Goal: Task Accomplishment & Management: Manage account settings

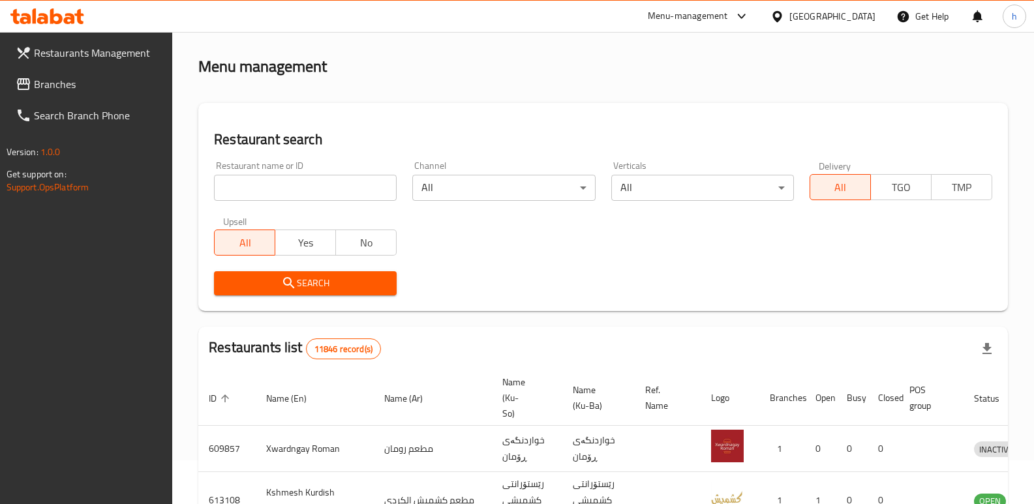
scroll to position [170, 0]
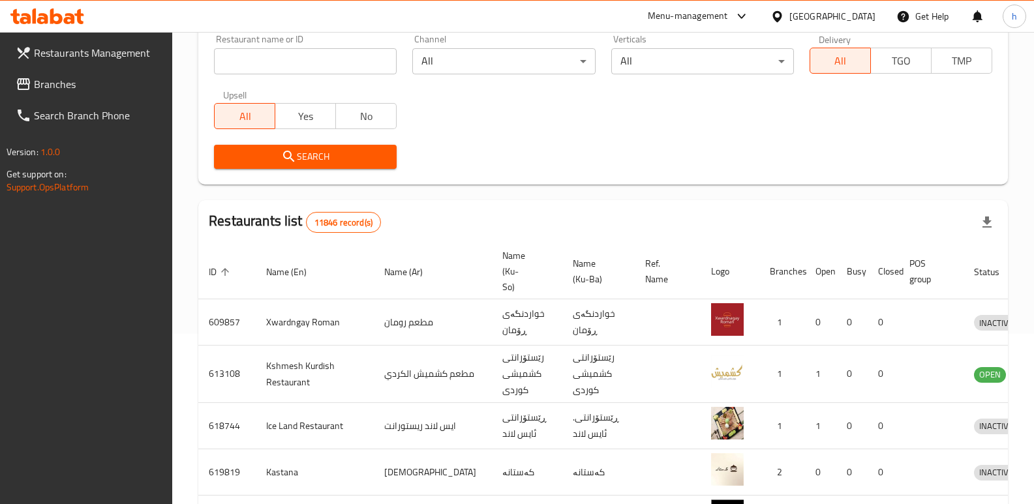
click at [53, 83] on span "Branches" at bounding box center [98, 84] width 129 height 16
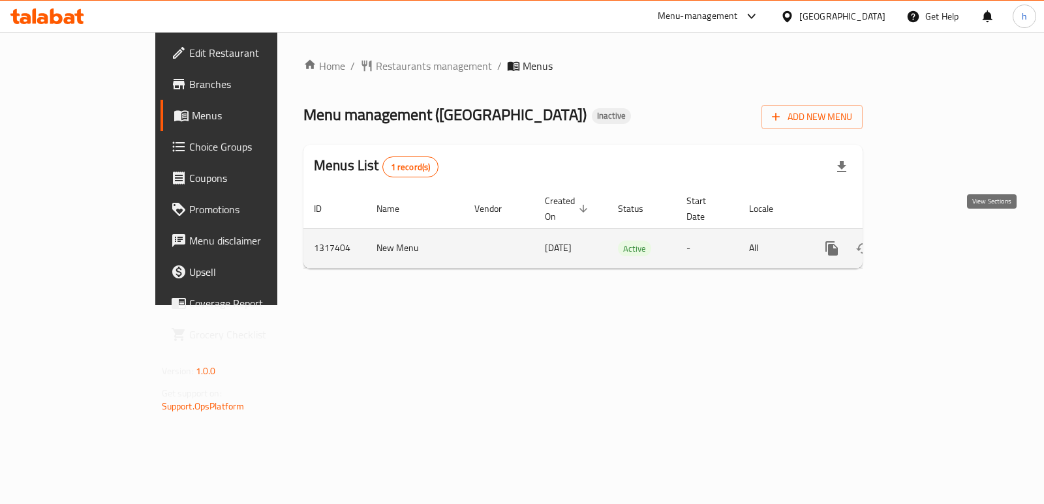
click at [934, 241] on icon "enhanced table" at bounding box center [926, 249] width 16 height 16
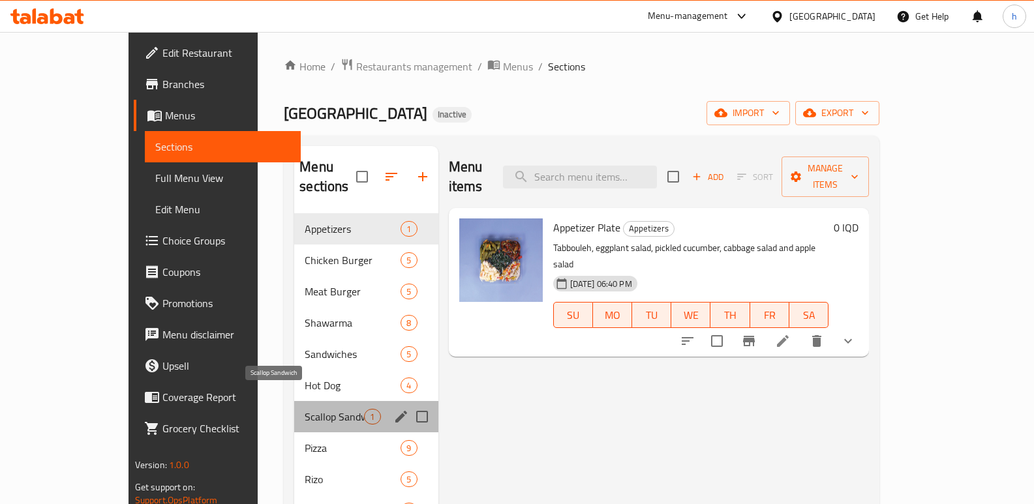
click at [305, 409] on span "Scallop Sandwich" at bounding box center [334, 417] width 59 height 16
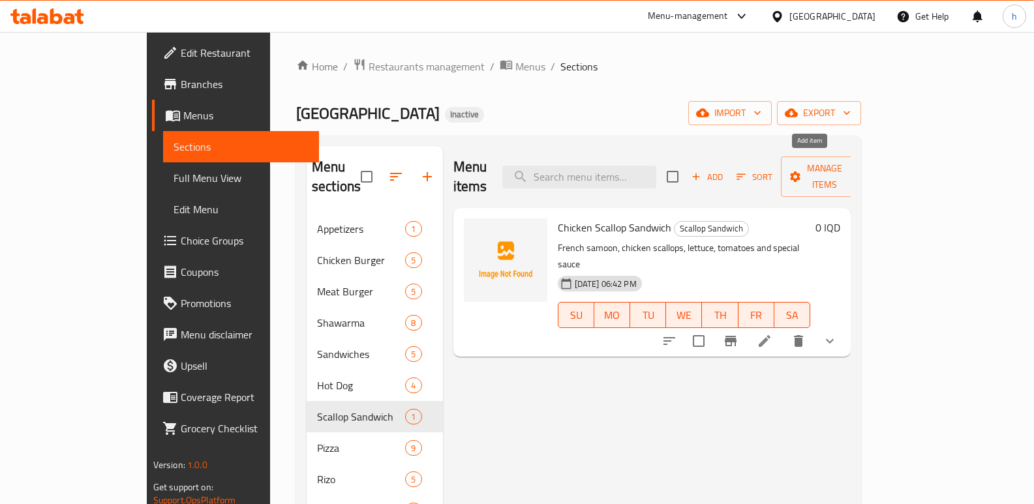
click at [725, 170] on span "Add" at bounding box center [707, 177] width 35 height 15
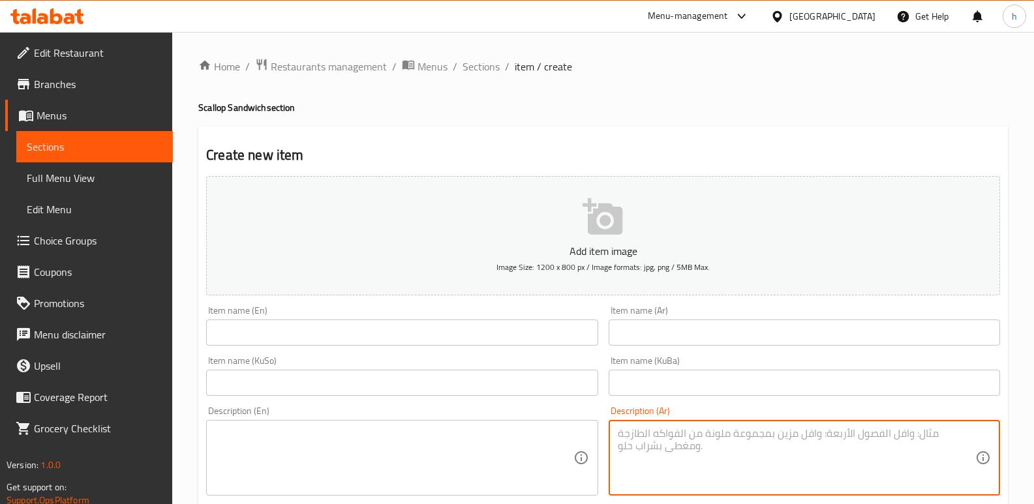
click at [657, 442] on textarea at bounding box center [797, 458] width 358 height 62
paste textarea "صمون فرنسي, دجاج سكالوب, خس, هالبينو, طماطم وصلصة حارة."
type textarea "صمون فرنسي, دجاج سكالوب, خس, هالبينو, طماطم وصلصة حارة."
click at [667, 329] on input "text" at bounding box center [804, 333] width 391 height 26
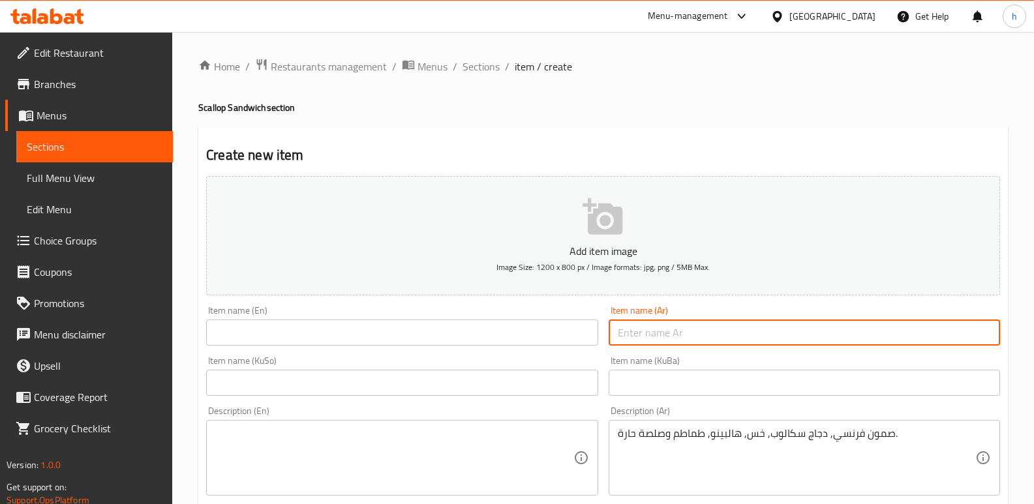
paste input "سندويش سكالوب دجاج هالبينو"
type input "سندويش سكالوب دجاج هالبينو"
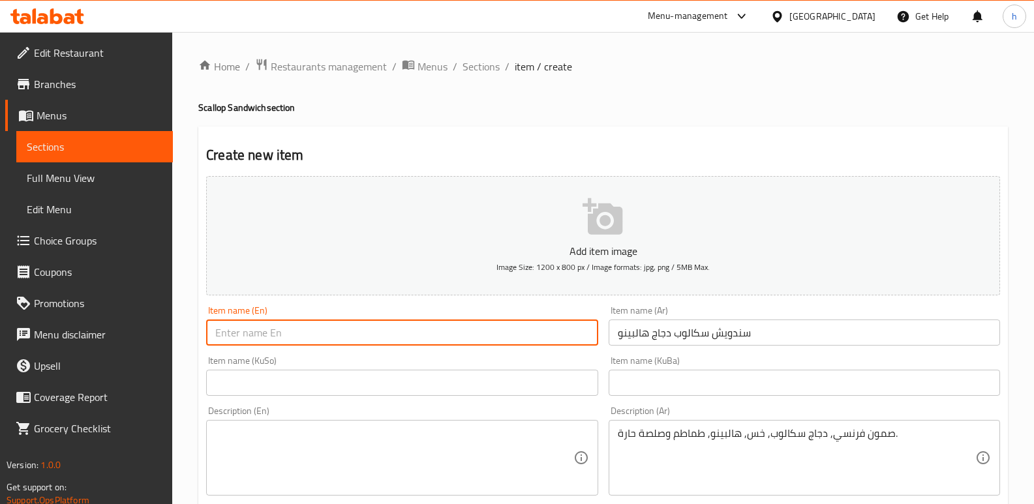
click at [444, 338] on input "text" at bounding box center [401, 333] width 391 height 26
paste input "Chicken Jalapeno Scallop Sandwich"
type input "Chicken Jalapeno Scallop Sandwich"
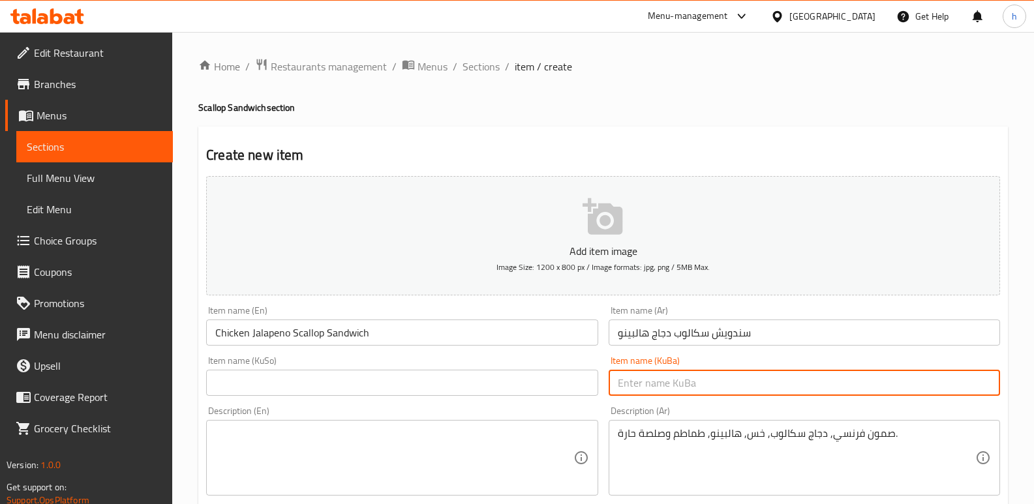
click at [672, 384] on input "text" at bounding box center [804, 383] width 391 height 26
click at [532, 384] on input "text" at bounding box center [401, 383] width 391 height 26
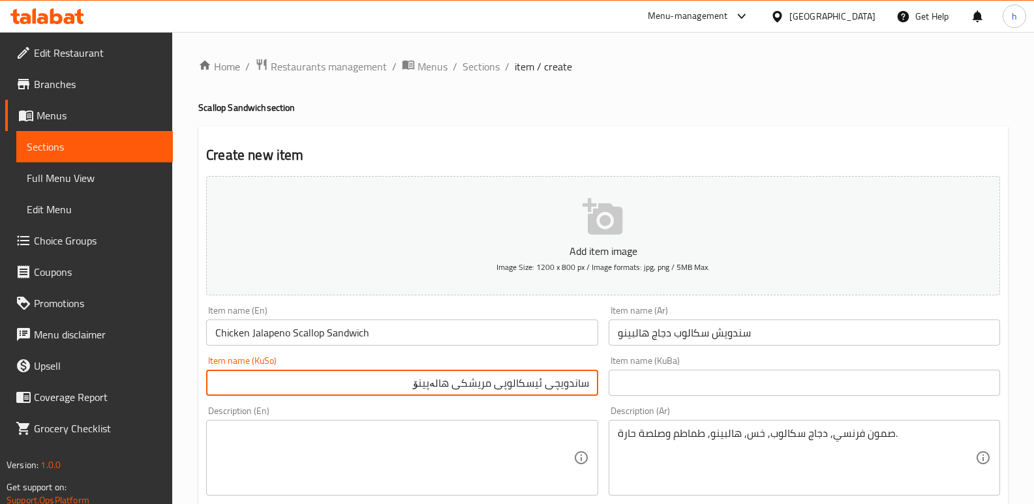
scroll to position [63, 0]
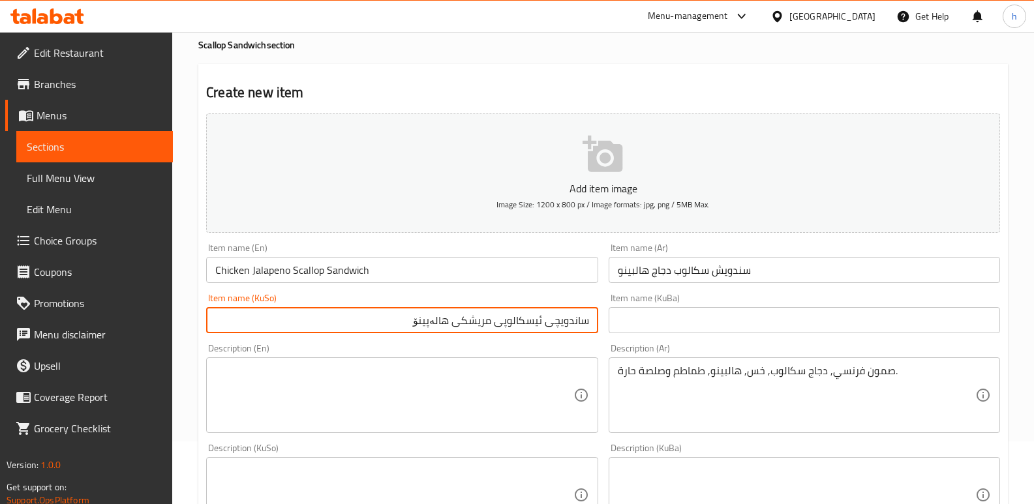
type input "ساندویچی ئیسکالوپی مریشکی هالەپینۆ"
click at [913, 361] on div "صمون فرنسي, دجاج سكالوب, خس, هالبينو, طماطم وصلصة حارة. Description (Ar)" at bounding box center [804, 396] width 391 height 76
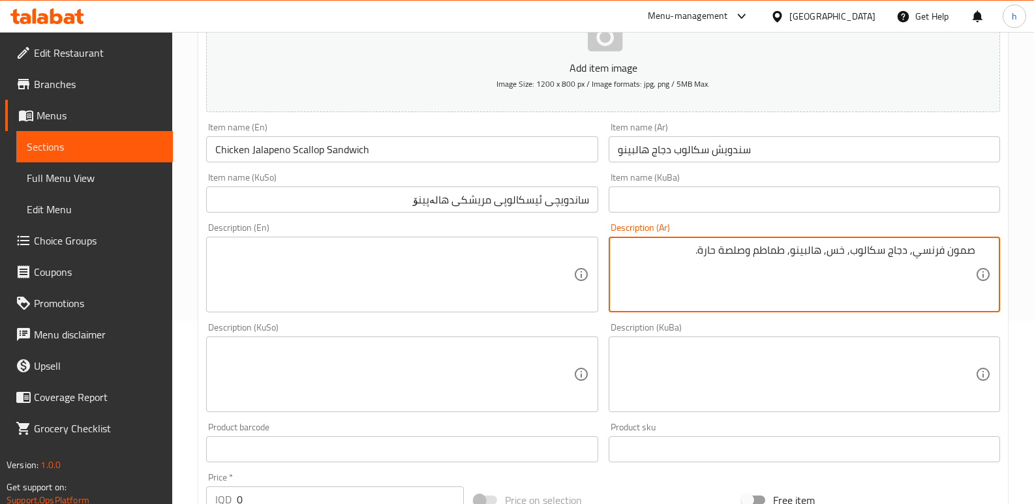
scroll to position [188, 0]
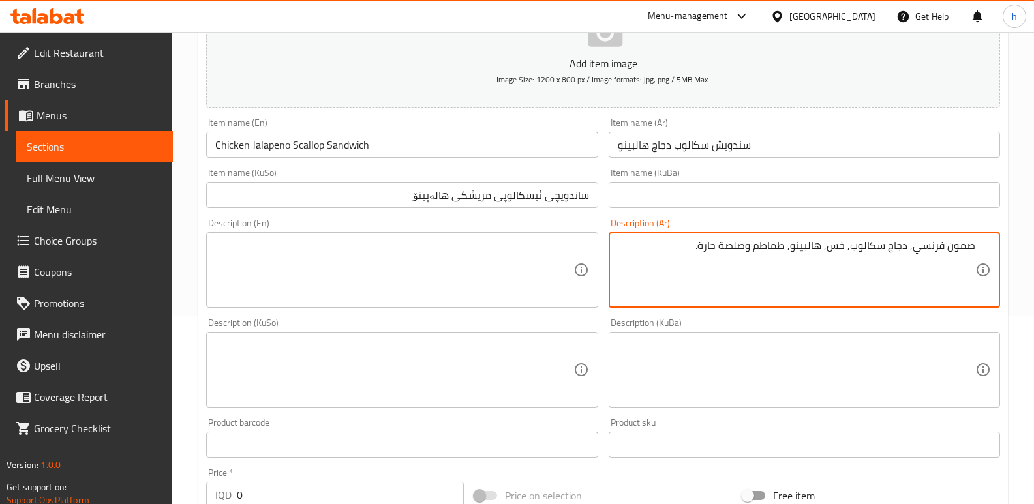
click at [573, 378] on icon at bounding box center [581, 370] width 16 height 16
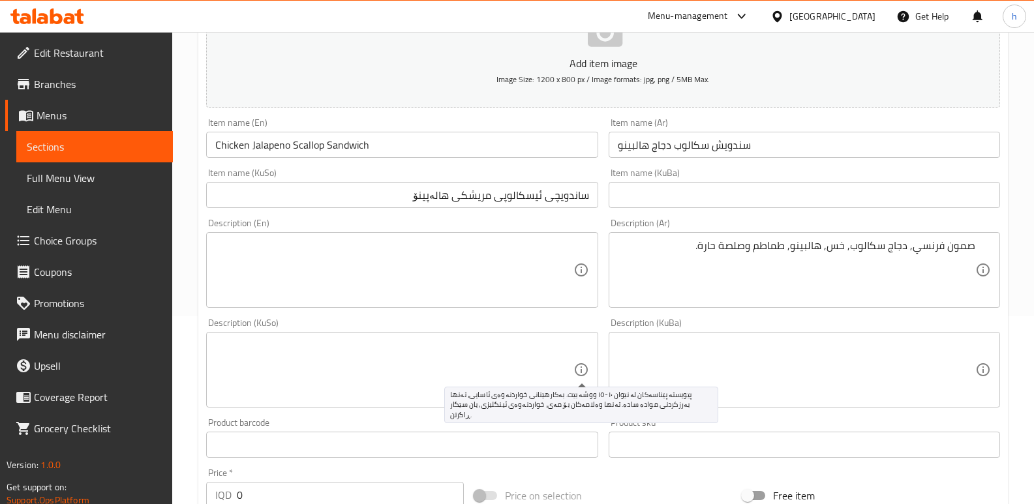
click at [573, 378] on icon at bounding box center [581, 370] width 16 height 16
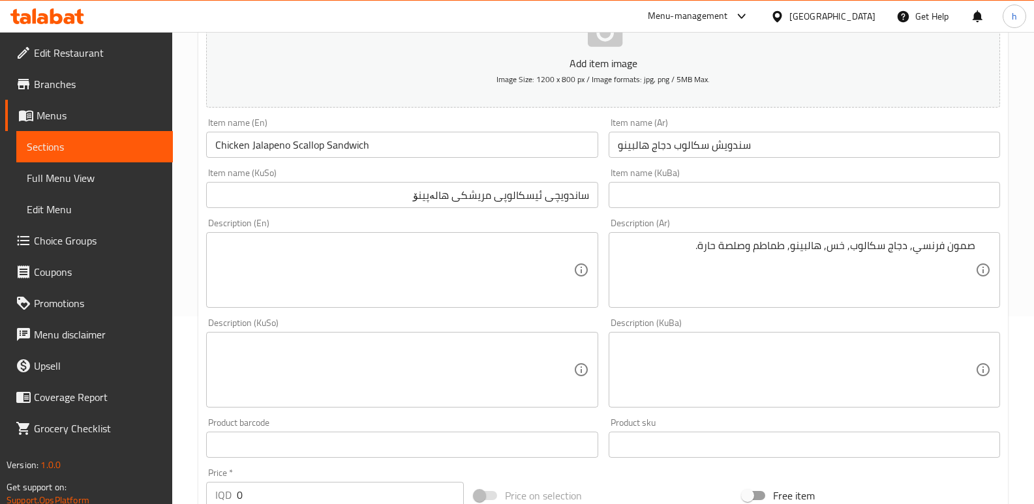
click at [540, 337] on div "Description (KuSo)" at bounding box center [401, 370] width 391 height 76
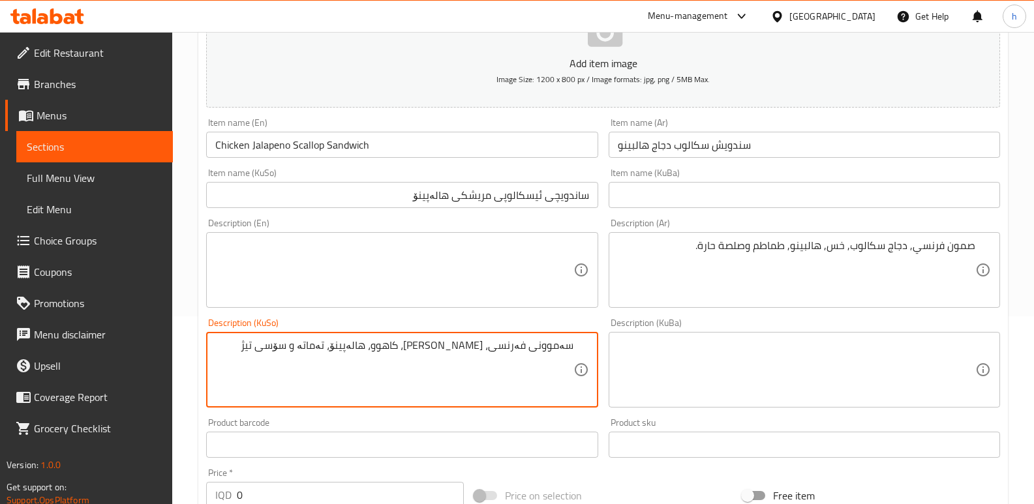
type textarea "سەموونی فەرنسی، [PERSON_NAME]، کاهوو، هالەپینۆ، تەماتە و سۆسی تیژ"
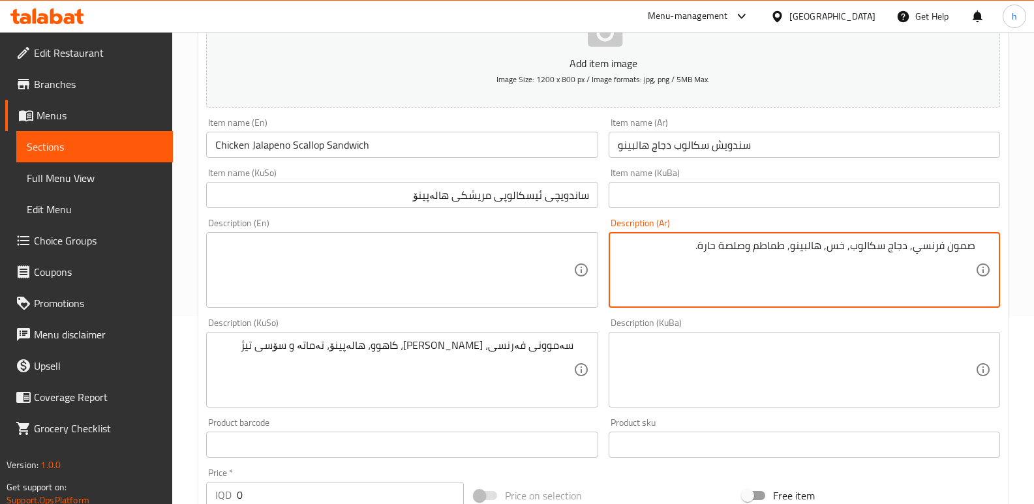
drag, startPoint x: 746, startPoint y: 242, endPoint x: 1043, endPoint y: 228, distance: 297.2
click at [317, 274] on textarea at bounding box center [394, 270] width 358 height 62
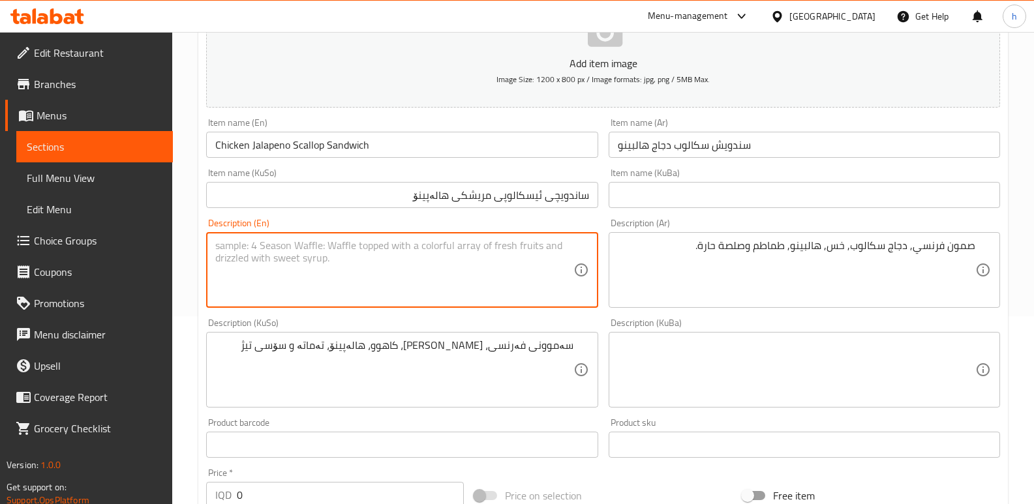
paste textarea "French bread, chicken scallop, lettuce, jalapenos, tomatoes and hot sauce."
click at [266, 251] on textarea "French bread, chicken scallop, lettuce, jalapenos, tomatoes and hot sauce." at bounding box center [394, 270] width 358 height 62
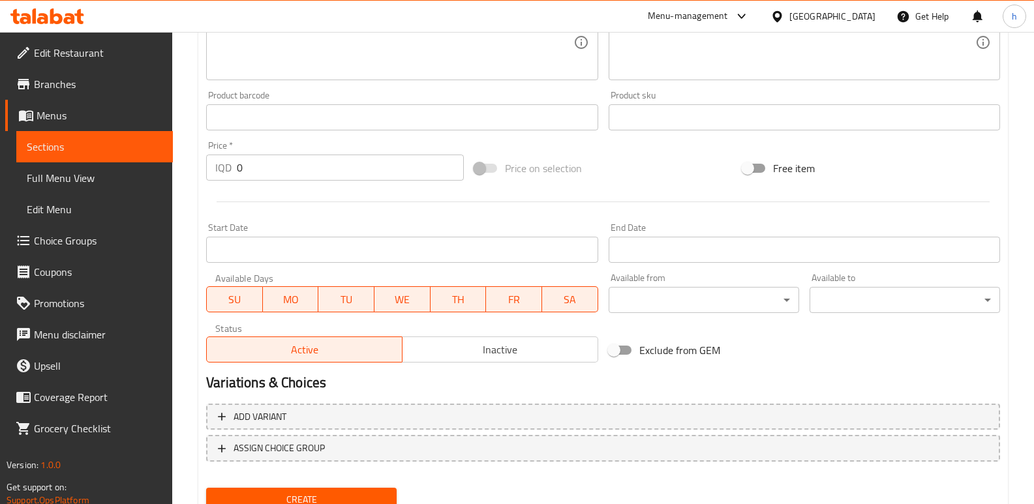
scroll to position [568, 0]
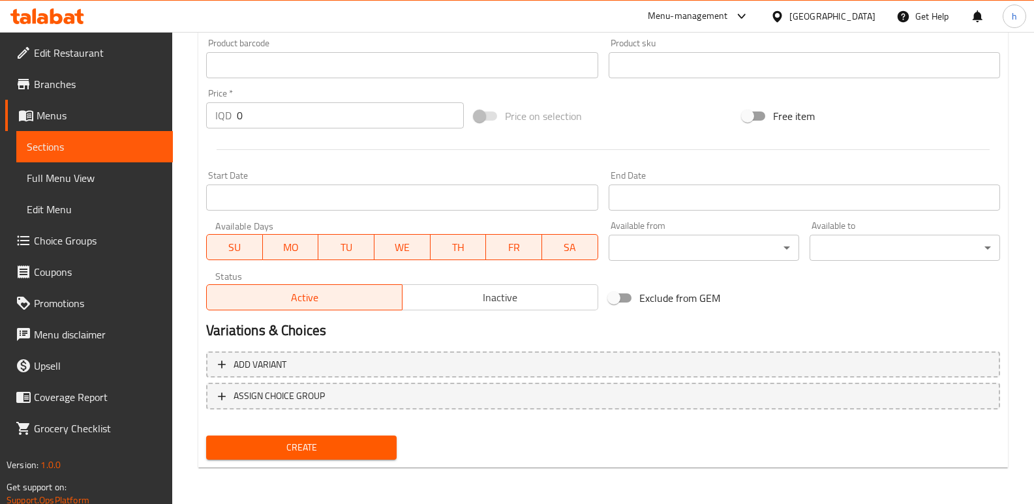
type textarea "French samoon, chicken scallop, lettuce, jalapenos, tomatoes and hot sauce."
click at [317, 442] on span "Create" at bounding box center [302, 448] width 170 height 16
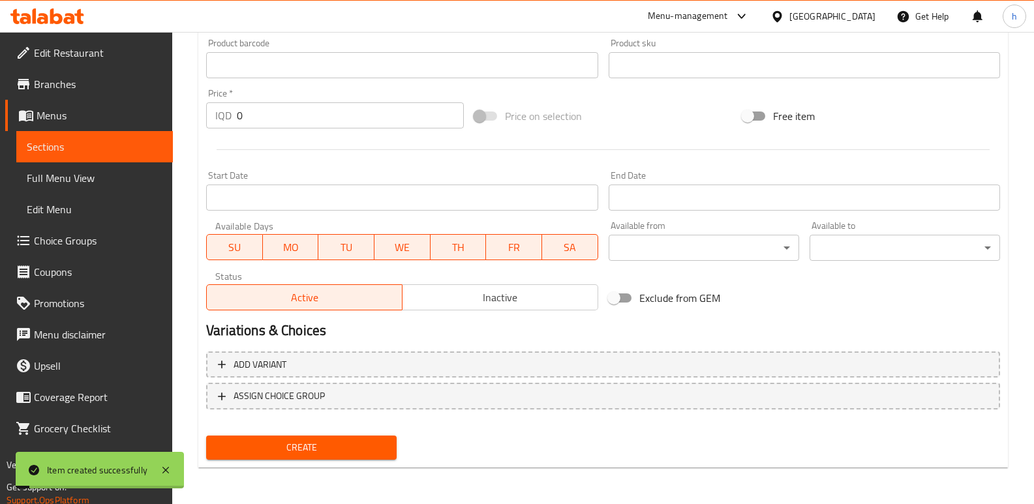
click at [118, 185] on span "Full Menu View" at bounding box center [95, 178] width 136 height 16
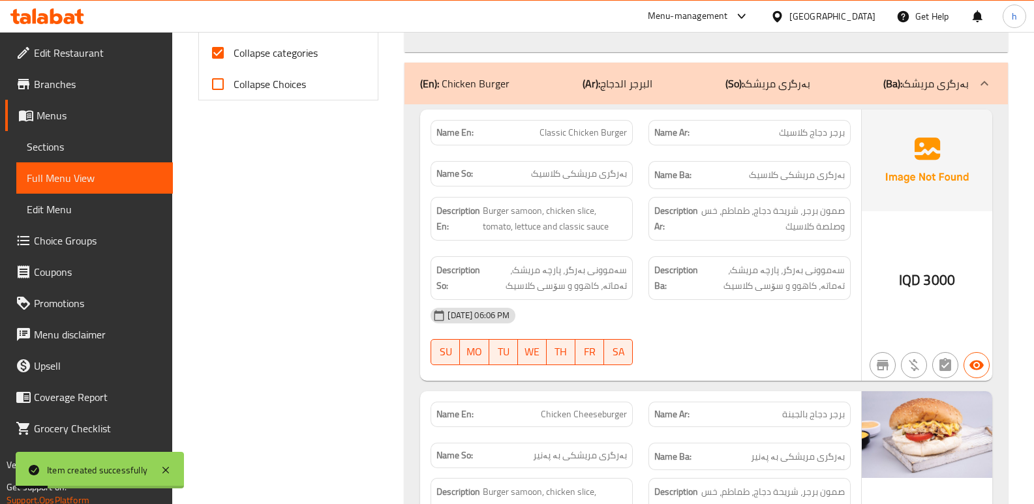
click at [99, 236] on span "Choice Groups" at bounding box center [98, 241] width 129 height 16
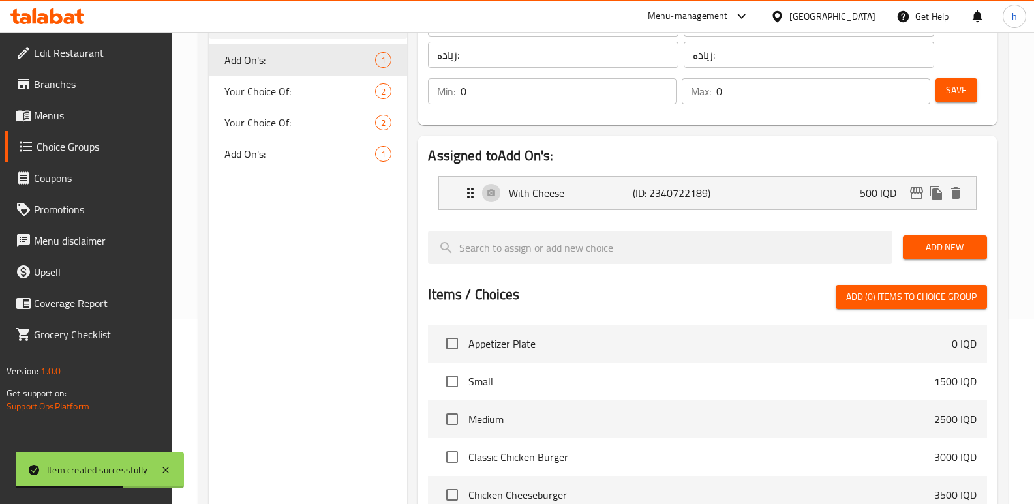
scroll to position [63, 0]
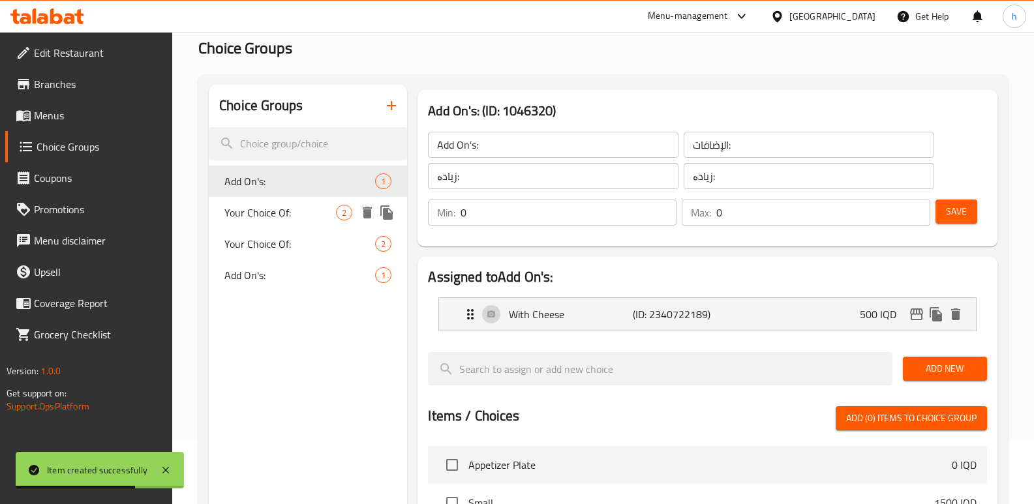
click at [262, 212] on span "Your Choice Of:" at bounding box center [280, 213] width 112 height 16
type input "Your Choice Of:"
type input "إختيارك من:"
type input "هەڵبژاردنت لە:"
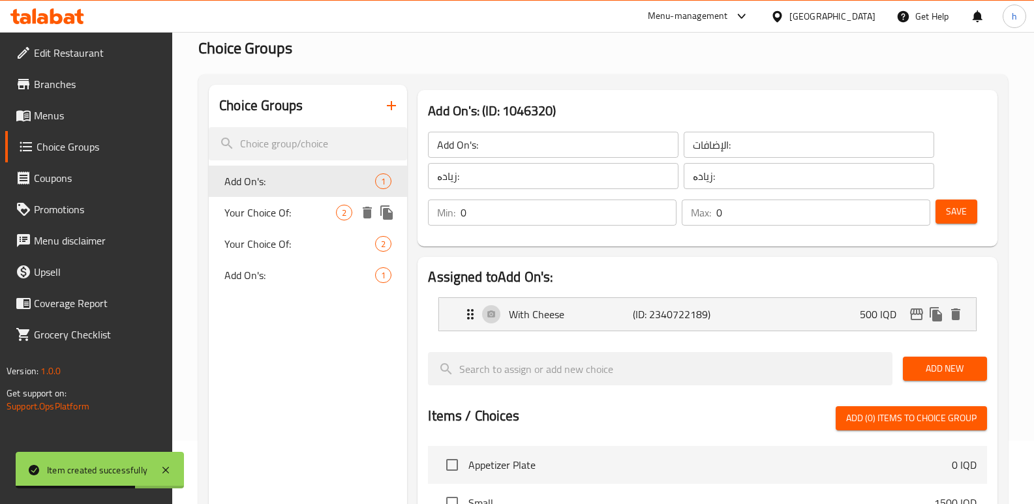
type input "1"
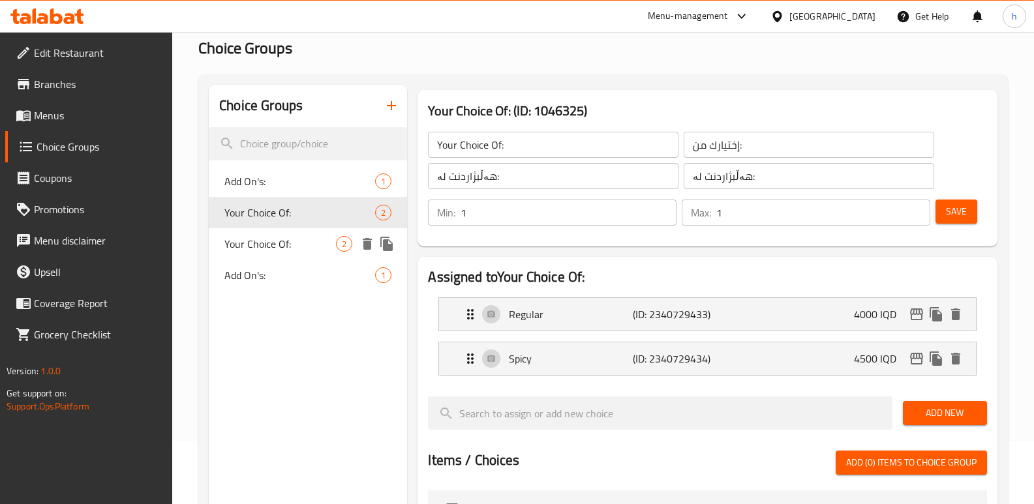
click at [268, 251] on span "Your Choice Of:" at bounding box center [280, 244] width 112 height 16
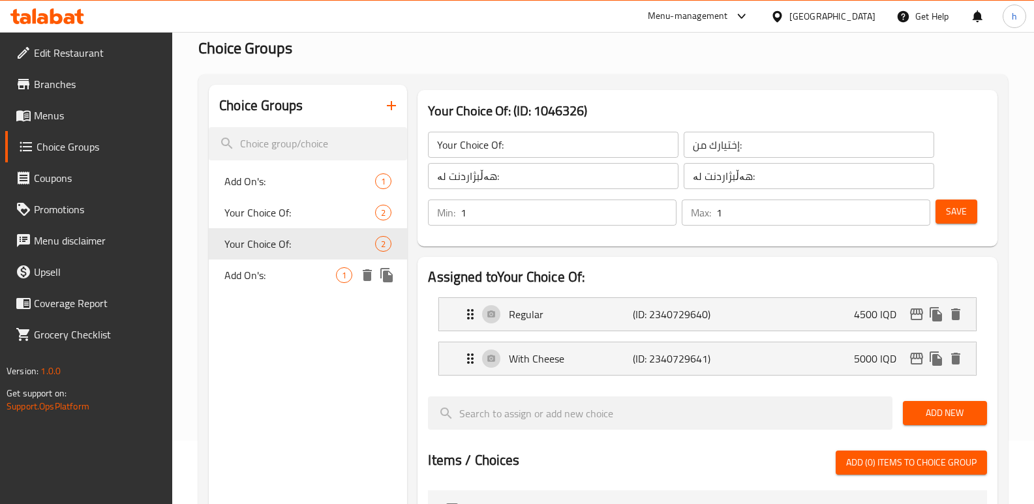
click at [262, 275] on span "Add On's:" at bounding box center [280, 275] width 112 height 16
type input "Add On's:"
type input "الإضافات"
type input "زیادە:"
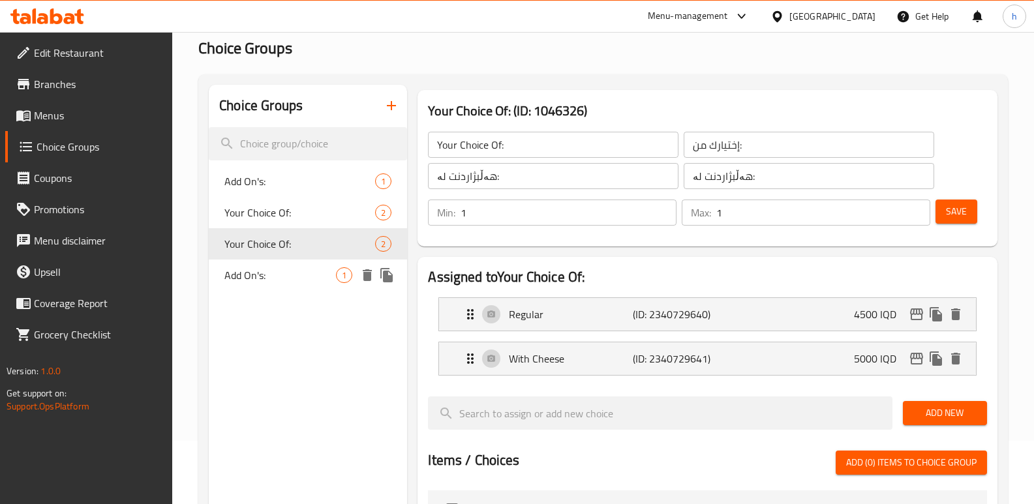
type input "0"
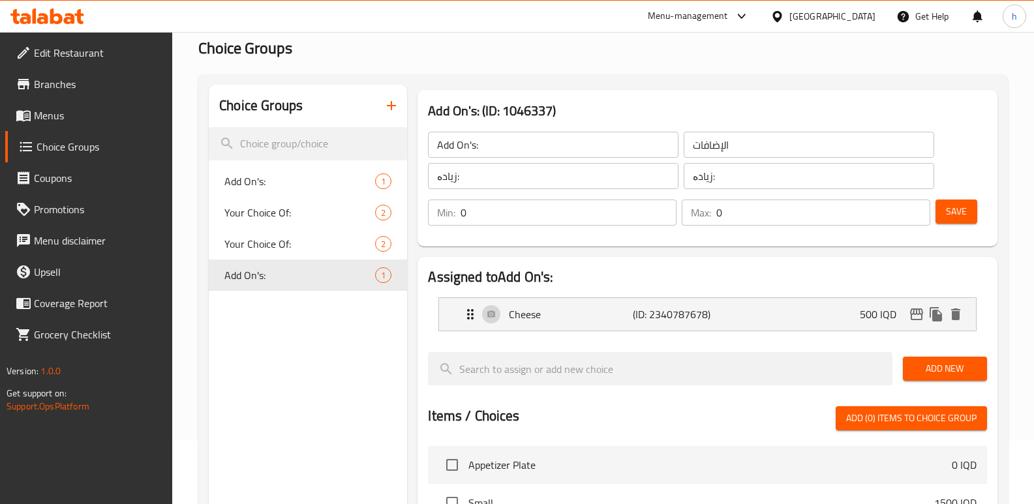
click at [389, 105] on icon "button" at bounding box center [392, 106] width 16 height 16
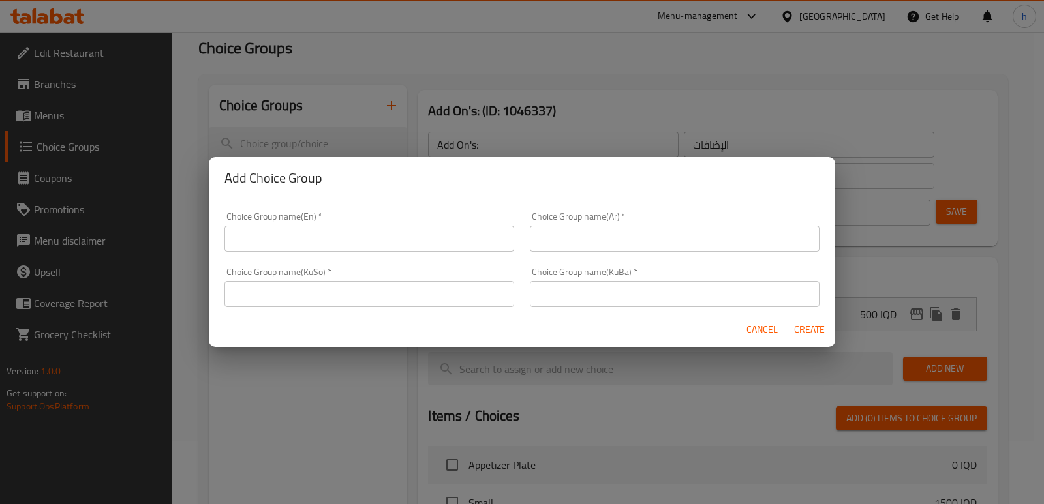
drag, startPoint x: 300, startPoint y: 241, endPoint x: 308, endPoint y: 252, distance: 13.0
click at [300, 241] on input "text" at bounding box center [369, 239] width 290 height 26
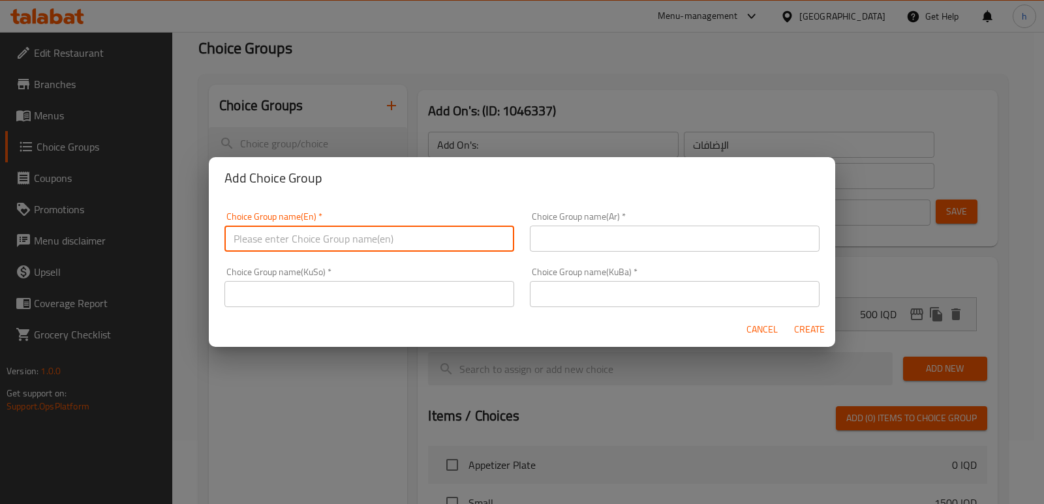
type input "Your Choice Of: ٥"
click at [568, 230] on input "text" at bounding box center [675, 239] width 290 height 26
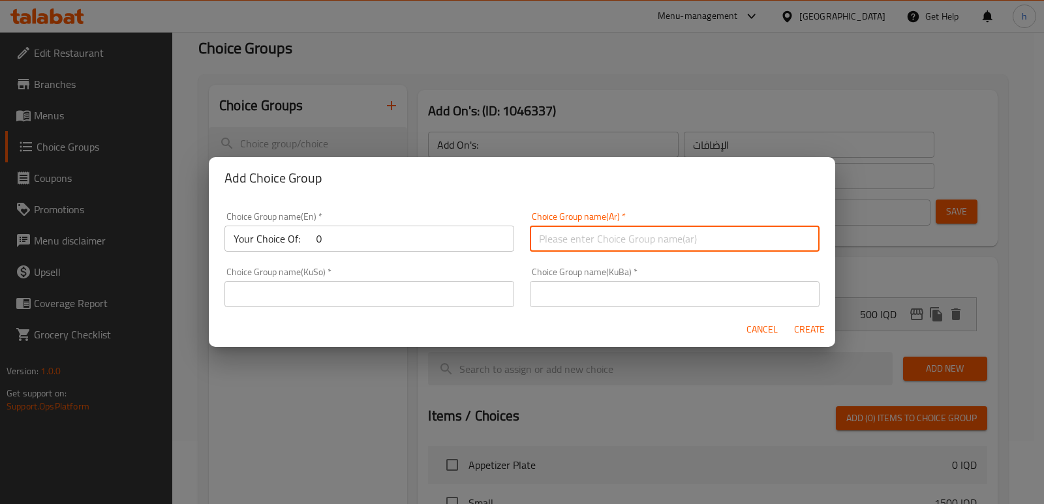
type input "إختيارك من:"
click at [588, 287] on input "text" at bounding box center [675, 294] width 290 height 26
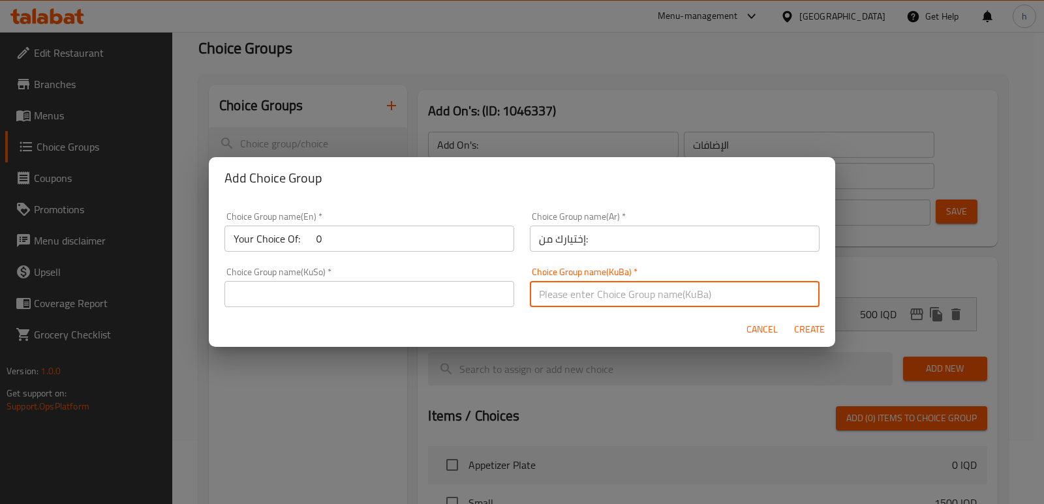
type input "هەڵبژاردنت لە:"
click at [419, 288] on input "text" at bounding box center [369, 294] width 290 height 26
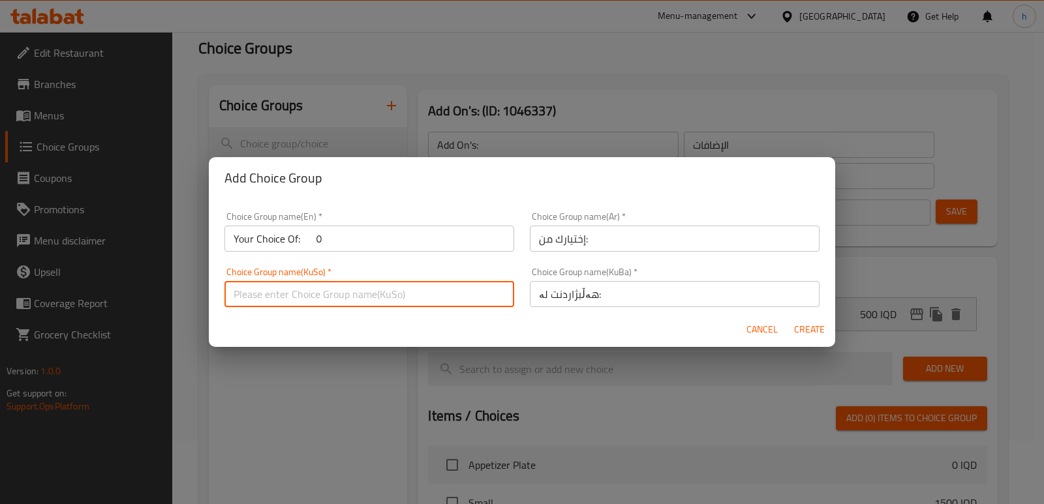
type input "هەڵبژاردنت لە:"
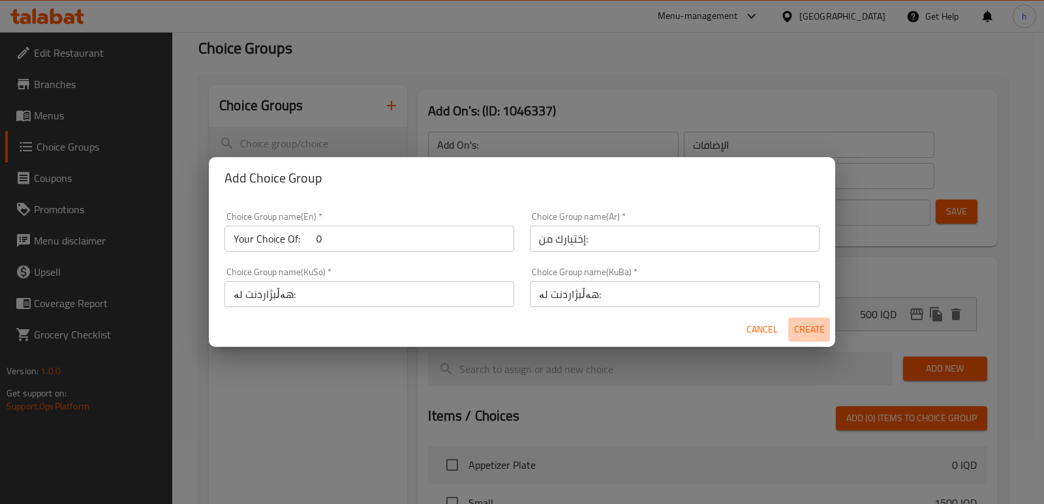
click at [803, 335] on span "Create" at bounding box center [808, 330] width 31 height 16
type input "Your Choice Of: ٥"
type input "إختيارك من:"
type input "هەڵبژاردنت لە:"
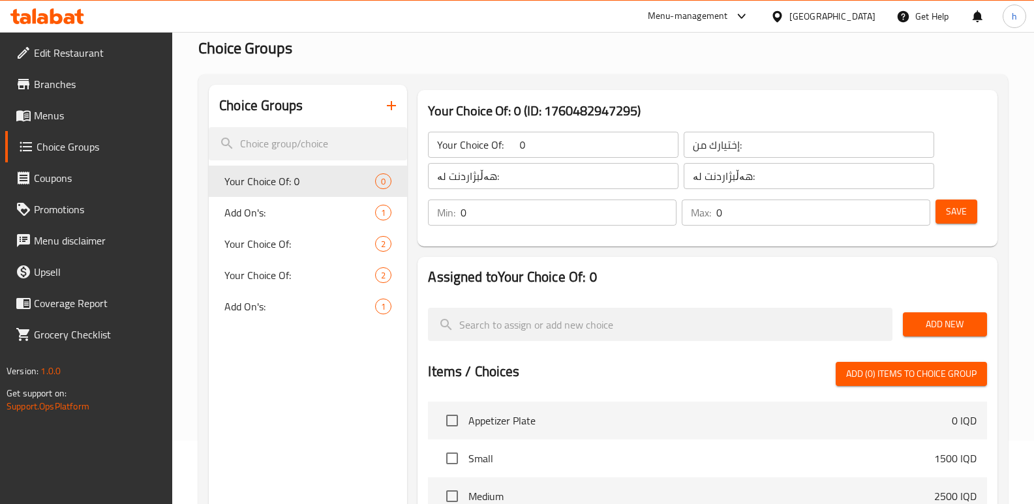
click at [601, 155] on input "Your Choice Of: ٥" at bounding box center [553, 145] width 251 height 26
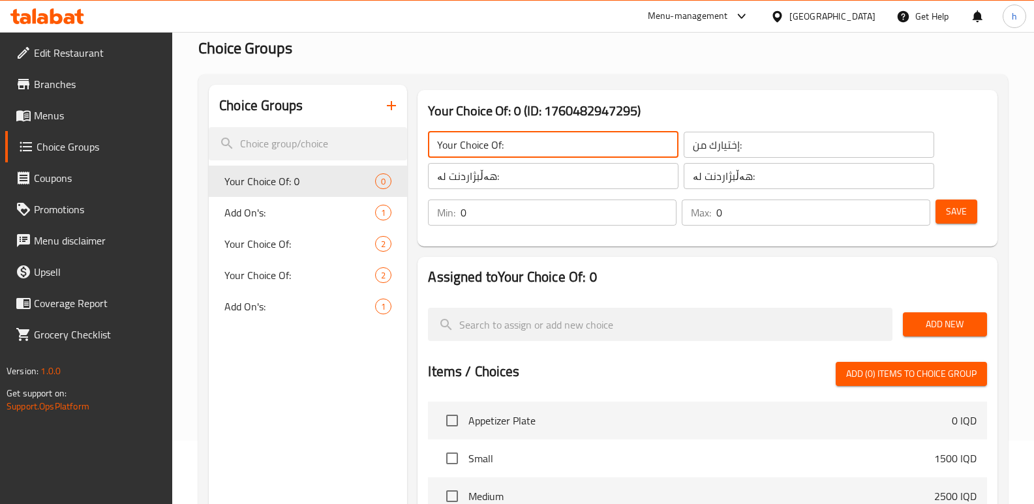
type input "Your Choice Of:"
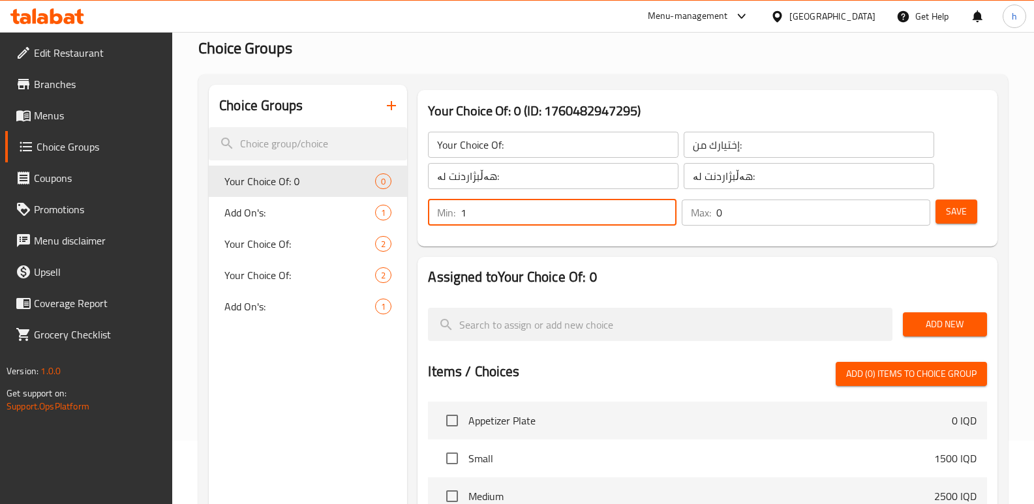
type input "1"
click at [663, 210] on input "1" at bounding box center [569, 213] width 216 height 26
type input "1"
click at [916, 209] on input "1" at bounding box center [823, 213] width 214 height 26
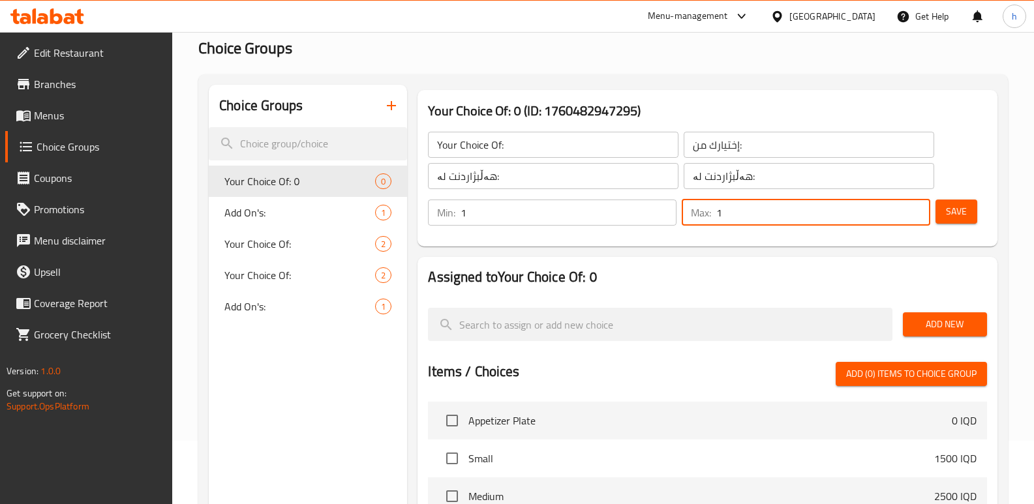
click at [967, 210] on button "Save" at bounding box center [957, 212] width 42 height 24
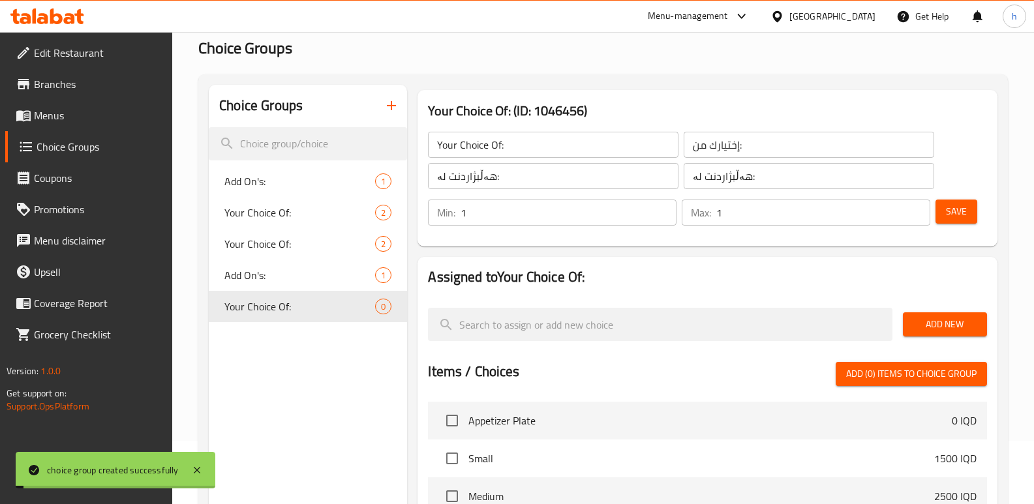
click at [928, 324] on span "Add New" at bounding box center [944, 324] width 63 height 16
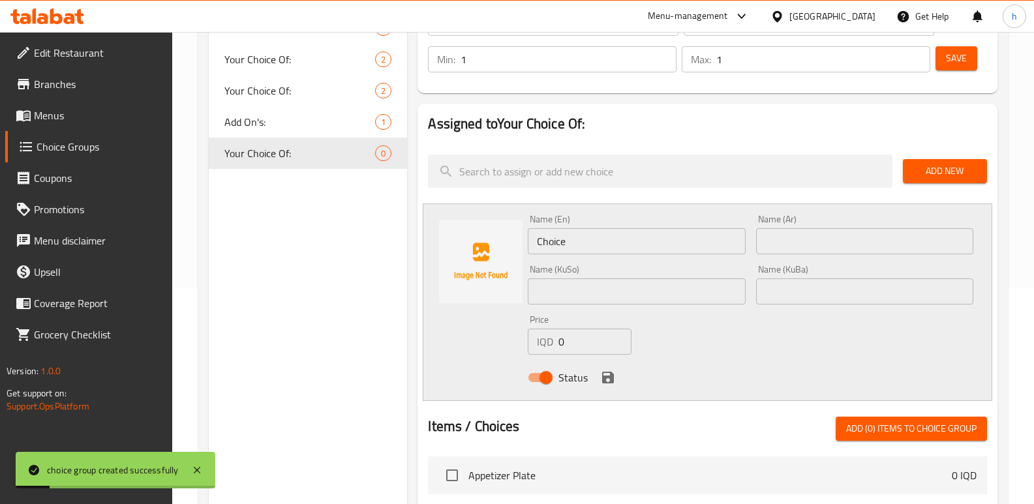
scroll to position [227, 0]
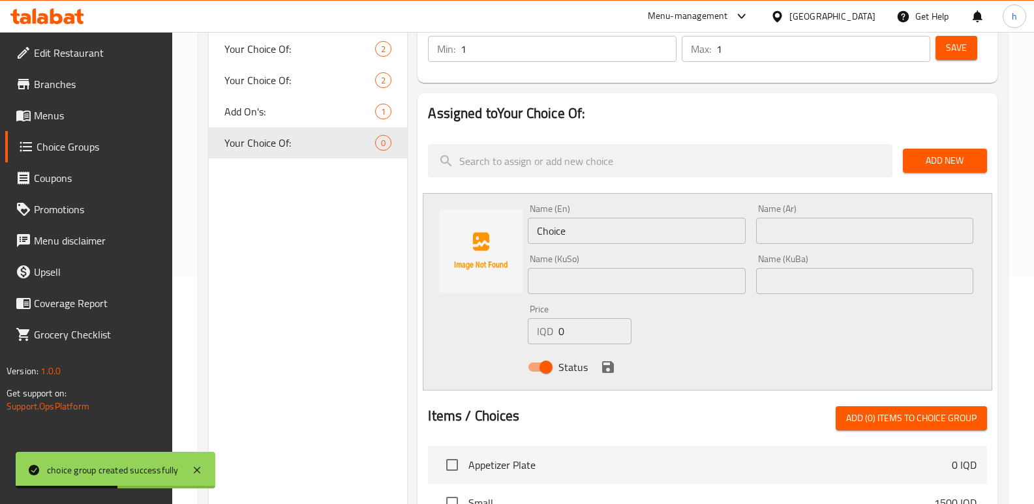
click at [817, 227] on input "text" at bounding box center [864, 231] width 217 height 26
paste input "عادي"
type input "عادي"
click at [649, 277] on input "text" at bounding box center [636, 281] width 217 height 26
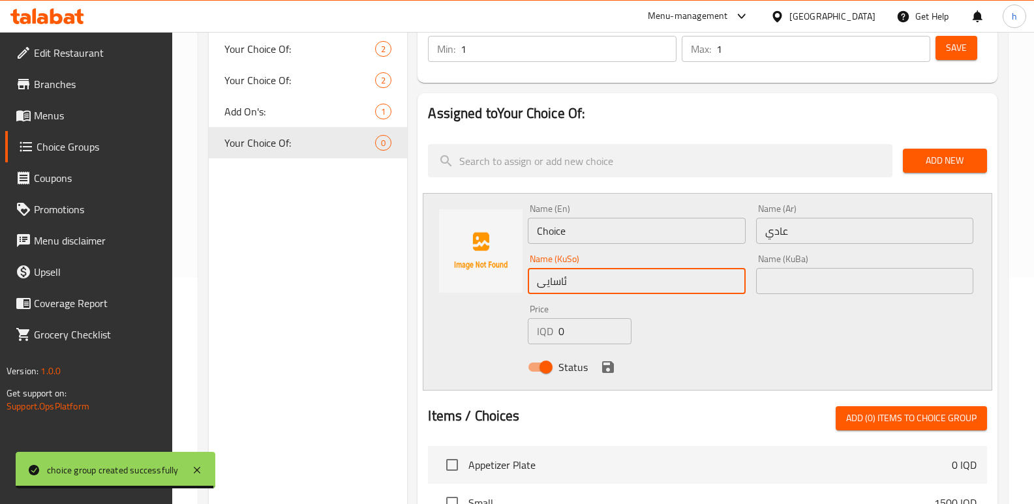
type input "ئاسایی"
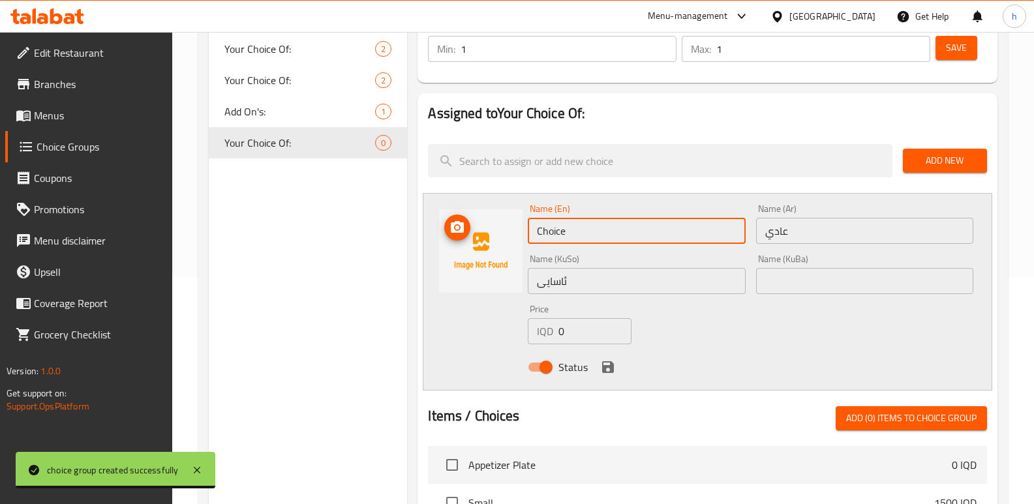
drag, startPoint x: 585, startPoint y: 234, endPoint x: 457, endPoint y: 247, distance: 128.5
click at [457, 247] on div "Name (En) Choice Name (En) Name (Ar) عادي Name (Ar) Name (KuSo) ئاسایی Name (Ku…" at bounding box center [708, 292] width 570 height 198
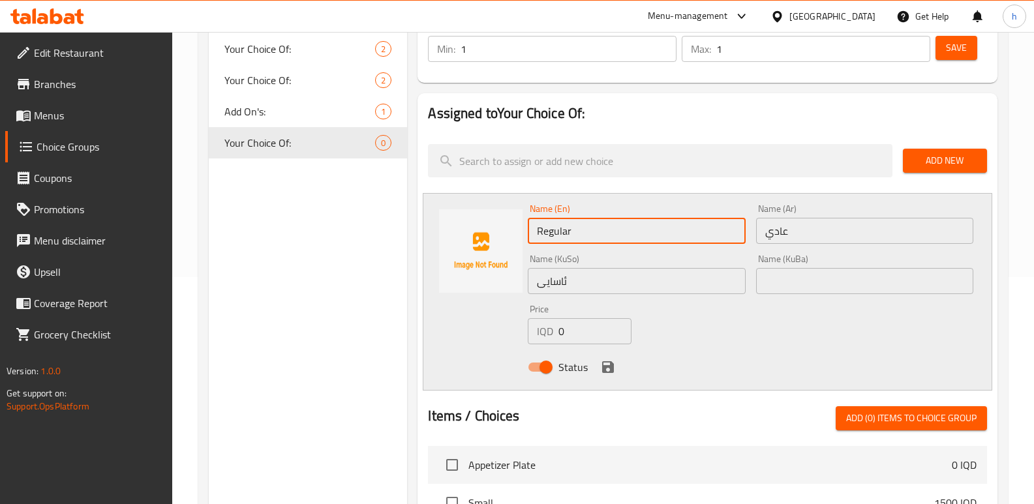
type input "Regular"
drag, startPoint x: 579, startPoint y: 330, endPoint x: 525, endPoint y: 322, distance: 54.8
click at [525, 320] on div "Price IQD 0 Price" at bounding box center [580, 324] width 114 height 50
paste input "400"
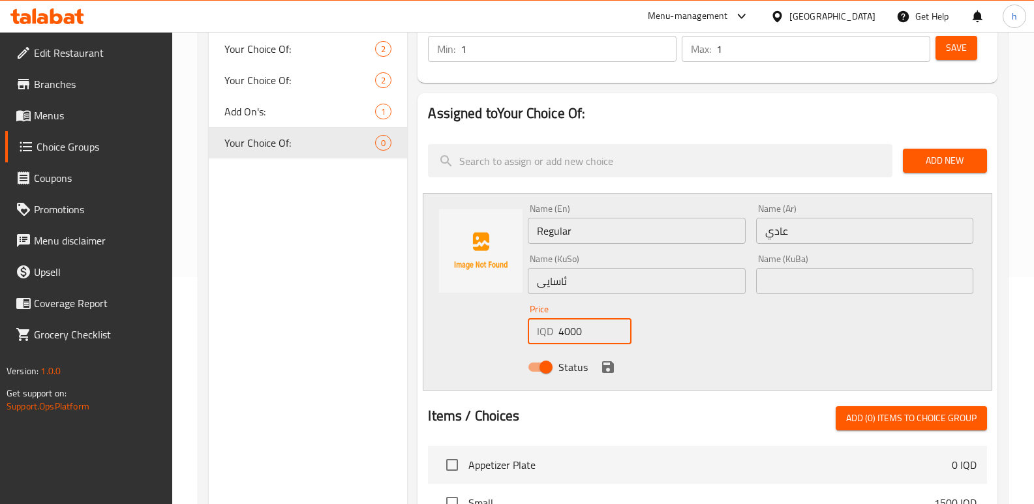
type input "4000"
click at [607, 364] on icon "save" at bounding box center [608, 367] width 16 height 16
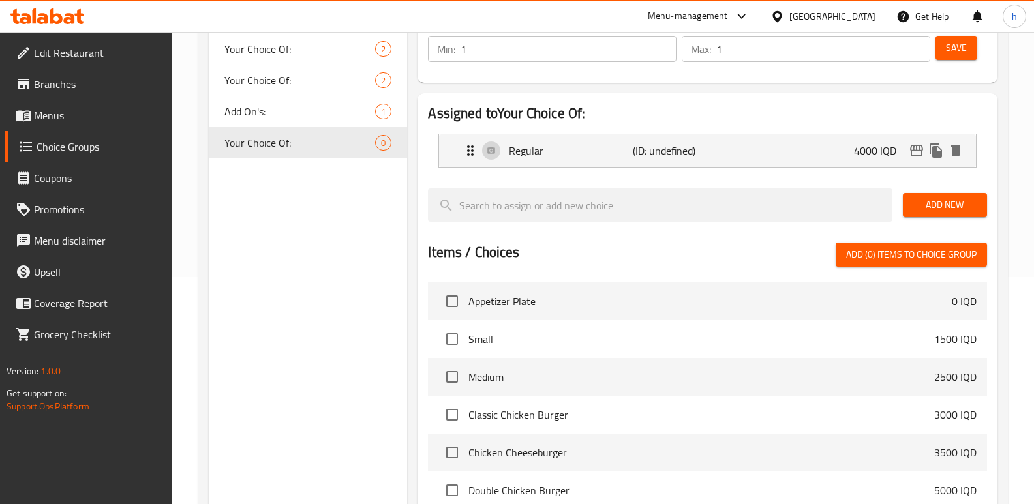
click at [930, 214] on button "Add New" at bounding box center [945, 205] width 84 height 24
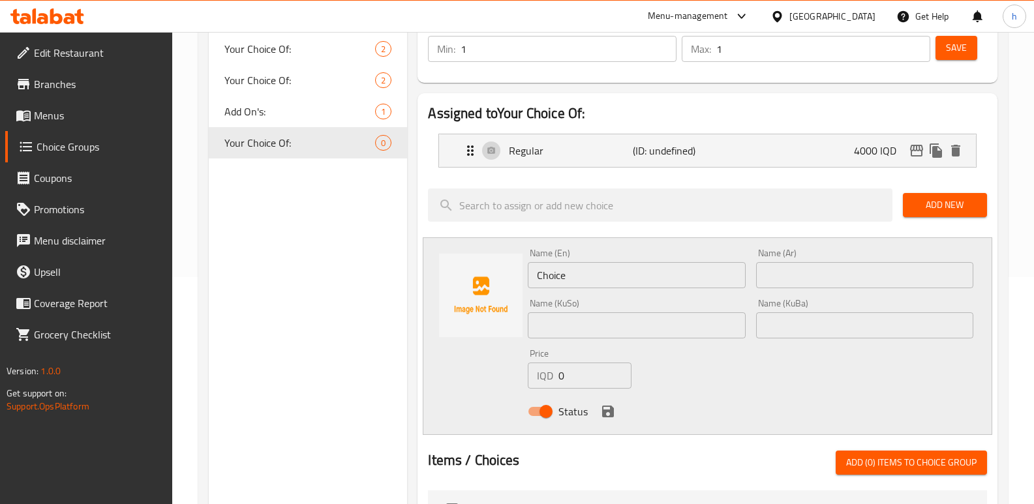
click at [804, 273] on input "text" at bounding box center [864, 275] width 217 height 26
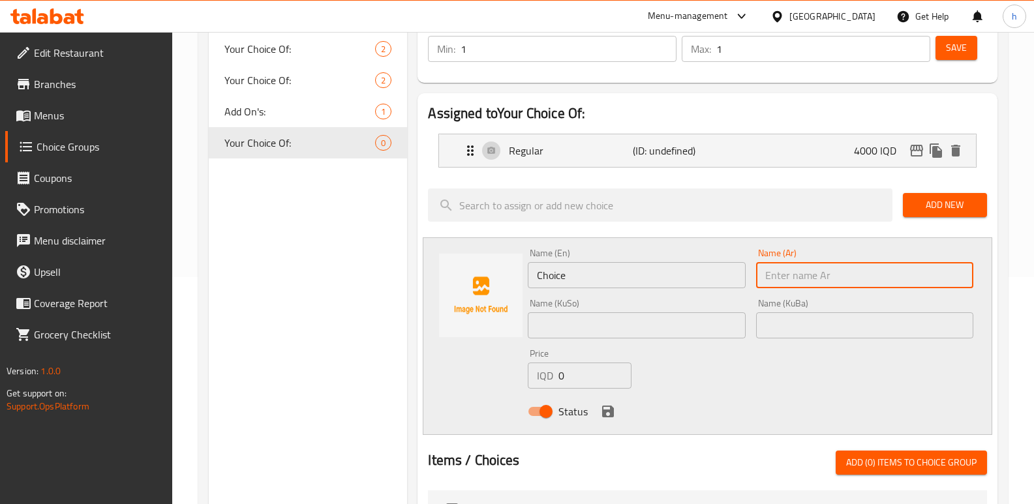
paste input "بالجبن"
type input "بالجبن"
drag, startPoint x: 611, startPoint y: 274, endPoint x: 506, endPoint y: 267, distance: 105.3
click at [512, 270] on div "Name (En) Choice Name (En) Name (Ar) بالجبن Name (Ar) Name (KuSo) Name (KuSo) N…" at bounding box center [708, 336] width 570 height 198
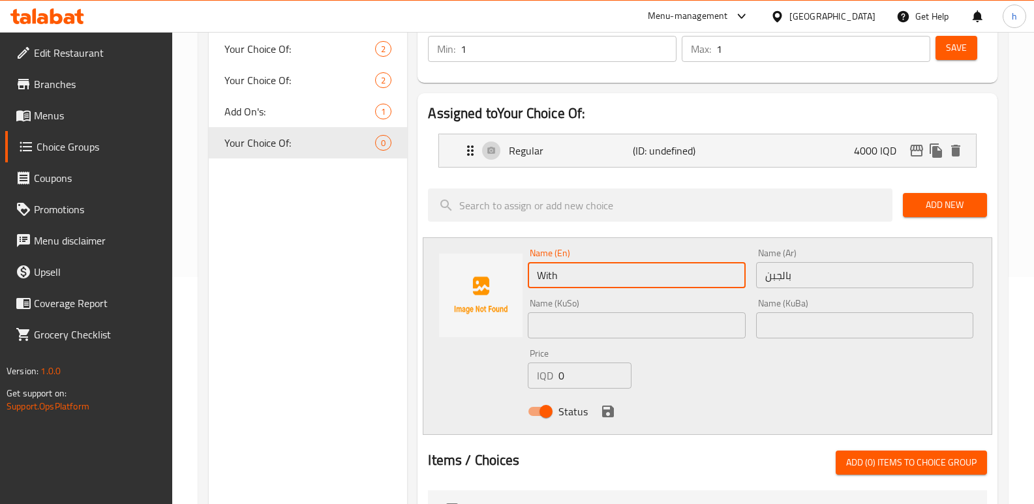
type input "With Cheese"
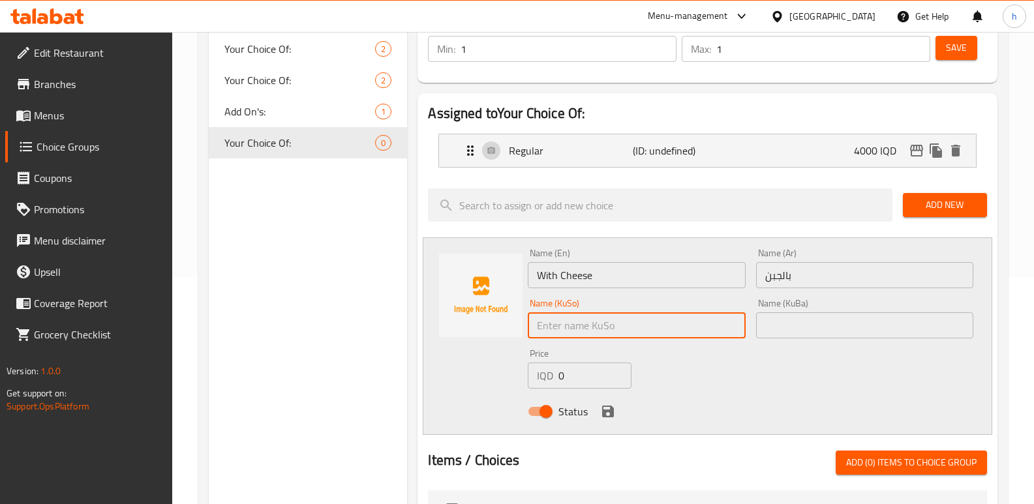
click at [634, 326] on input "text" at bounding box center [636, 325] width 217 height 26
type input "لەگەڵ پەنیر"
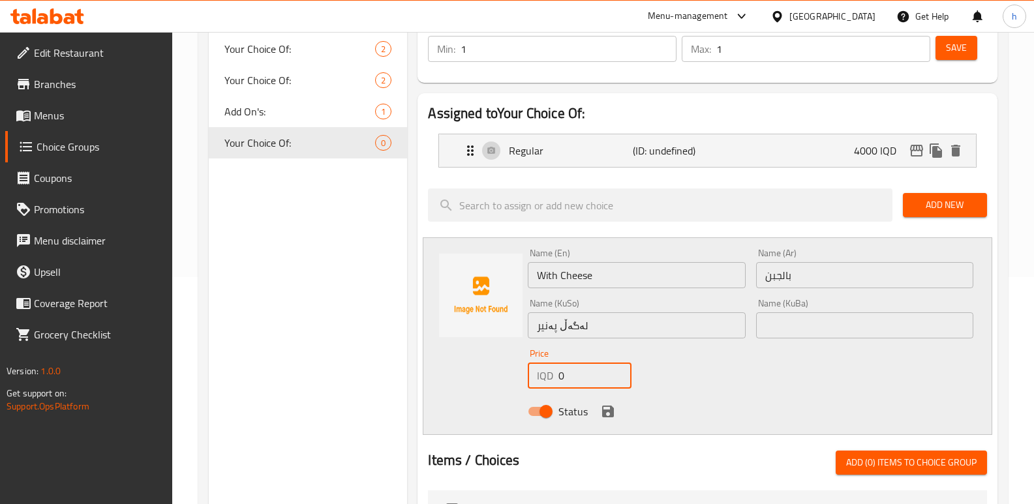
drag, startPoint x: 590, startPoint y: 379, endPoint x: 551, endPoint y: 426, distance: 60.7
click at [459, 386] on div "Name (En) With Cheese Name (En) Name (Ar) بالجبن Name (Ar) Name (KuSo) لەگەڵ پە…" at bounding box center [708, 336] width 570 height 198
paste input "450"
type input "4500"
click at [603, 413] on icon "save" at bounding box center [608, 412] width 12 height 12
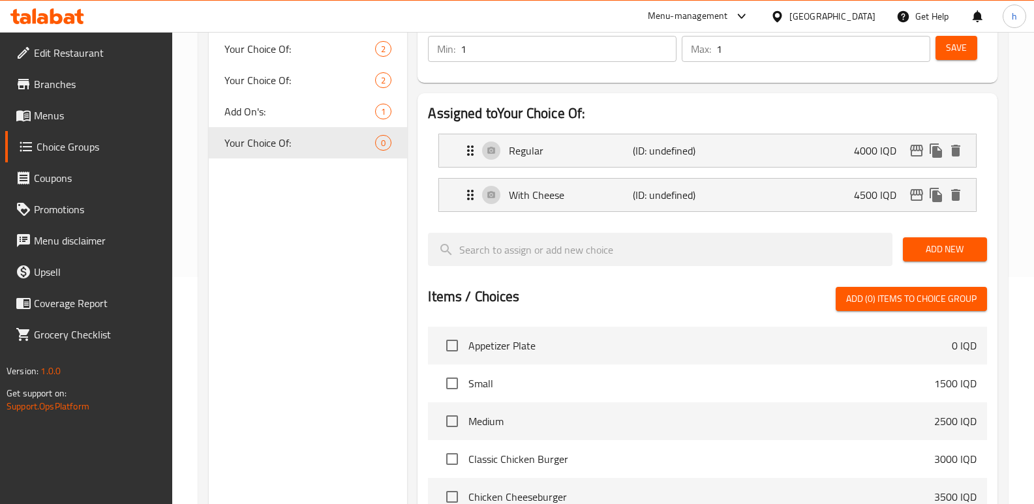
scroll to position [142, 0]
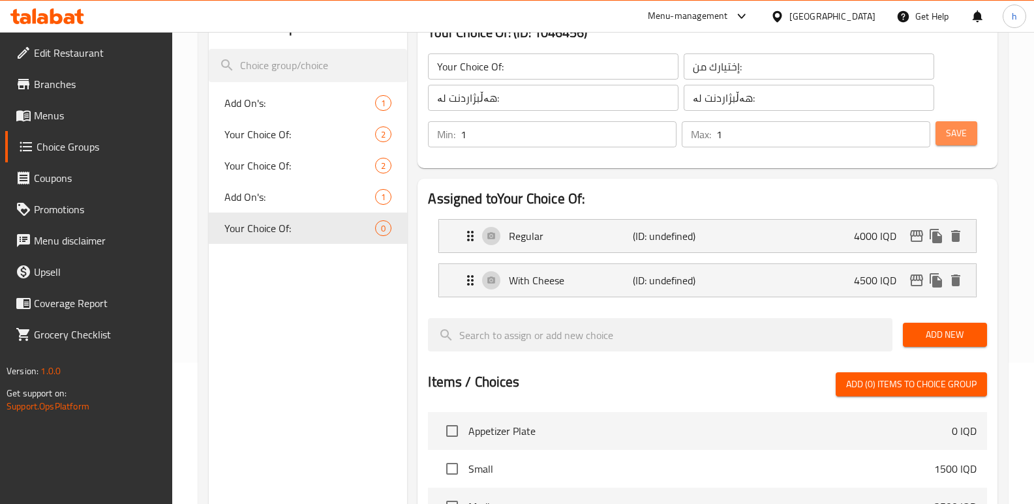
click at [966, 132] on span "Save" at bounding box center [956, 133] width 21 height 16
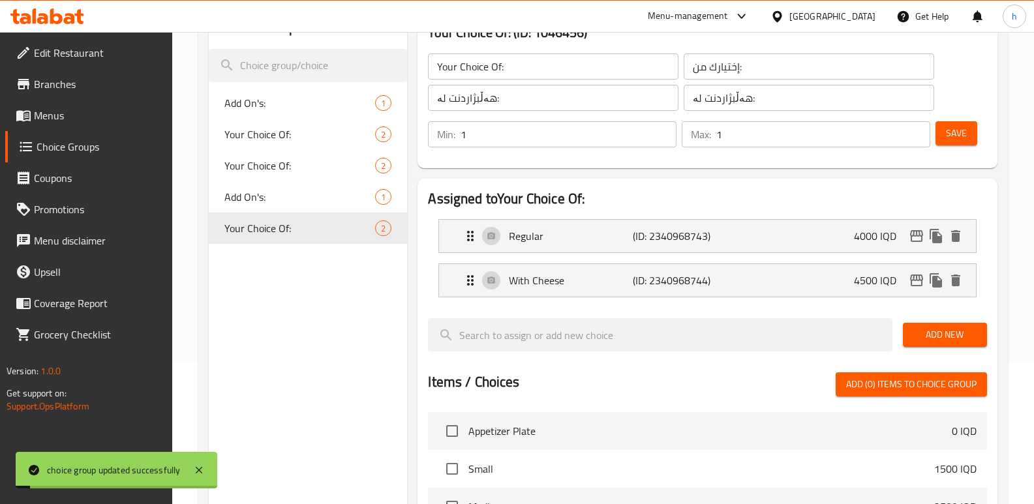
click at [78, 103] on link "Menus" at bounding box center [89, 115] width 168 height 31
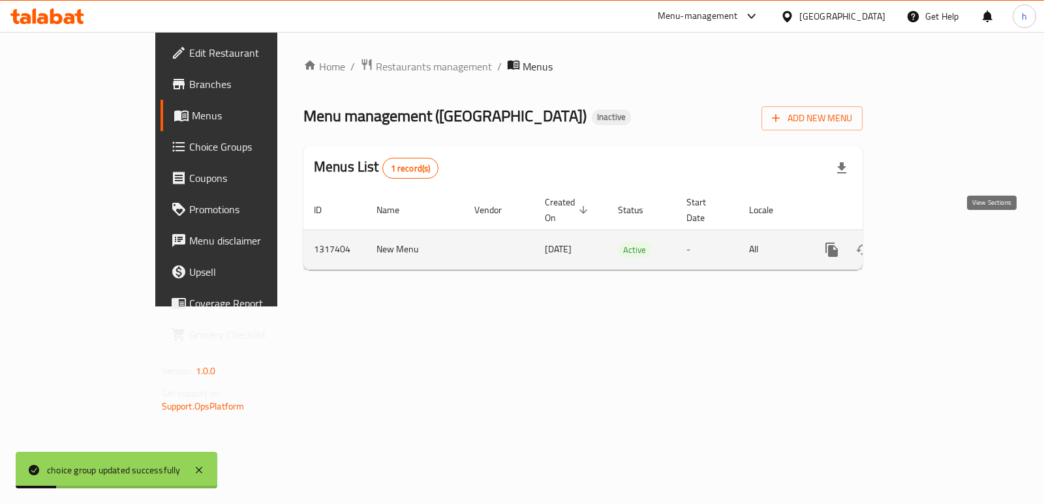
click at [934, 242] on icon "enhanced table" at bounding box center [926, 250] width 16 height 16
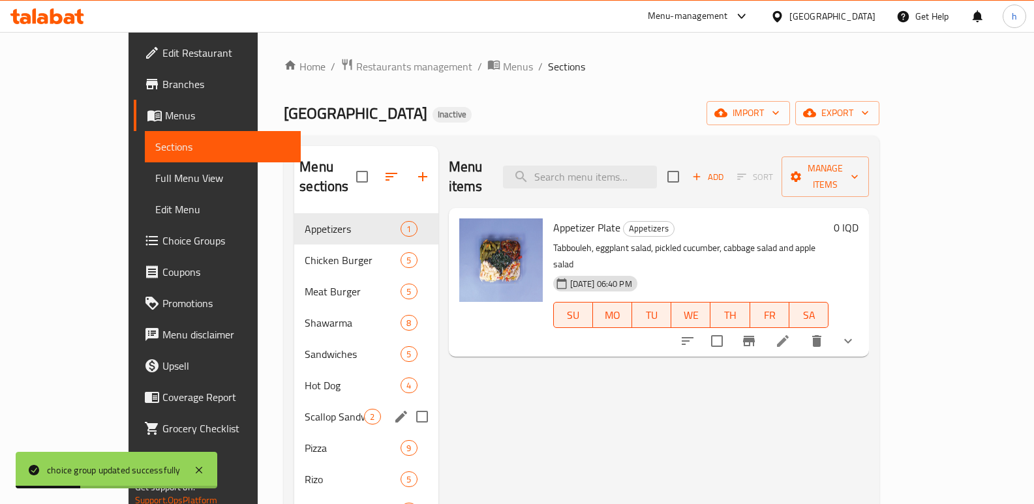
click at [305, 409] on span "Scallop Sandwich" at bounding box center [334, 417] width 59 height 16
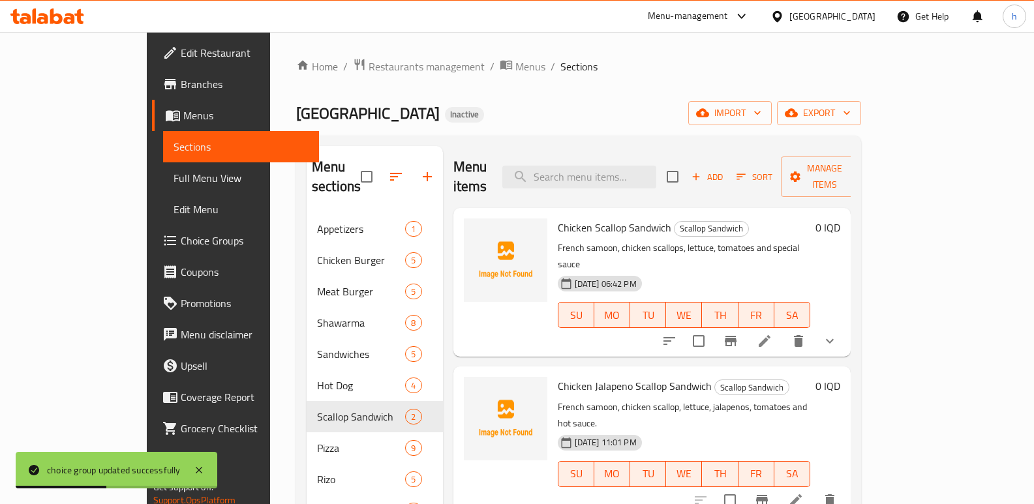
click at [814, 489] on li at bounding box center [796, 500] width 37 height 23
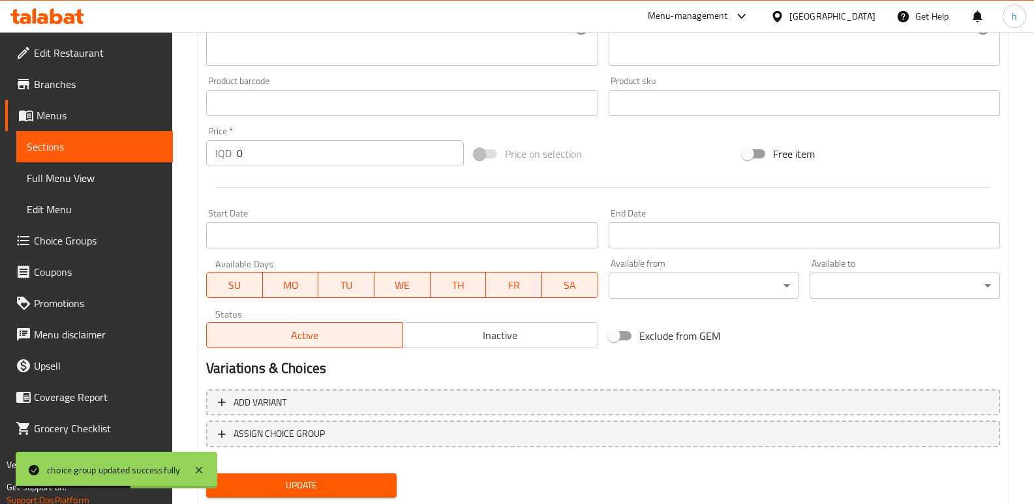
scroll to position [568, 0]
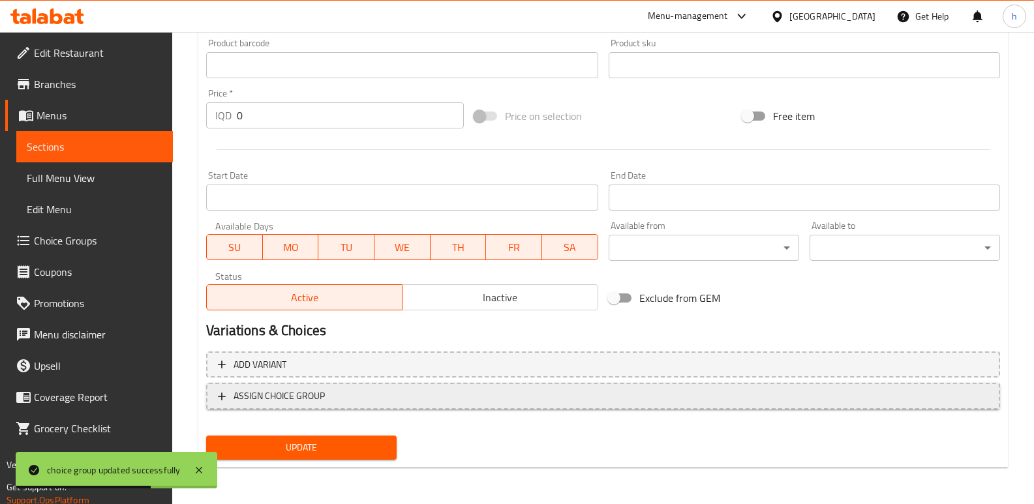
click at [723, 403] on span "ASSIGN CHOICE GROUP" at bounding box center [603, 396] width 770 height 16
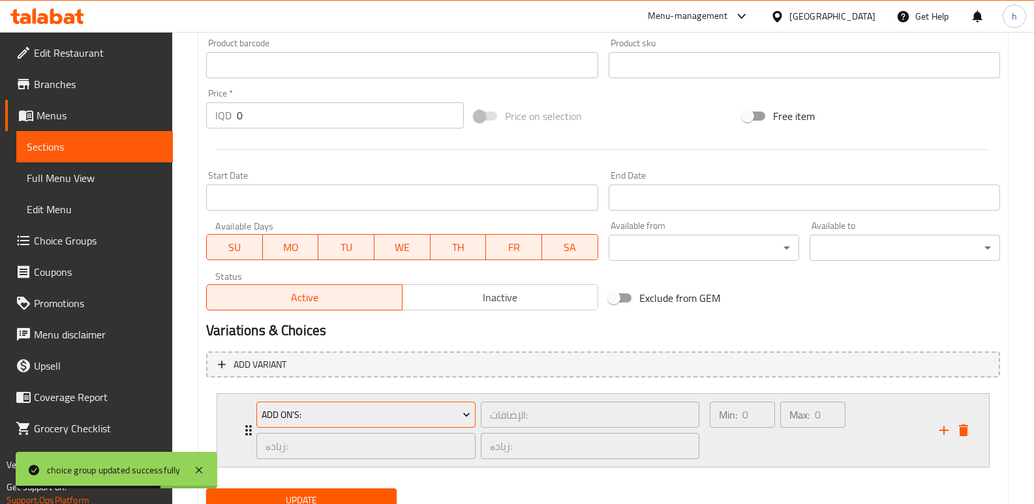
click at [448, 406] on button "Add On's:" at bounding box center [365, 415] width 219 height 26
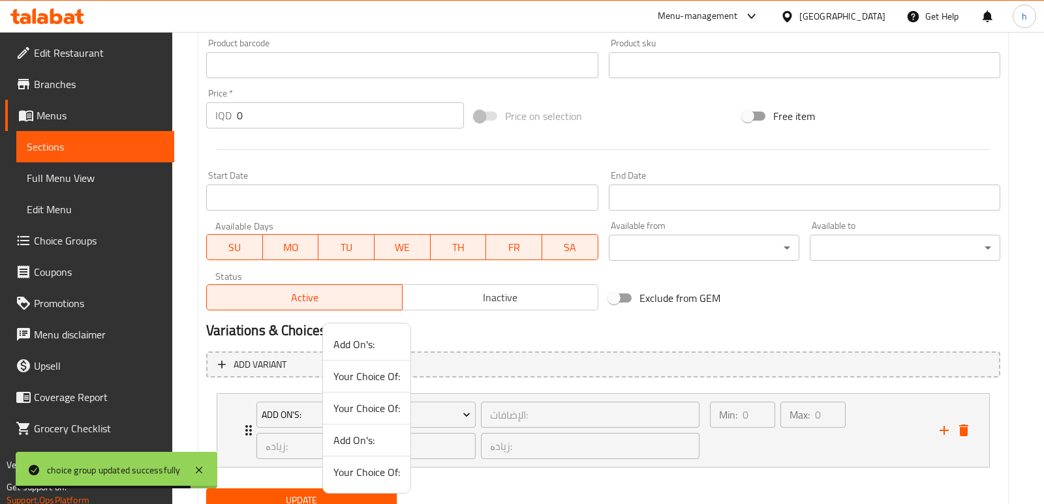
click at [370, 474] on span "Your Choice Of:" at bounding box center [366, 473] width 67 height 16
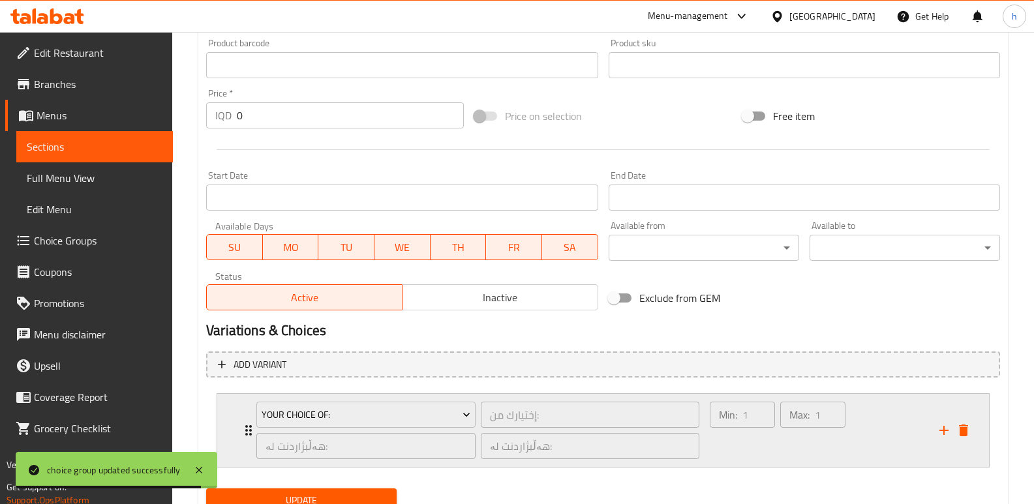
click at [714, 444] on div "Min: 1 ​" at bounding box center [742, 430] width 70 height 63
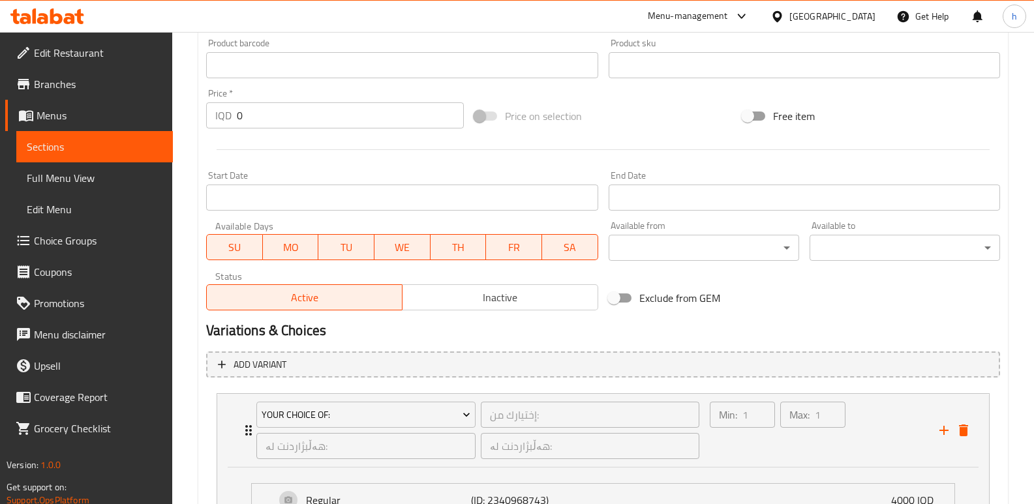
scroll to position [736, 0]
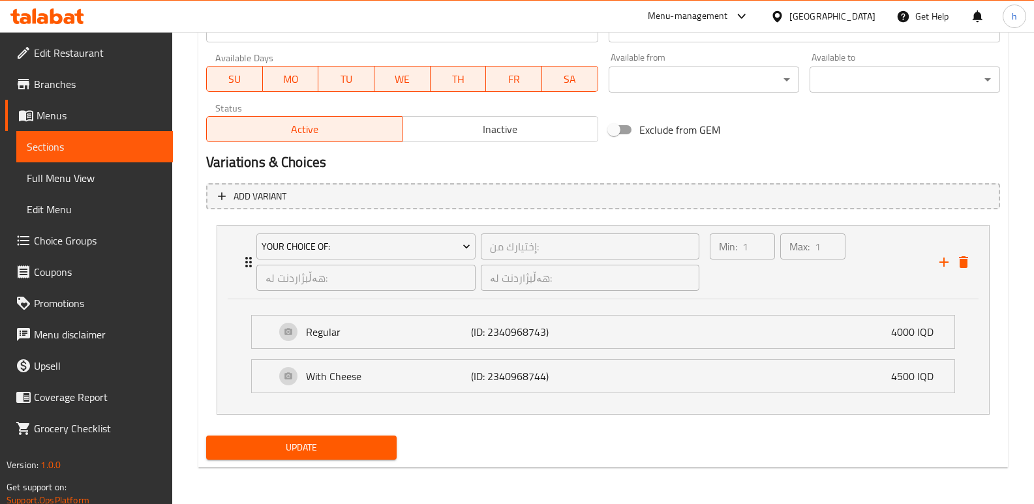
click at [358, 444] on span "Update" at bounding box center [302, 448] width 170 height 16
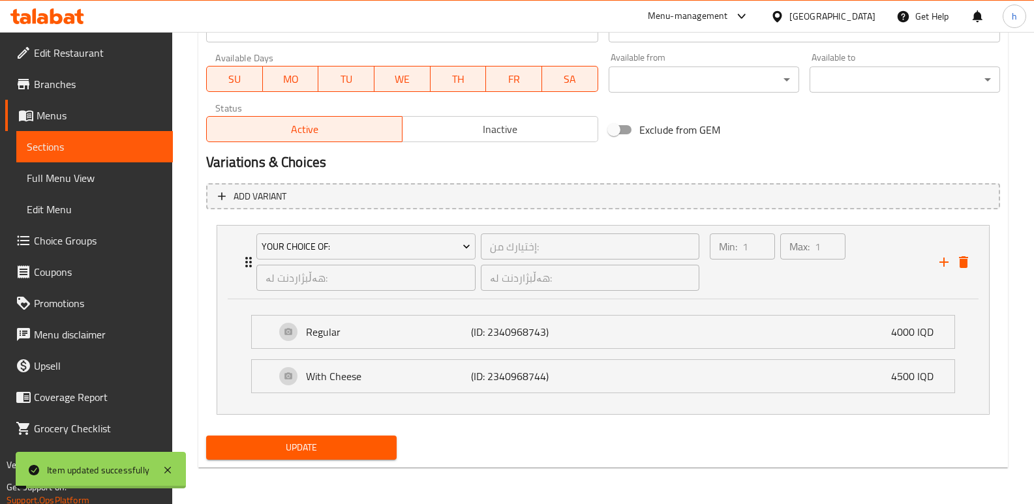
click at [151, 151] on span "Sections" at bounding box center [95, 147] width 136 height 16
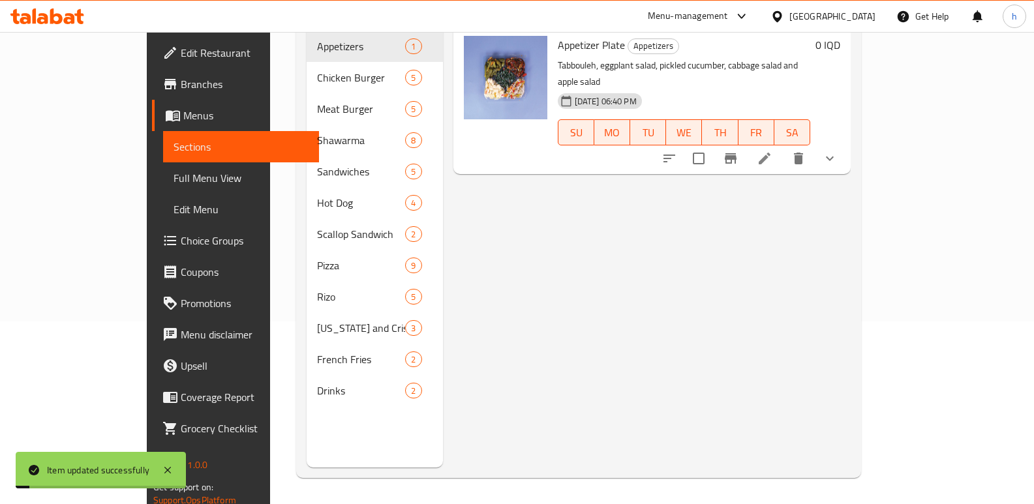
scroll to position [183, 0]
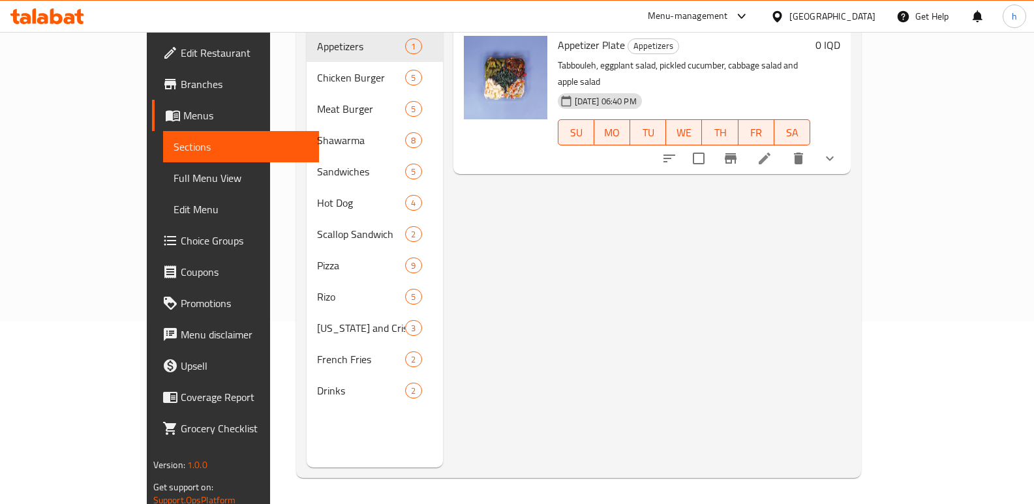
click at [527, 244] on div "Menu items Add Sort Manage items Appetizer Plate Appetizers Tabbouleh, eggplant…" at bounding box center [647, 215] width 408 height 504
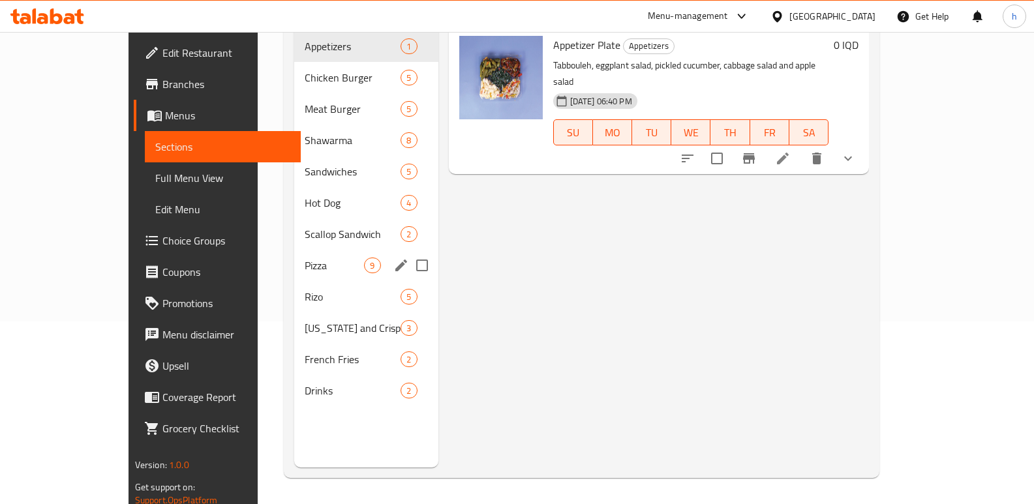
click at [305, 226] on span "Scallop Sandwich" at bounding box center [353, 234] width 96 height 16
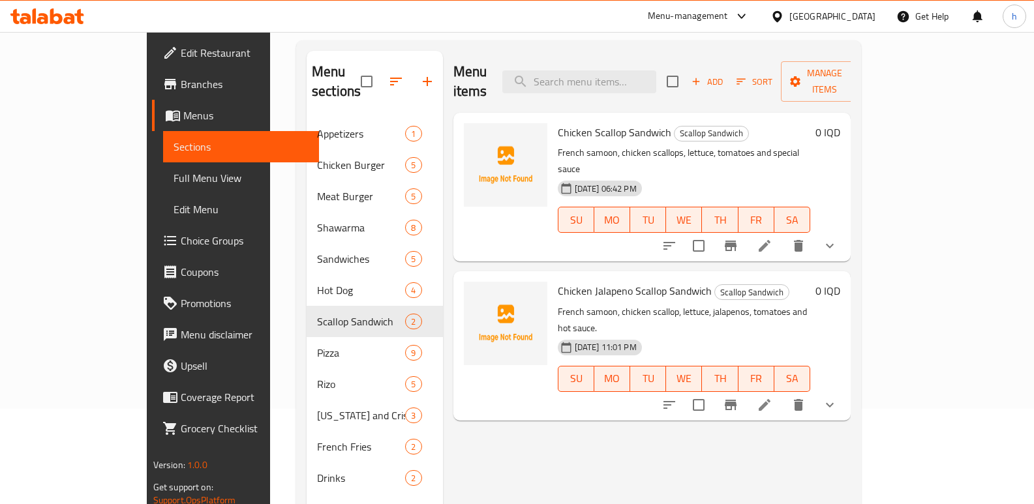
scroll to position [92, 0]
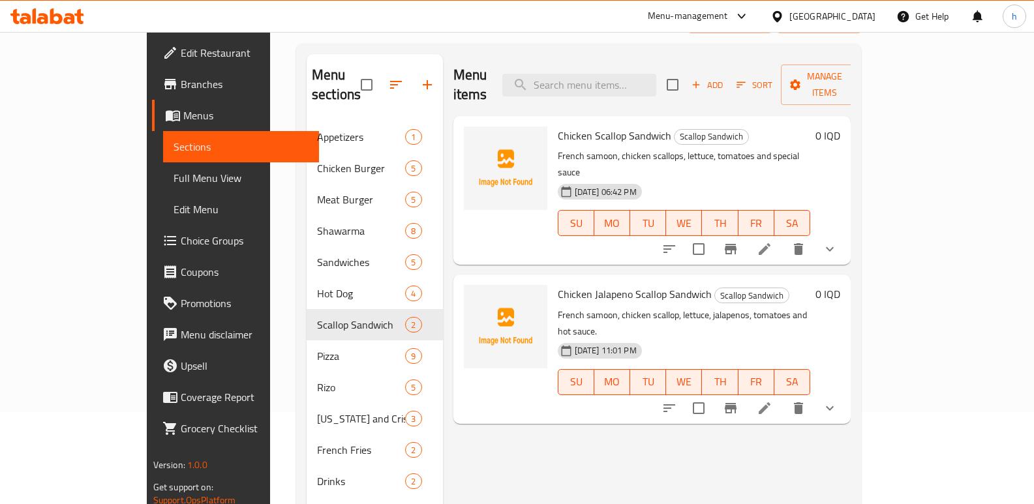
click at [615, 284] on span "Chicken Jalapeno Scallop Sandwich" at bounding box center [635, 294] width 154 height 20
copy span "Scallop"
click at [626, 74] on input "search" at bounding box center [579, 85] width 154 height 23
paste input "Scallop"
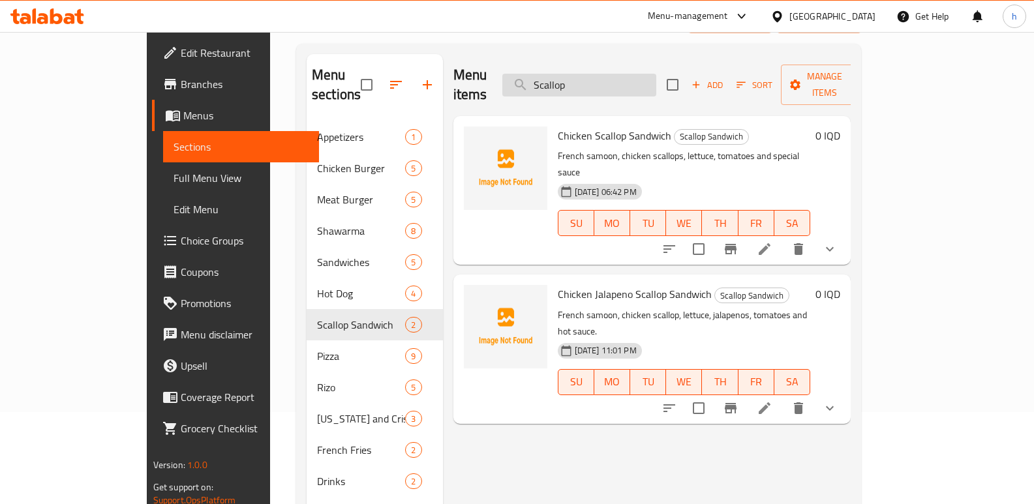
type input "Scallop"
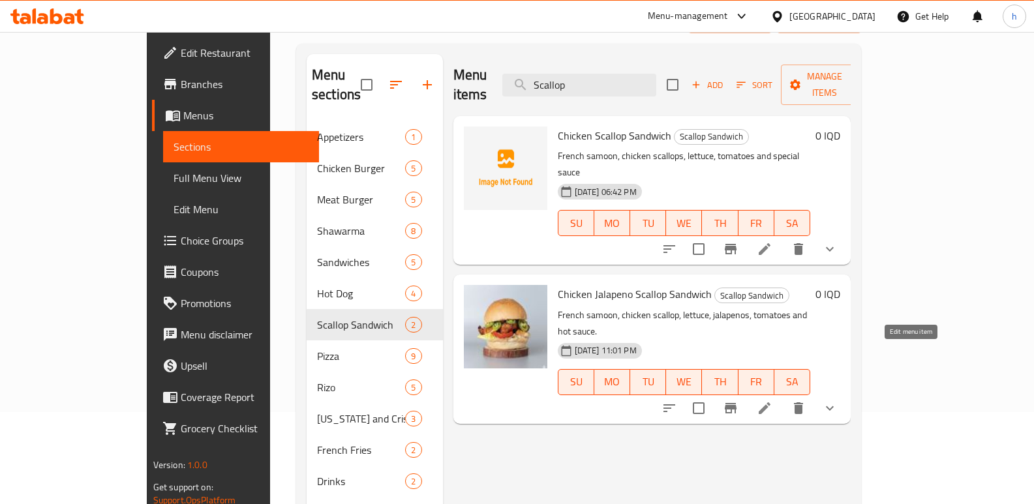
click at [772, 401] on icon at bounding box center [765, 409] width 16 height 16
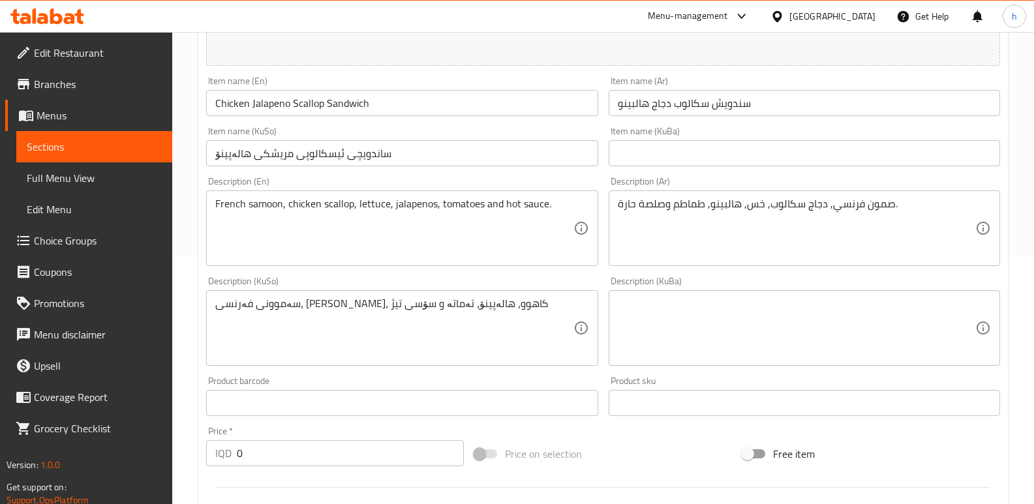
scroll to position [256, 0]
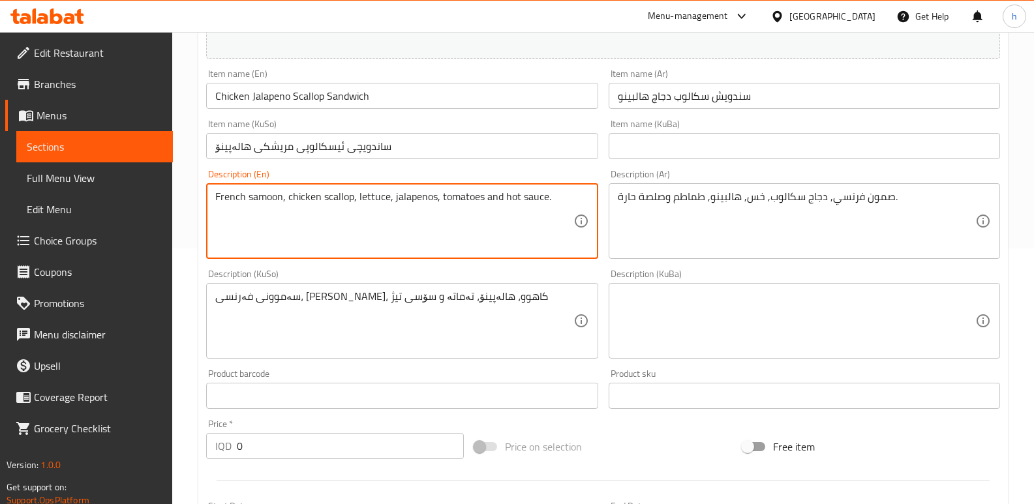
drag, startPoint x: 281, startPoint y: 198, endPoint x: 177, endPoint y: 189, distance: 103.5
paste textarea "Burger bu"
type textarea "Burger bun, chicken scallop, lettuce, jalapenos, tomatoes and hot sauce."
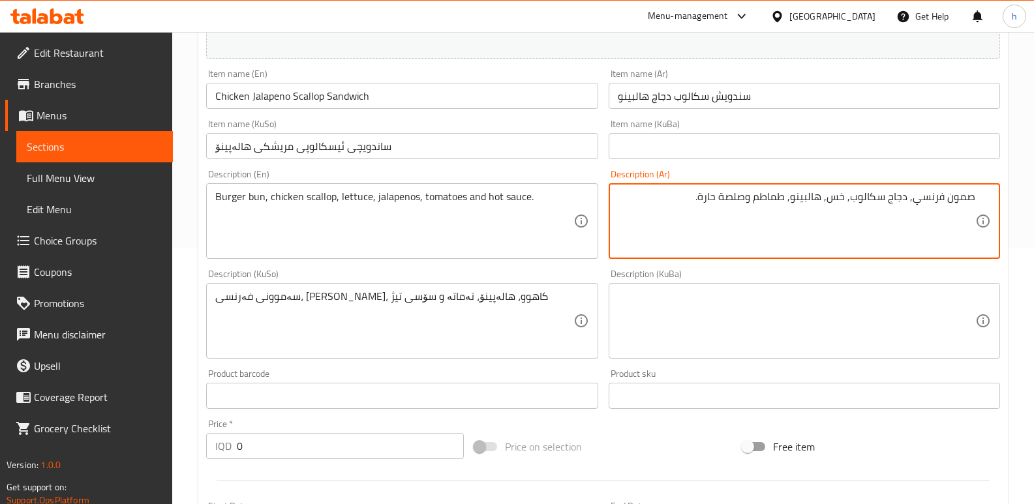
drag, startPoint x: 917, startPoint y: 201, endPoint x: 995, endPoint y: 201, distance: 77.6
click at [995, 201] on div "صمون فرنسي, دجاج سكالوب, خس, هالبينو, طماطم وصلصة حارة. Description (Ar)" at bounding box center [804, 221] width 391 height 76
paste textarea "بز البرجر"
click at [954, 197] on textarea "خبز البرجر, دجاج سكالوب, خس, هالبينو, طماطم وصلصة حارة." at bounding box center [797, 221] width 358 height 62
type textarea "خبز برجر, دجاج سكالوب, خس, هالبينو, طماطم وصلصة حارة."
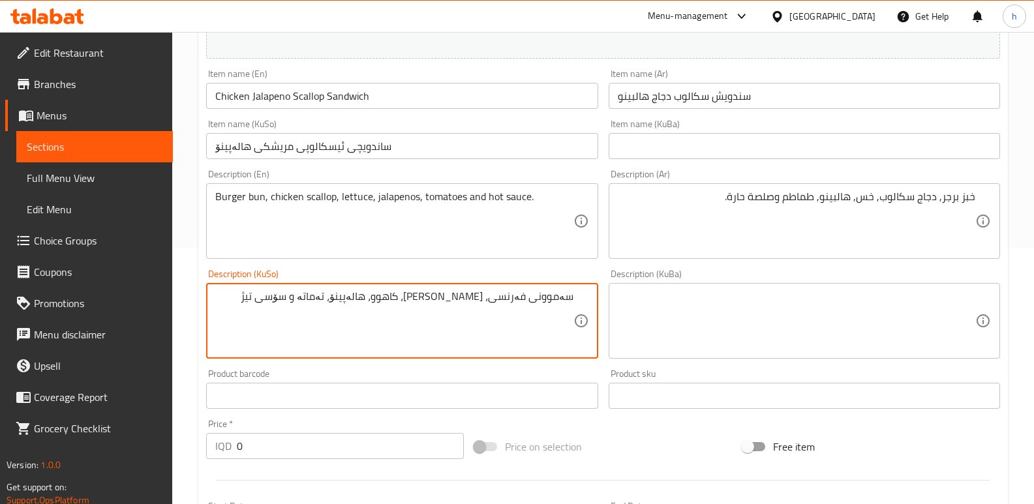
drag, startPoint x: 494, startPoint y: 301, endPoint x: 640, endPoint y: 308, distance: 146.3
click at [640, 308] on div "Change Image Size: 1200 x 800 px / Image formats: jpg, png / 5MB Max. Item name…" at bounding box center [603, 280] width 804 height 731
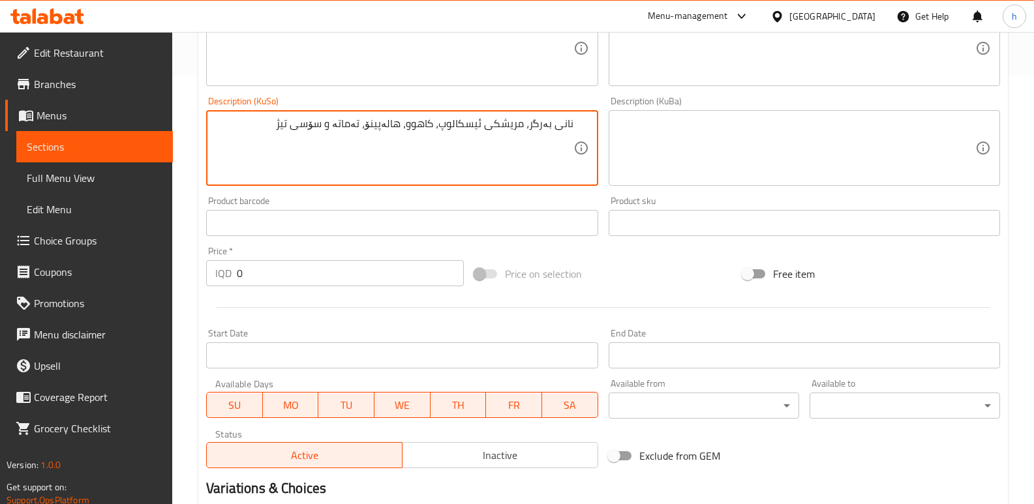
scroll to position [639, 0]
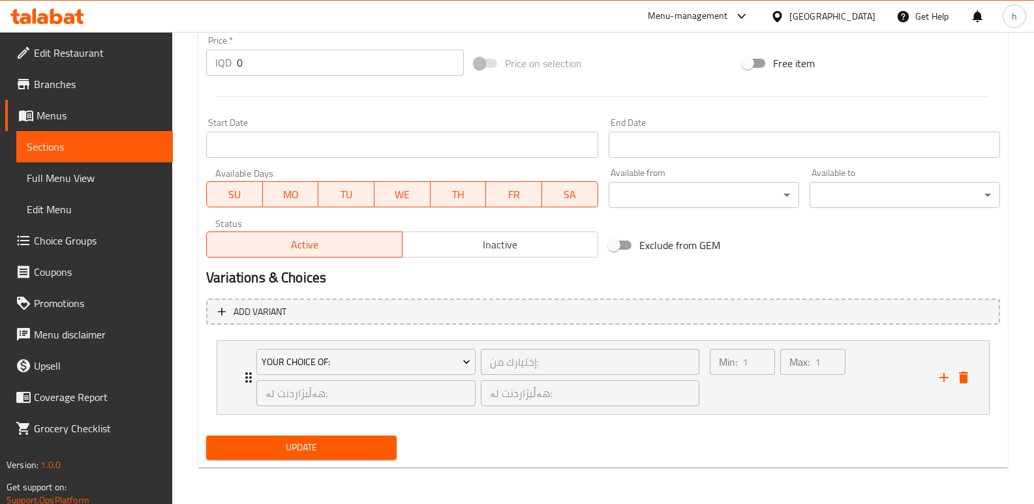
type textarea "نانی بەرگر، مریشکی ئیسکالوپ، کاهوو، هالەپینۆ، تەماتە و سۆسی تیژ"
click at [298, 451] on span "Update" at bounding box center [302, 448] width 170 height 16
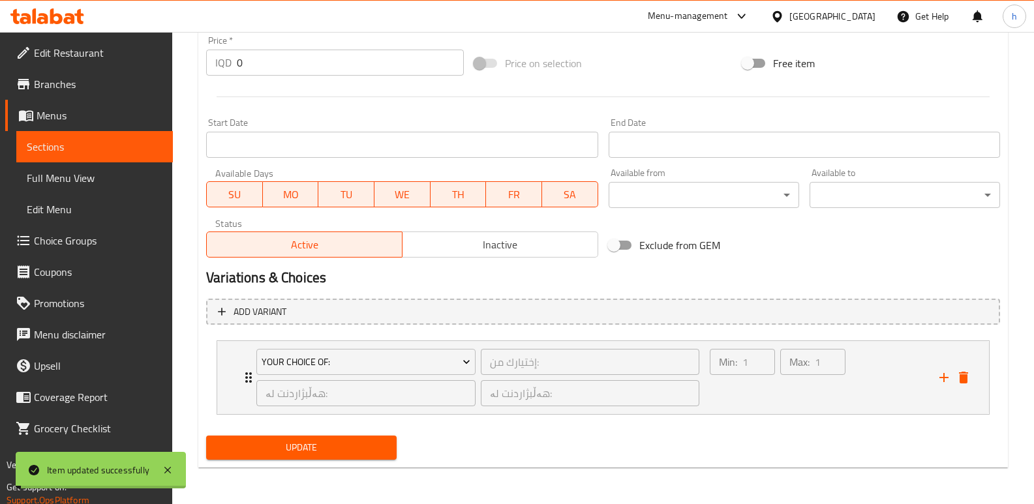
click at [162, 143] on link "Sections" at bounding box center [94, 146] width 157 height 31
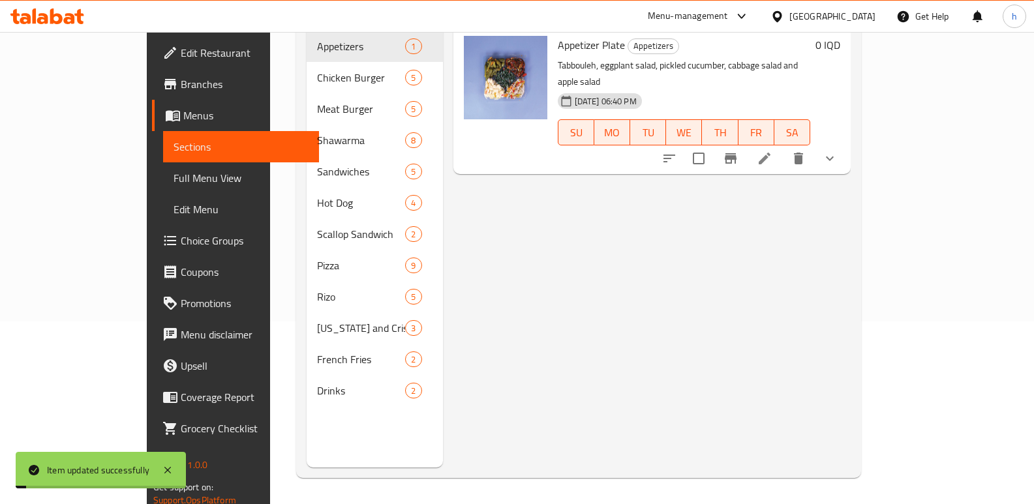
scroll to position [183, 0]
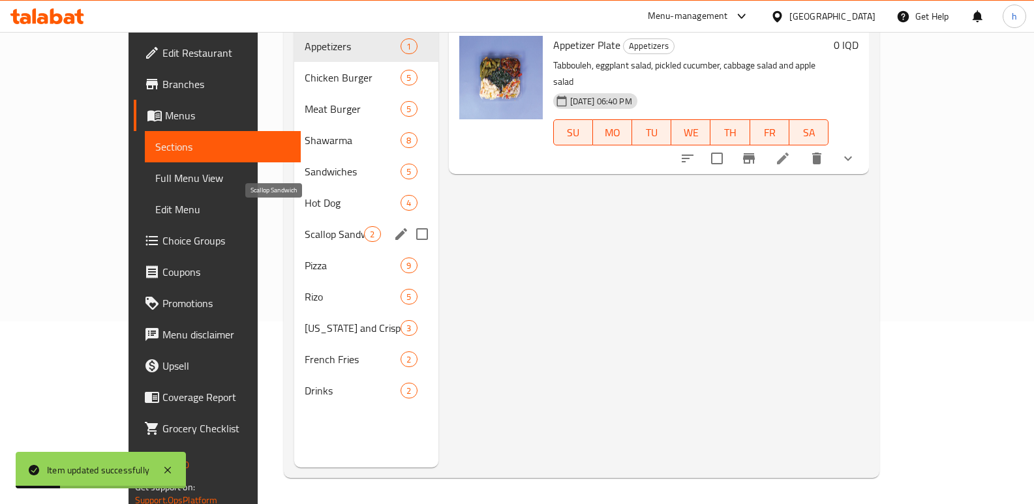
click at [305, 226] on span "Scallop Sandwich" at bounding box center [334, 234] width 59 height 16
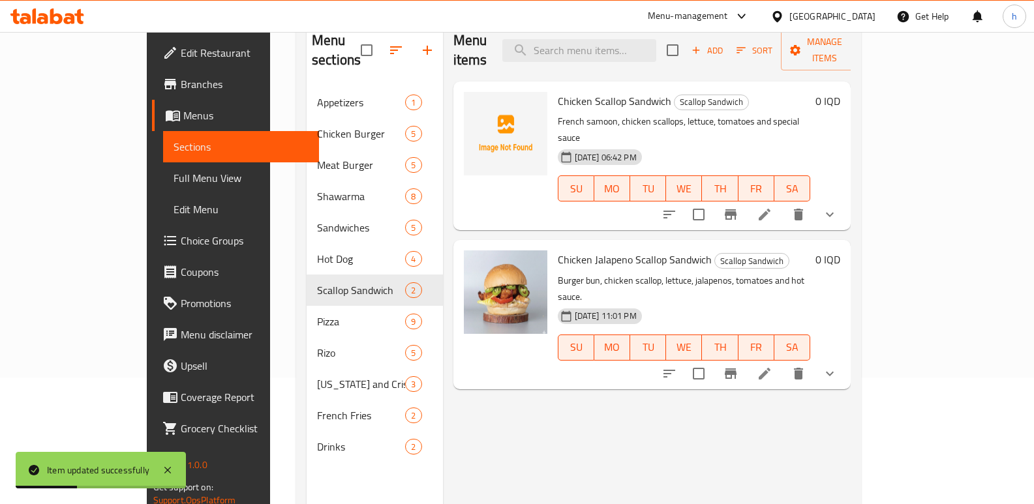
scroll to position [119, 0]
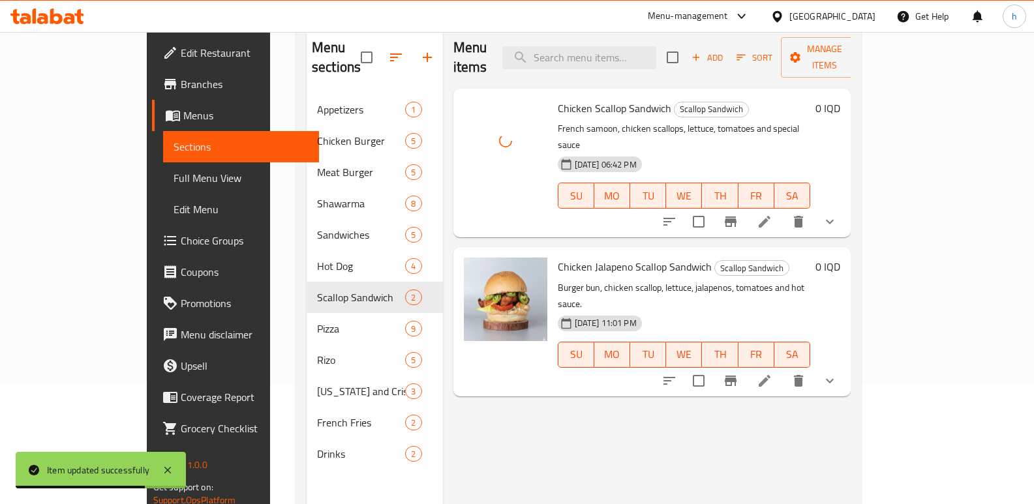
click at [783, 210] on li at bounding box center [764, 221] width 37 height 23
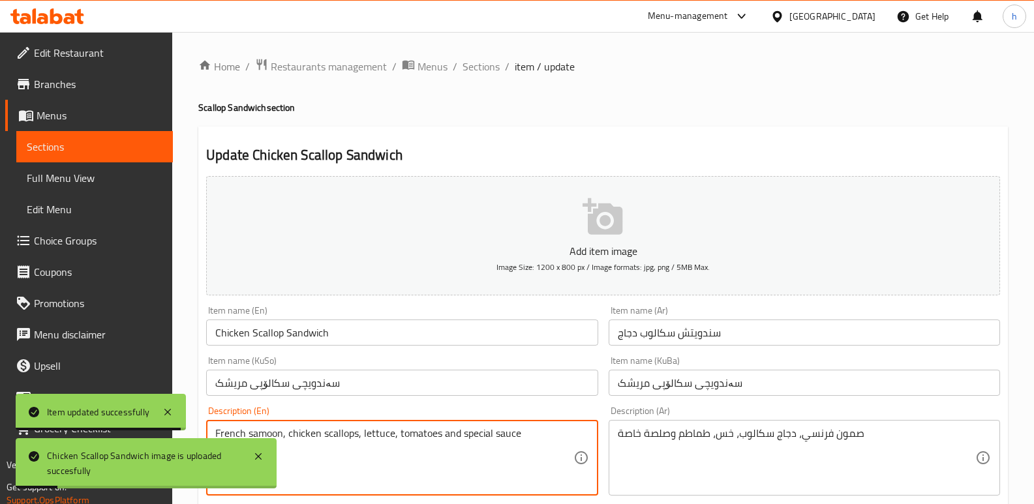
drag, startPoint x: 281, startPoint y: 434, endPoint x: 205, endPoint y: 427, distance: 76.7
paste textarea "خبز البرجر"
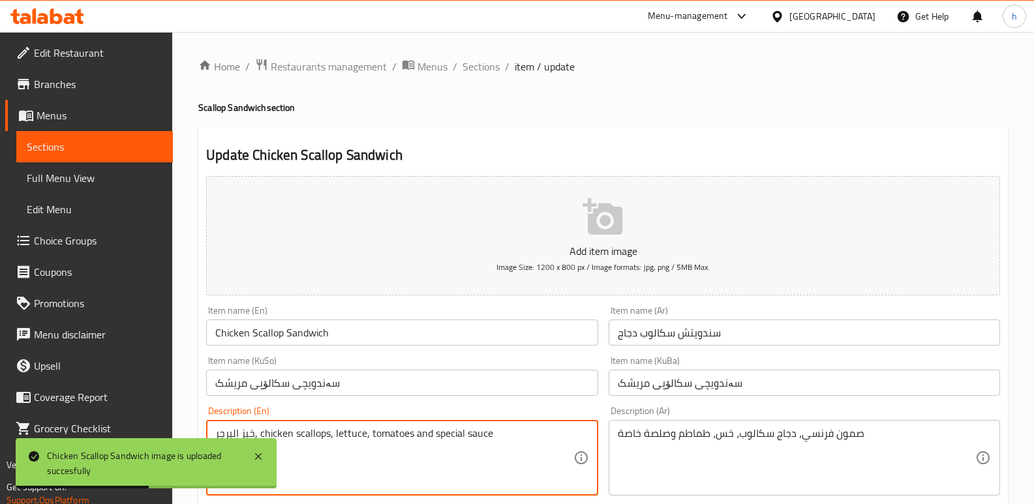
type textarea "خبز البرجر, chicken scallops, lettuce, tomatoes and special sauce"
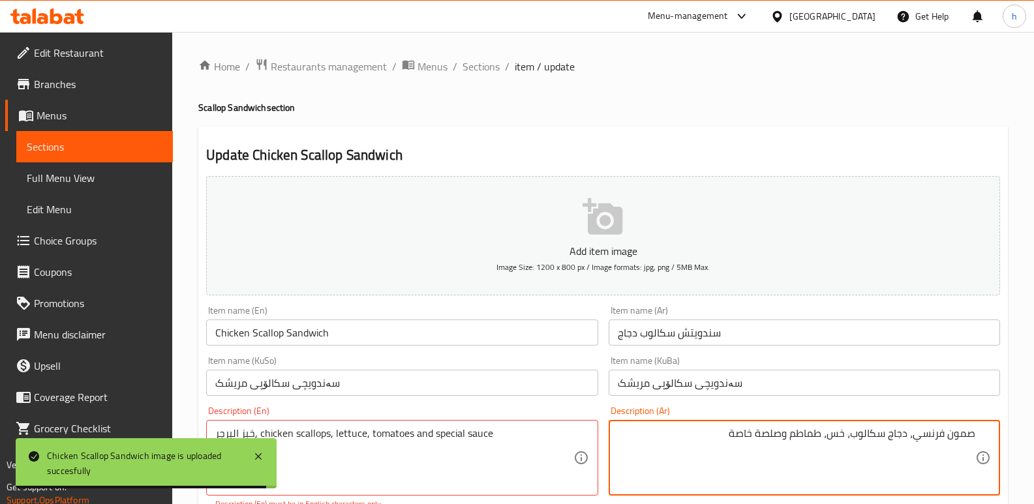
drag, startPoint x: 915, startPoint y: 439, endPoint x: 1043, endPoint y: 439, distance: 127.9
click at [1034, 439] on html "Chicken Scallop Sandwich image is uploaded succesfully ​ Menu-management [GEOGR…" at bounding box center [517, 252] width 1034 height 504
paste textarea "بز البرجر"
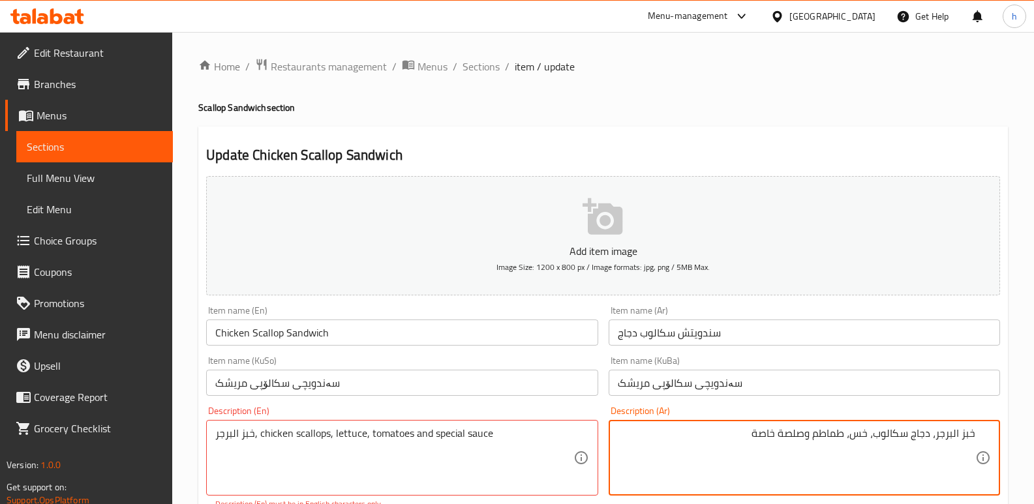
click at [953, 436] on textarea "خبز البرجر، دجاج سكالوب، خس، طماطم وصلصة خاصة" at bounding box center [797, 458] width 358 height 62
type textarea "خبز برجر، دجاج سكالوب، خس، طماطم وصلصة خاصة"
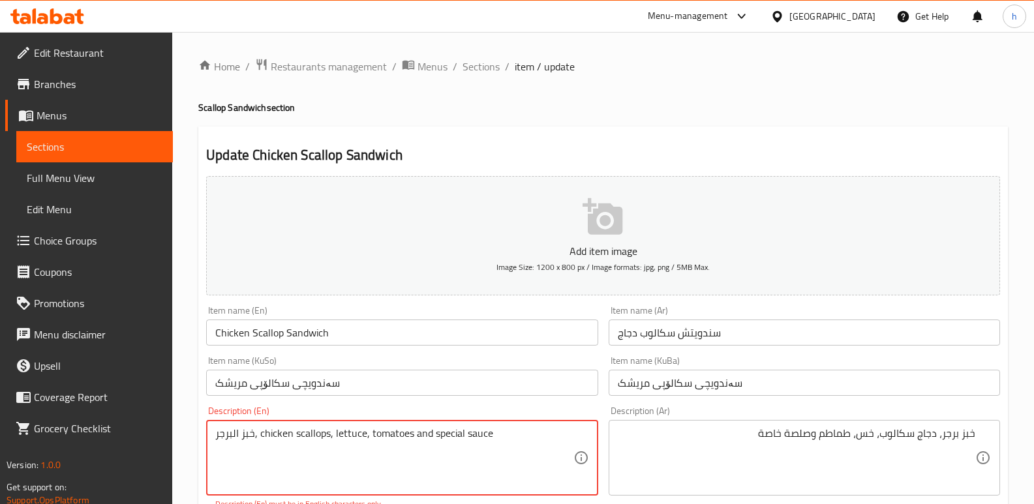
drag, startPoint x: 254, startPoint y: 434, endPoint x: 181, endPoint y: 430, distance: 73.2
paste textarea "Burger bun"
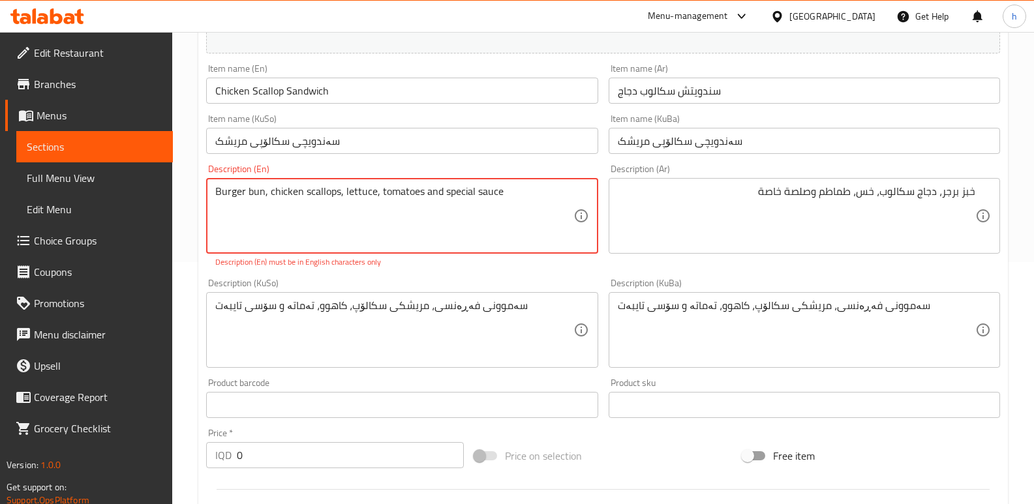
scroll to position [275, 0]
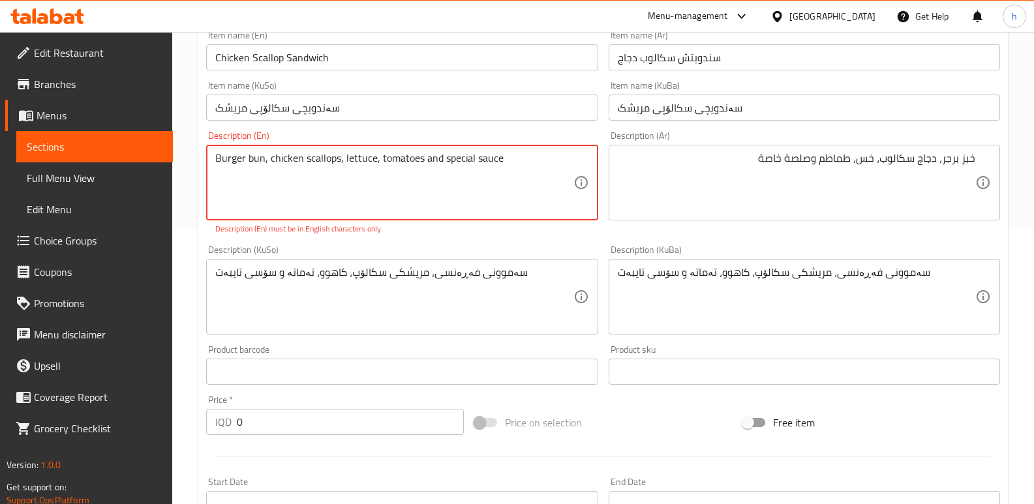
type textarea "Burger bun, chicken scallops, lettuce, tomatoes and special sauce"
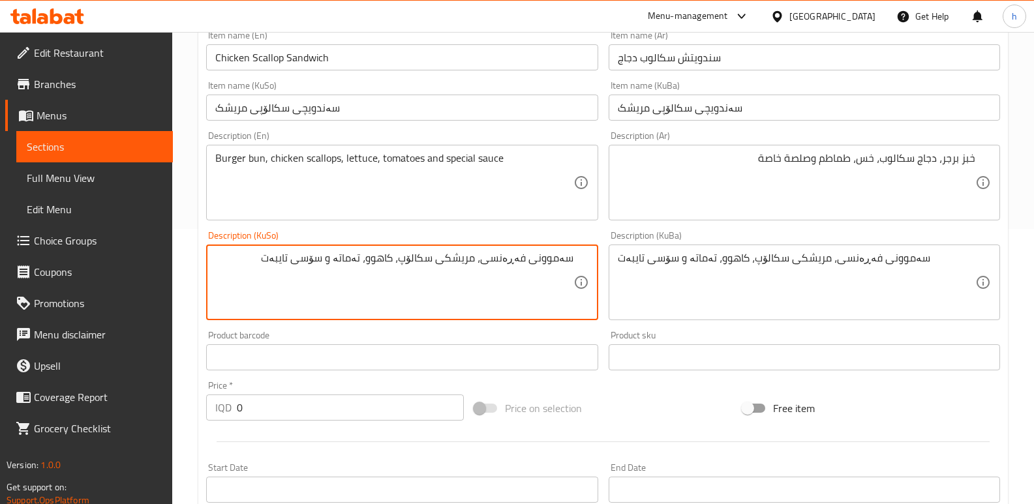
drag, startPoint x: 513, startPoint y: 261, endPoint x: 585, endPoint y: 256, distance: 71.9
click at [585, 256] on div "سەموونی فەڕەنسی، مریشکی سکالۆپ، کاهوو، تەماتە و سۆسی تایبەت Description (KuSo)" at bounding box center [401, 283] width 391 height 76
type textarea "نانی بەرگر، مریشکی سکالۆپ، کاهوو، تەماتە و سۆسی تایبەت"
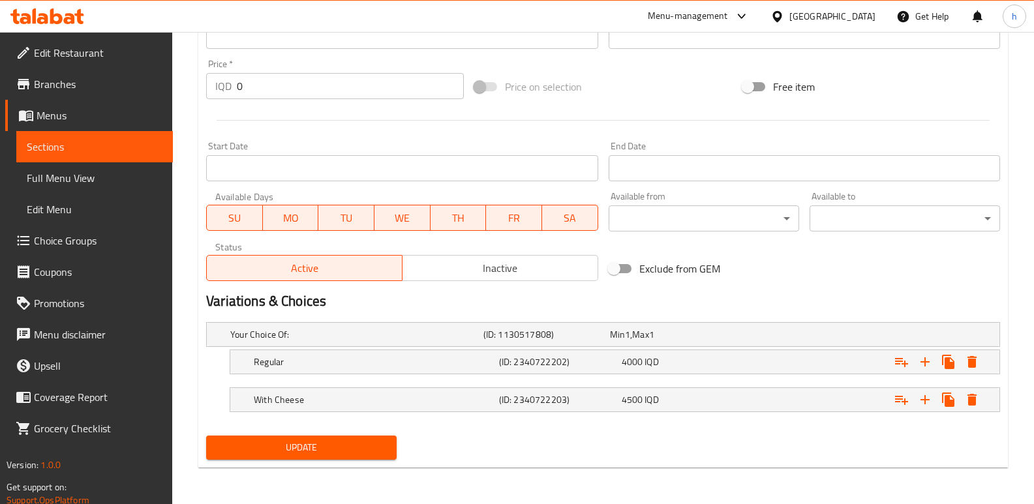
scroll to position [286, 0]
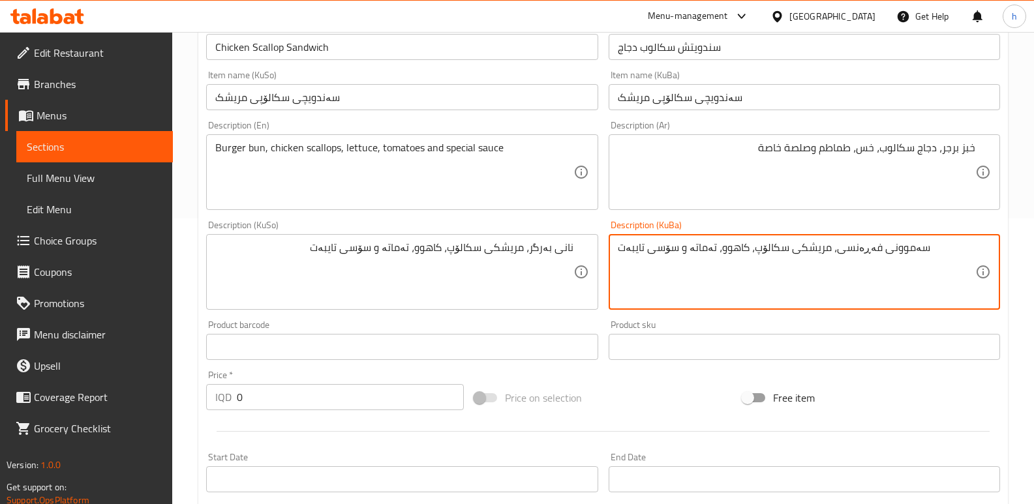
paste textarea "[PERSON_NAME]"
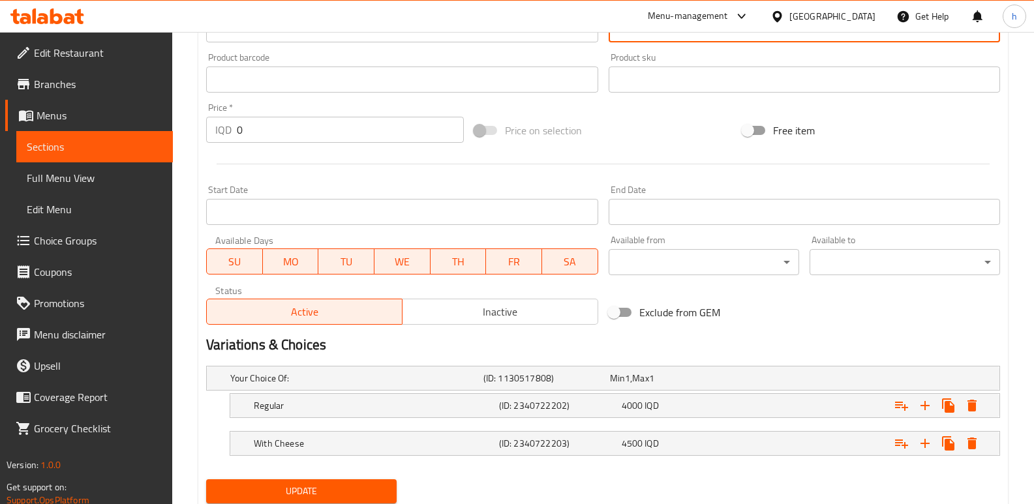
scroll to position [597, 0]
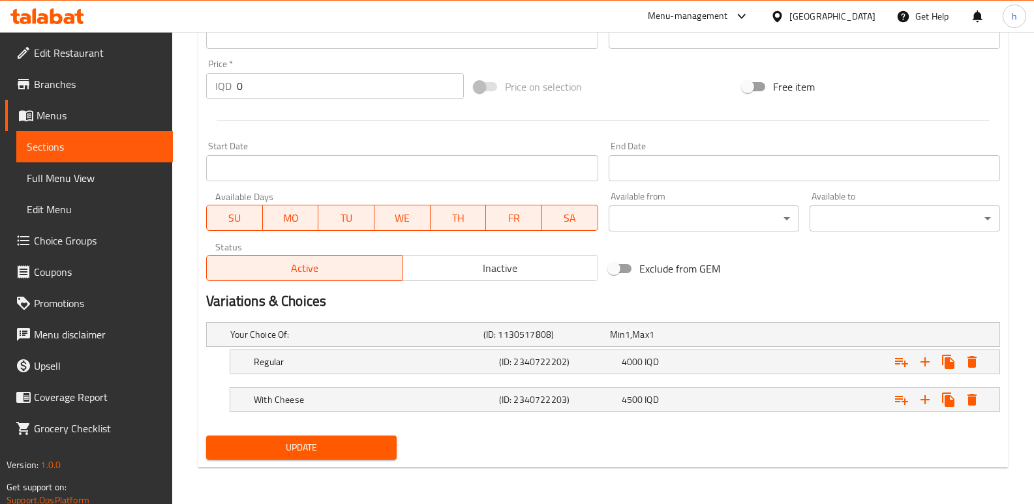
type textarea "نانی بەرگر، مریشکی سکالۆپ، کاهوو، تەماتە و سۆسی تایبەت"
click at [365, 451] on span "Update" at bounding box center [302, 448] width 170 height 16
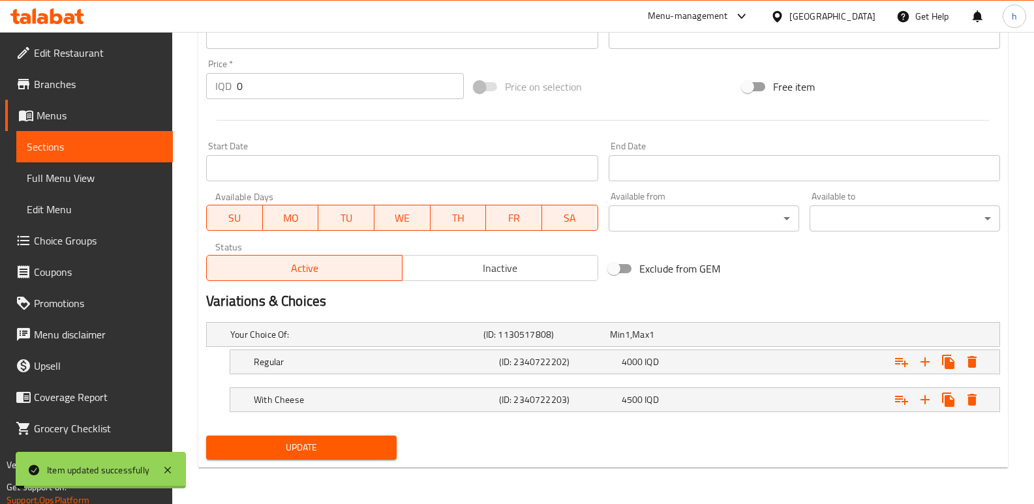
click at [125, 149] on span "Sections" at bounding box center [95, 147] width 136 height 16
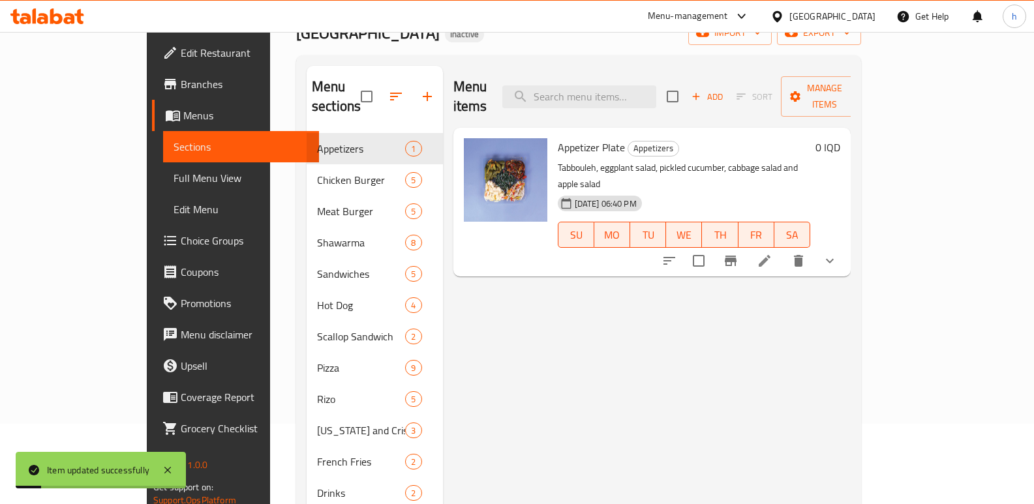
scroll to position [35, 0]
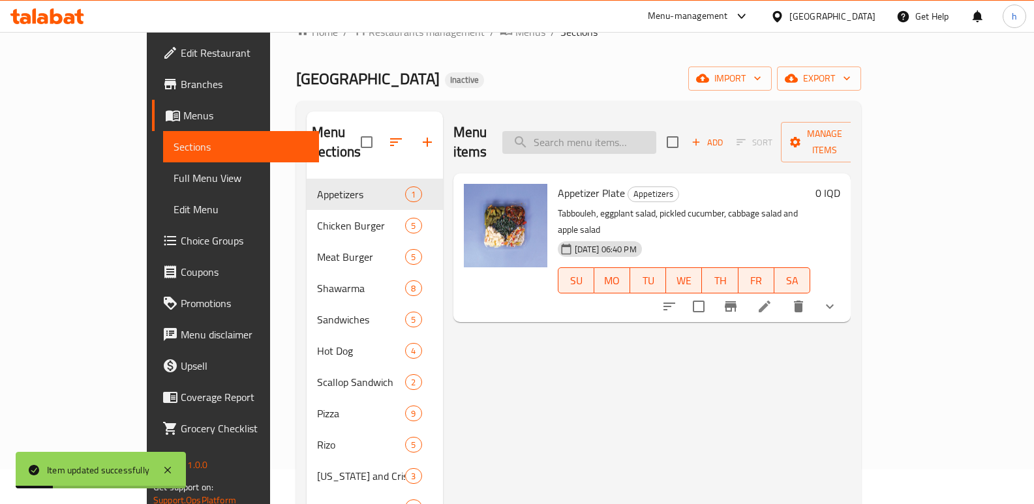
click at [656, 131] on input "search" at bounding box center [579, 142] width 154 height 23
paste input "نانی بەرگر، مریشکی سکالۆپ، کاهوو، تەماتە و سۆسی تایبەت"
type input "نانی بەرگر، مریشکی سکالۆپ، کاهوو، تەماتە و سۆسی تایبەت"
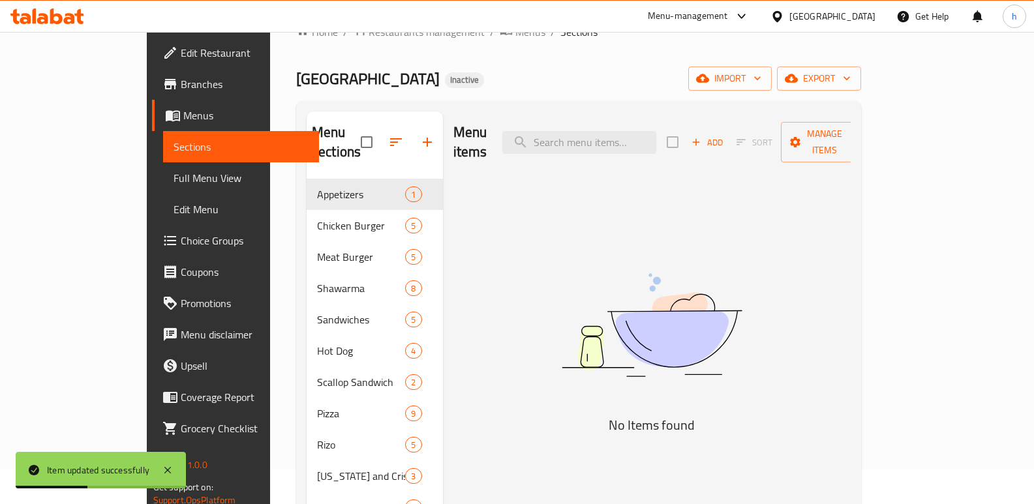
scroll to position [0, 0]
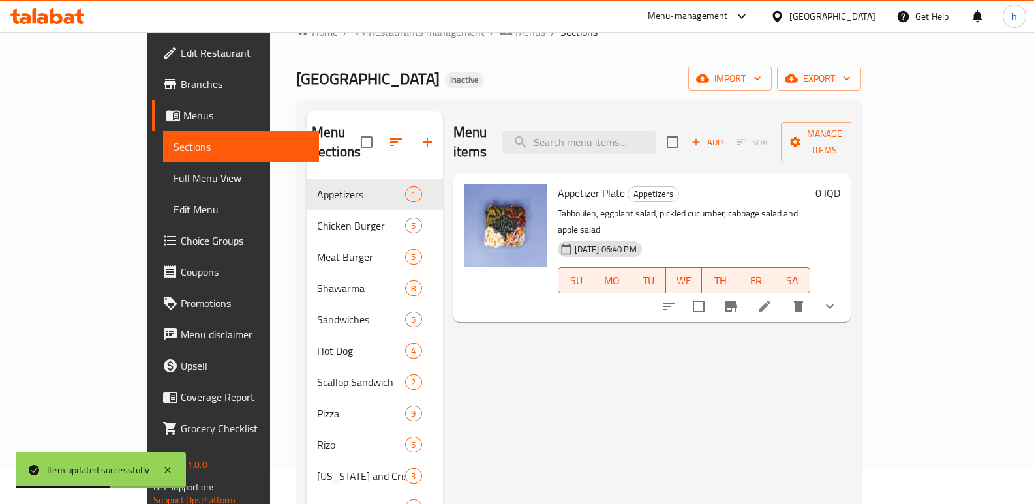
paste input "Cheese Zinger Sandwich"
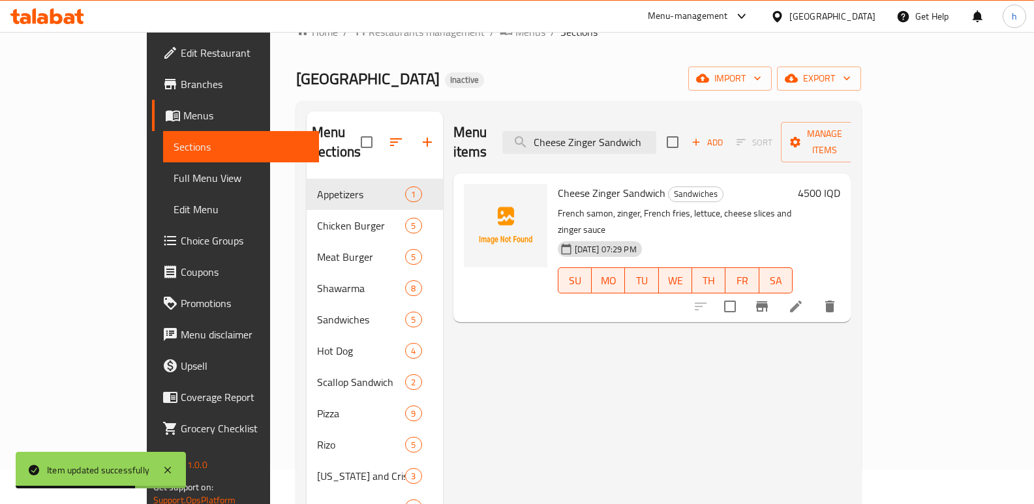
type input "Cheese Zinger Sandwich"
click at [804, 299] on icon at bounding box center [796, 307] width 16 height 16
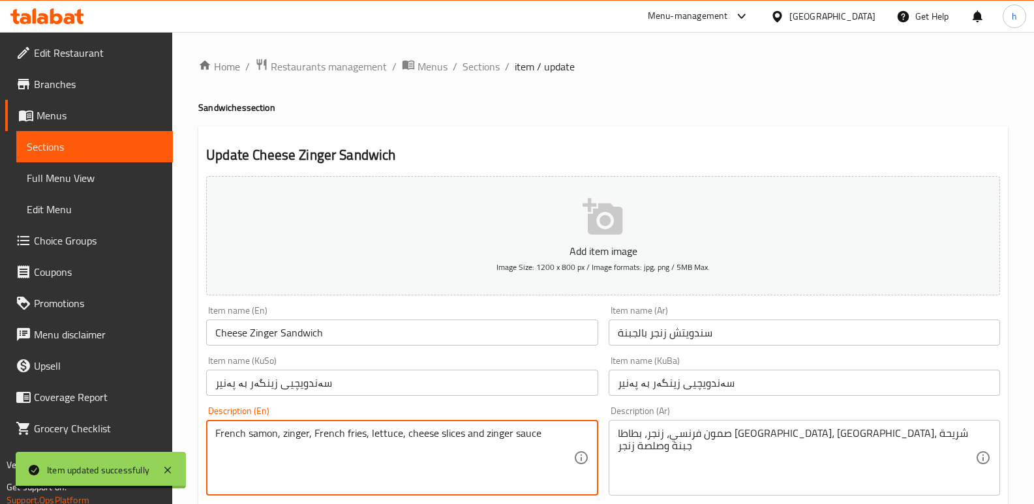
drag, startPoint x: 277, startPoint y: 432, endPoint x: 188, endPoint y: 421, distance: 89.3
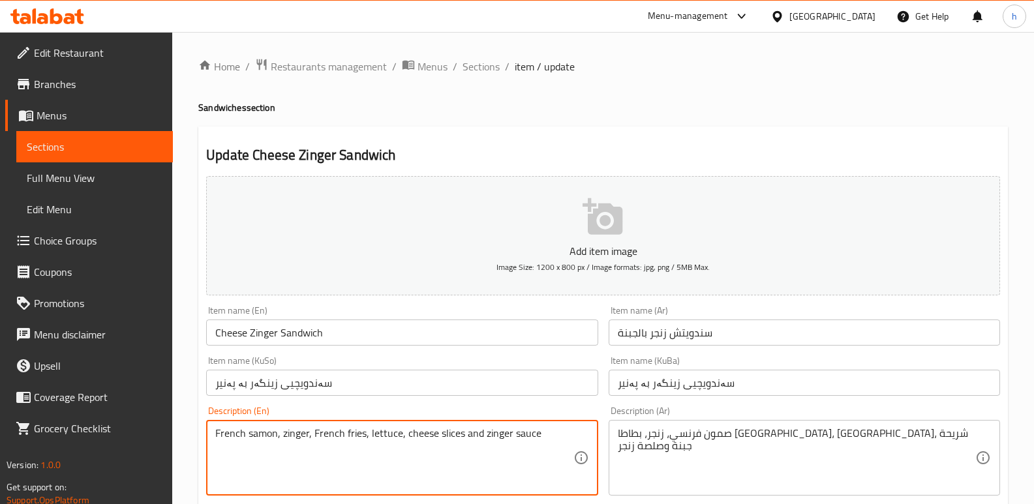
paste textarea "Burger bu"
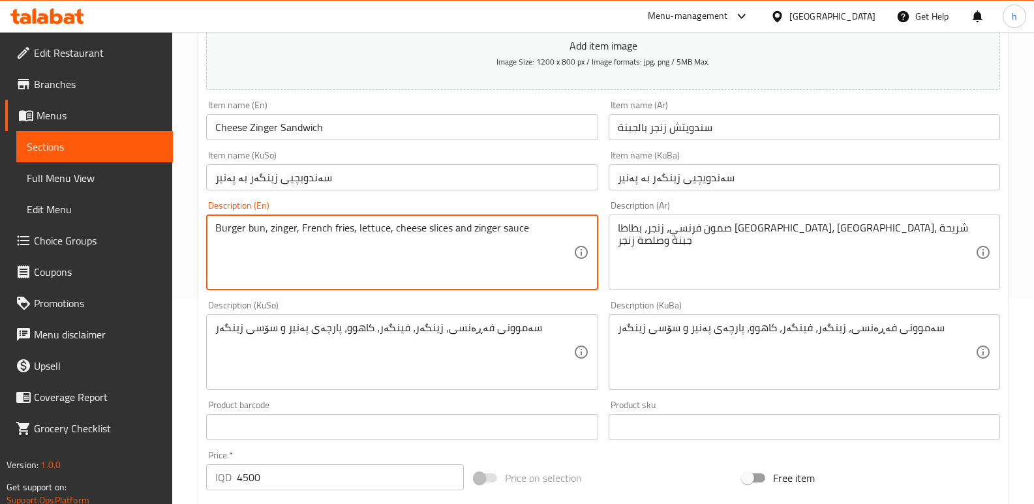
type textarea "Burger bun, zinger, French fries, lettuce, cheese slices and zinger sauce"
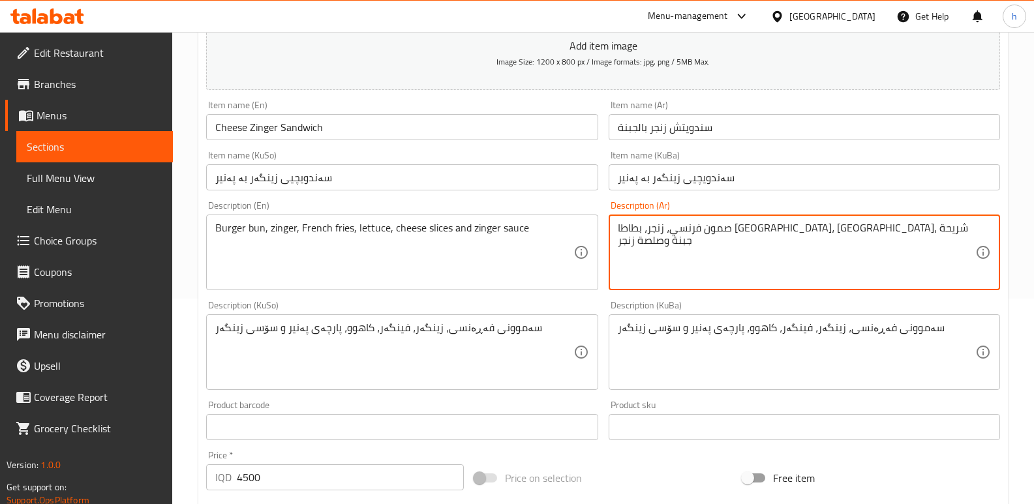
drag, startPoint x: 829, startPoint y: 230, endPoint x: 891, endPoint y: 229, distance: 62.0
paste textarea "بز البرجر"
click at [953, 230] on textarea "خبز البرجر، زنجر، بطاطا [GEOGRAPHIC_DATA]، [GEOGRAPHIC_DATA]، شريحة جبنة وصلصة …" at bounding box center [797, 253] width 358 height 62
type textarea "خبز برجر، زنجر، بطاطا [GEOGRAPHIC_DATA]، [GEOGRAPHIC_DATA]، شريحة جبنة وصلصة زن…"
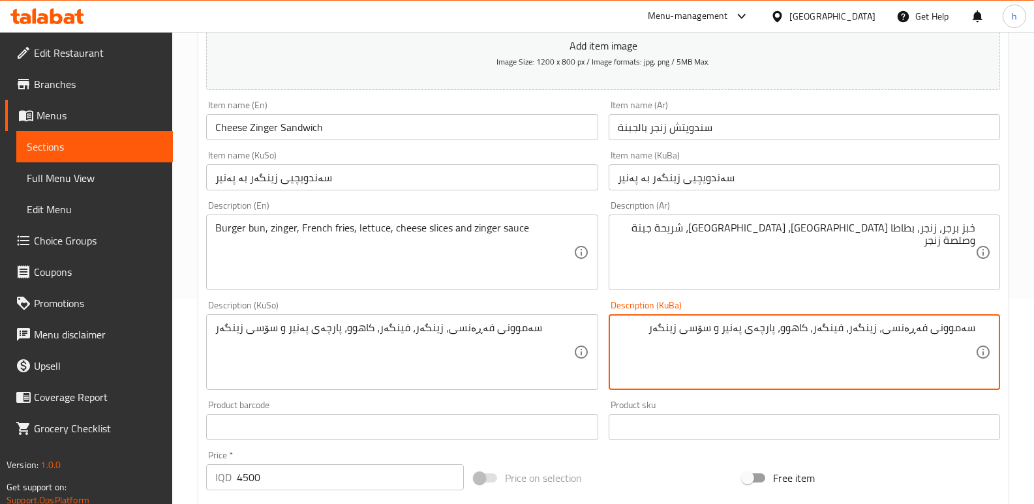
drag, startPoint x: 892, startPoint y: 334, endPoint x: 1016, endPoint y: 326, distance: 123.5
click at [1016, 326] on div "Home / Restaurants management / Menus / Sections / item / update Sandwiches sec…" at bounding box center [603, 346] width 862 height 1040
type textarea "نانی بەرگر، زینگەر، فینگەر، کاهوو، پارچەی پەنیر و سۆسی زینگەر"
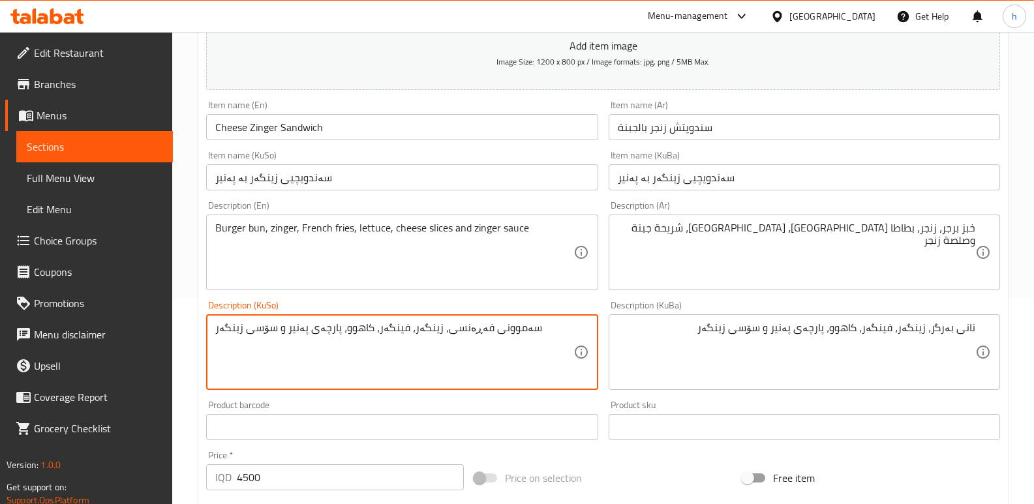
paste textarea "[PERSON_NAME]"
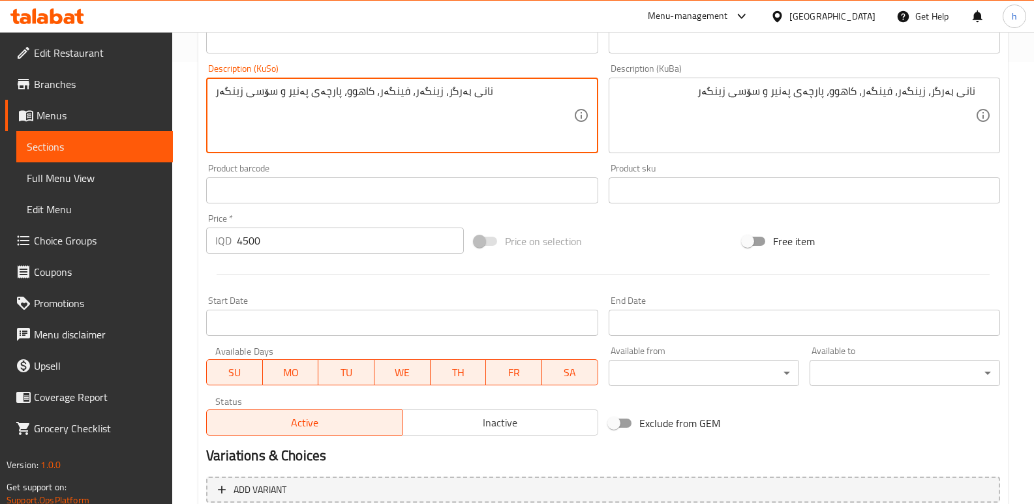
scroll to position [568, 0]
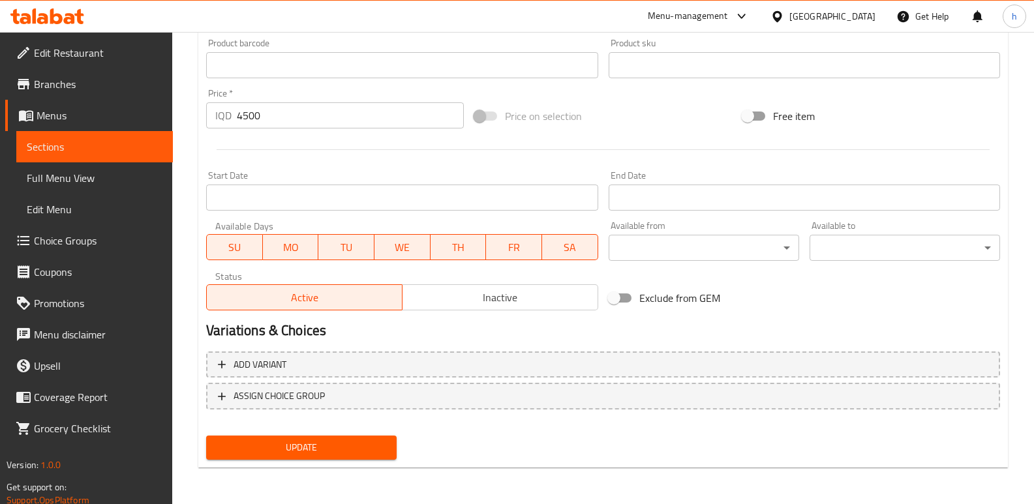
type textarea "نانی بەرگر، زینگەر، فینگەر، کاهوو، پارچەی پەنیر و سۆسی زینگەر"
click at [384, 448] on span "Update" at bounding box center [302, 448] width 170 height 16
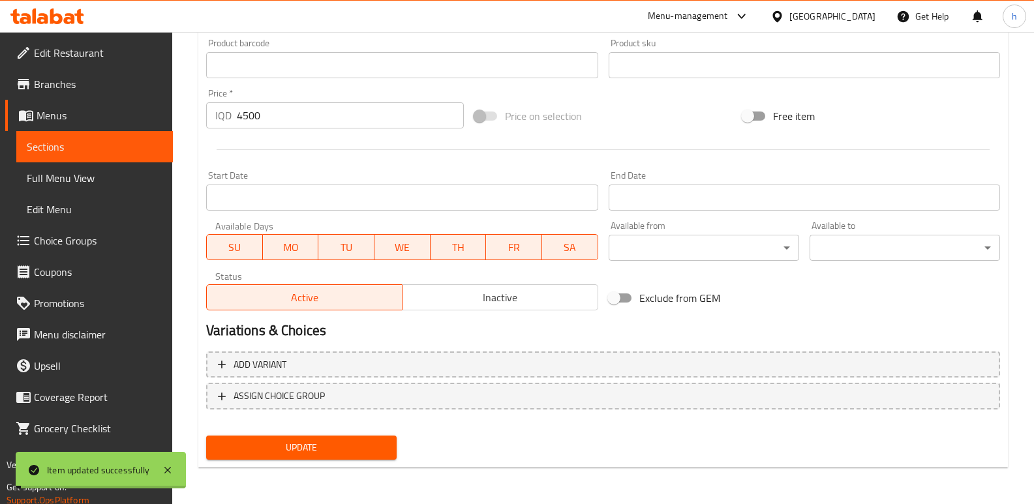
click at [140, 149] on span "Sections" at bounding box center [95, 147] width 136 height 16
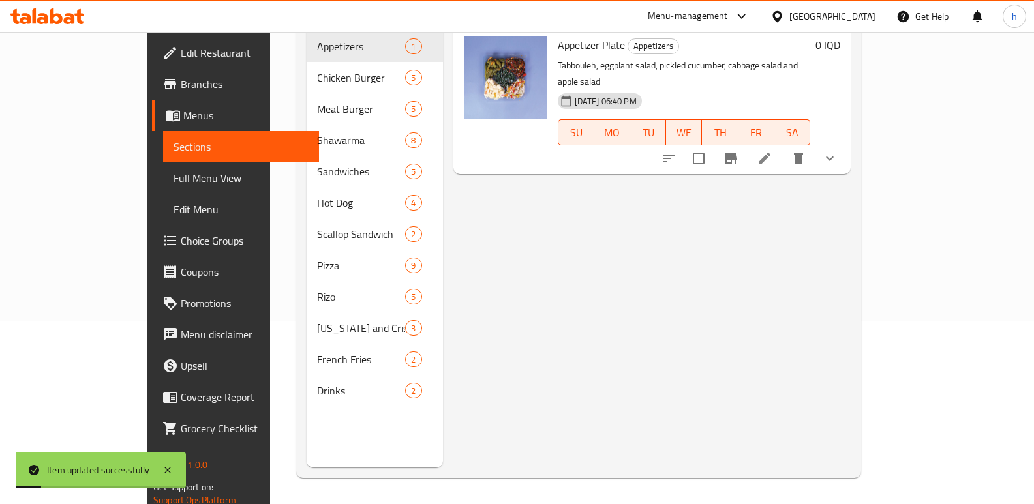
scroll to position [79, 0]
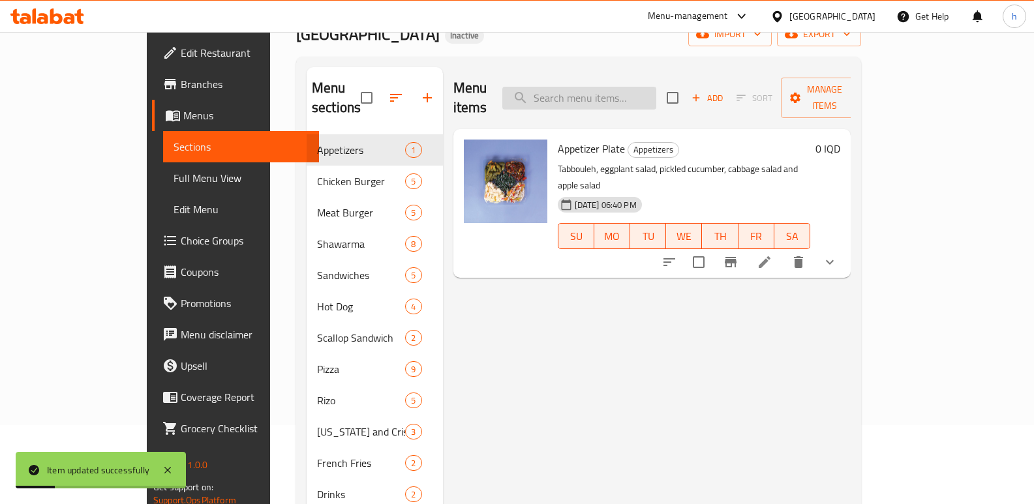
click at [654, 87] on input "search" at bounding box center [579, 98] width 154 height 23
paste input "Cheese Zinger Sandwich"
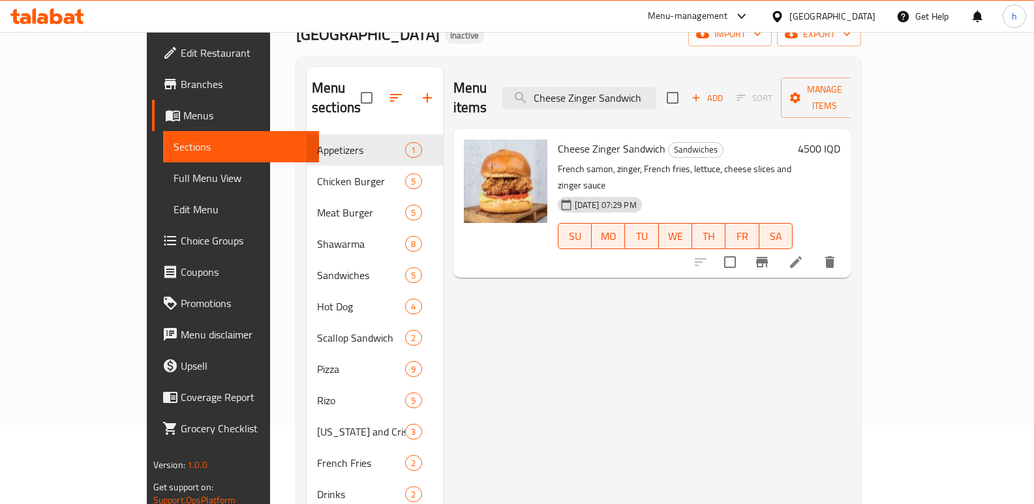
drag, startPoint x: 625, startPoint y: 88, endPoint x: 753, endPoint y: 89, distance: 127.9
click at [753, 89] on div "Menu items Cheese Zinger Sandwich Add Sort Manage items" at bounding box center [652, 98] width 398 height 62
paste input "search"
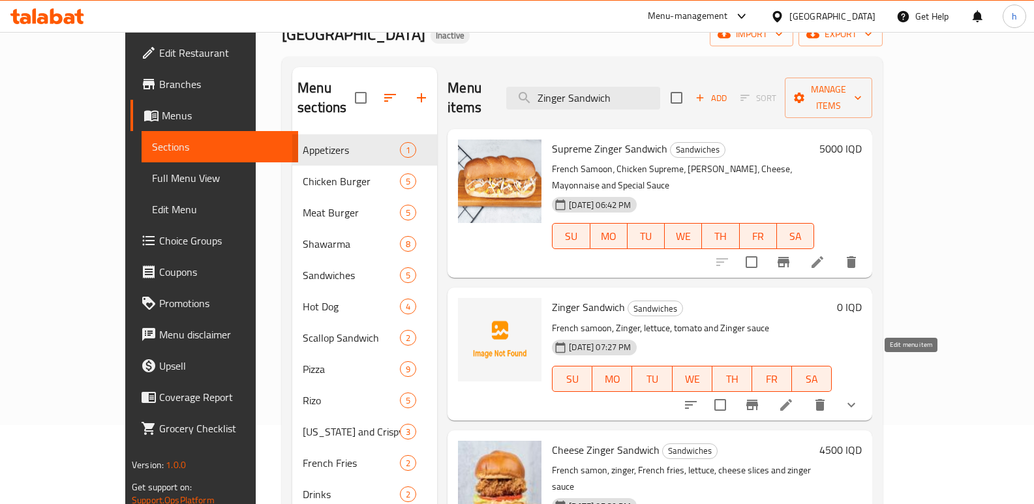
type input "Zinger Sandwich"
click at [794, 397] on icon at bounding box center [786, 405] width 16 height 16
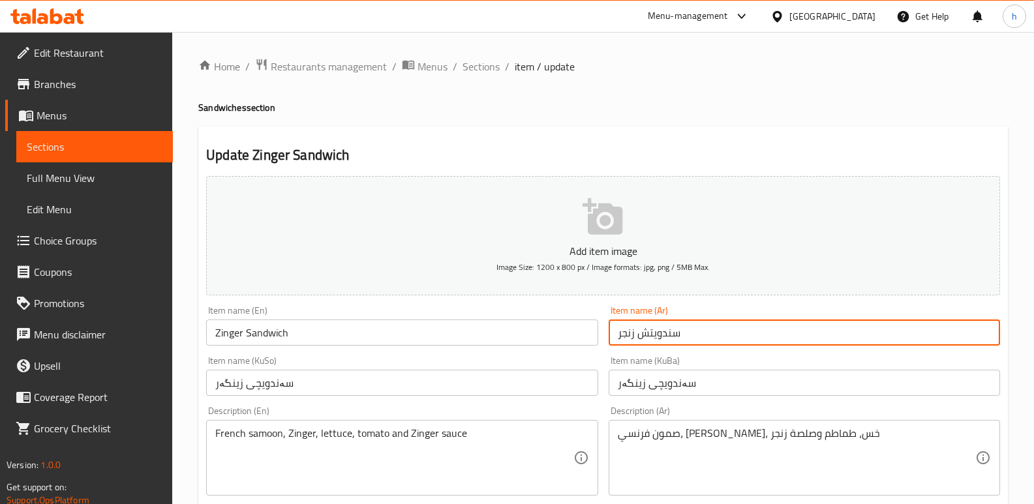
click at [628, 335] on input "سندويتش زنجر" at bounding box center [804, 333] width 391 height 26
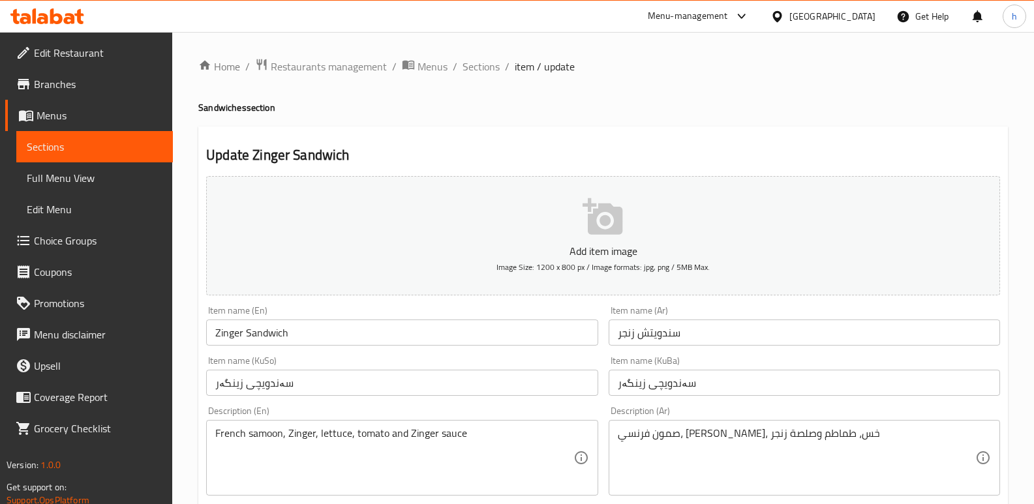
drag, startPoint x: 430, startPoint y: 143, endPoint x: 399, endPoint y: 148, distance: 31.1
click at [151, 145] on span "Sections" at bounding box center [95, 147] width 136 height 16
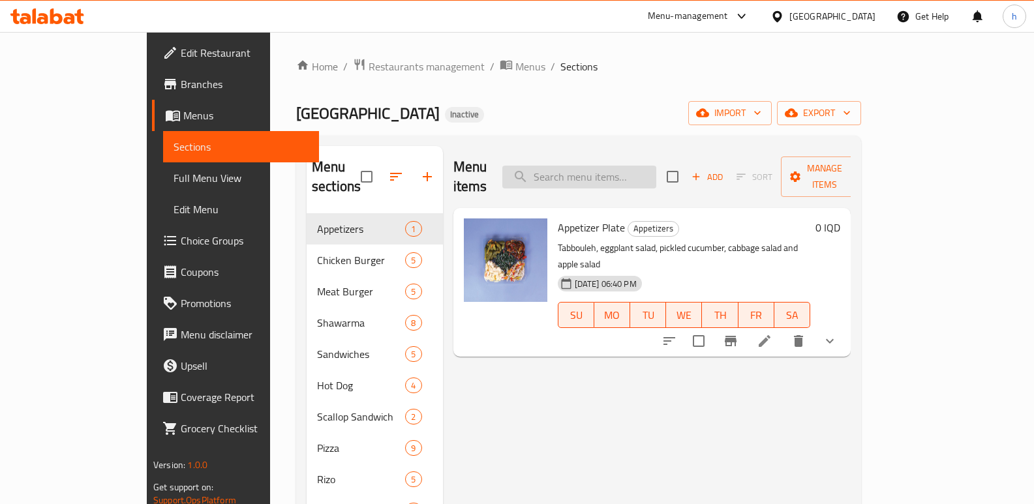
click at [638, 166] on input "search" at bounding box center [579, 177] width 154 height 23
paste input "زنجر"
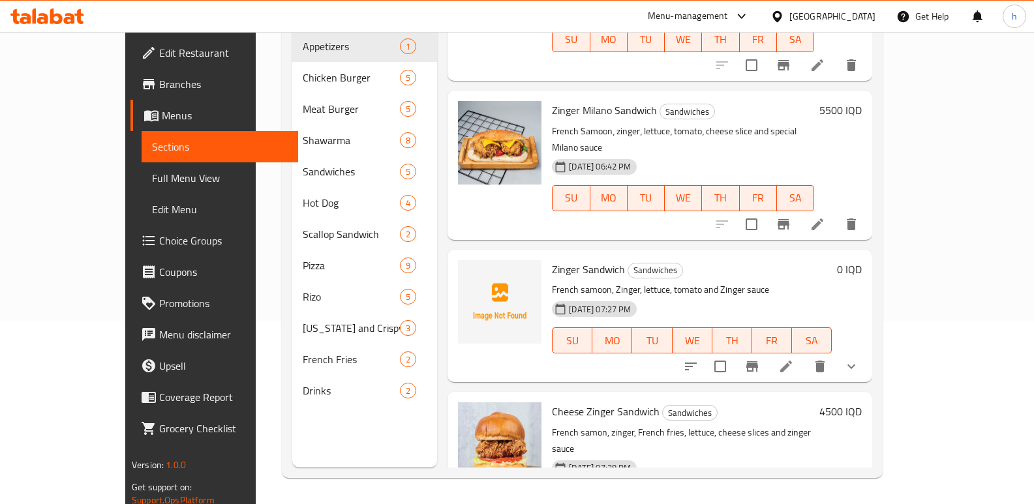
scroll to position [99, 0]
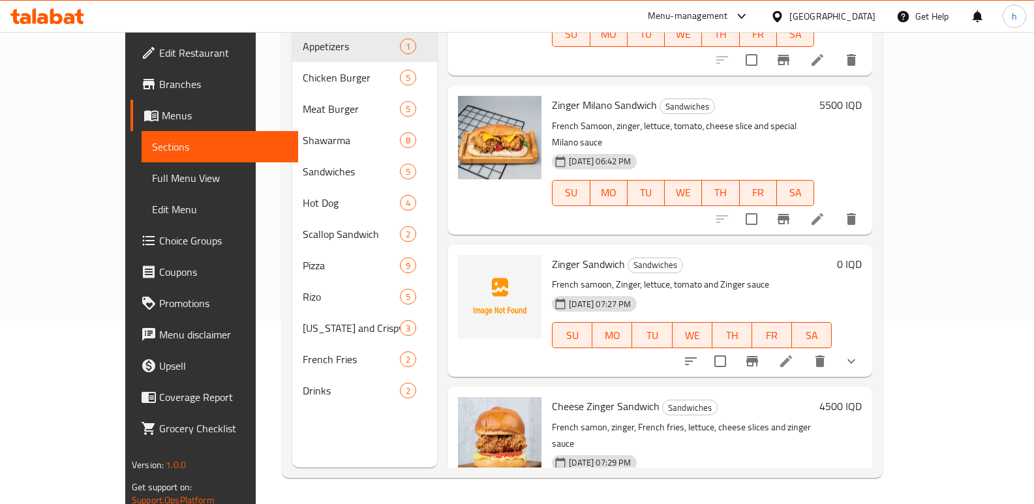
type input "زنجر"
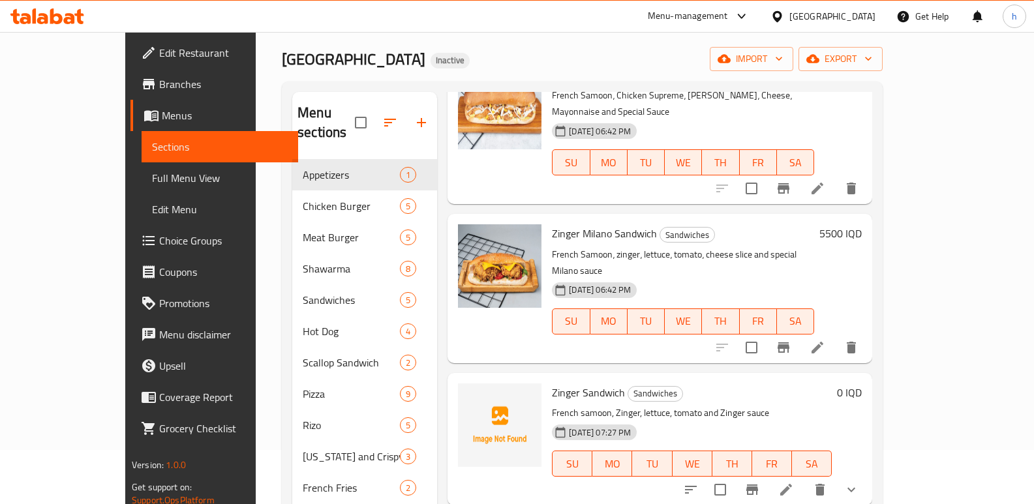
scroll to position [183, 0]
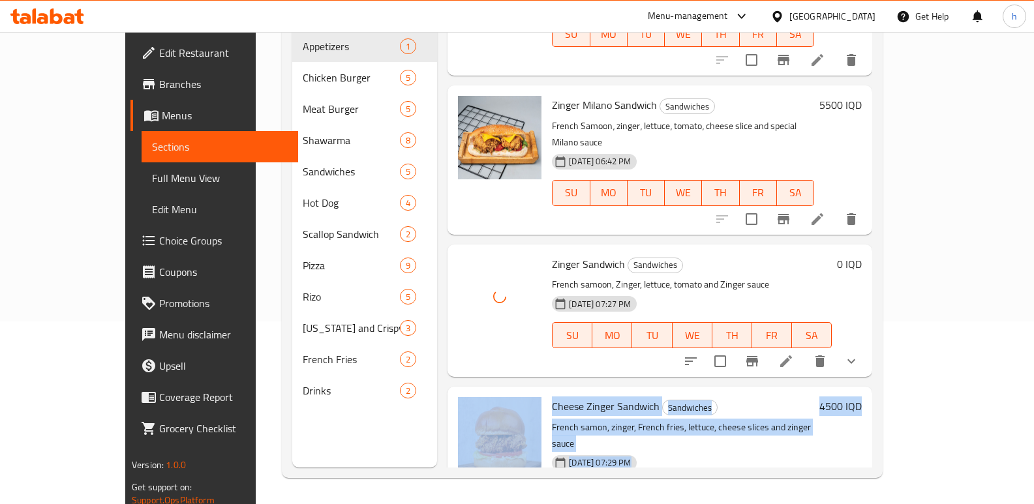
drag, startPoint x: 1029, startPoint y: 348, endPoint x: 1041, endPoint y: 297, distance: 52.9
click at [909, 272] on div "Home / Restaurants management / Menus / Sections Milano Inactive import export …" at bounding box center [582, 176] width 653 height 655
click at [909, 308] on div "Home / Restaurants management / Menus / Sections Milano Inactive import export …" at bounding box center [582, 176] width 653 height 655
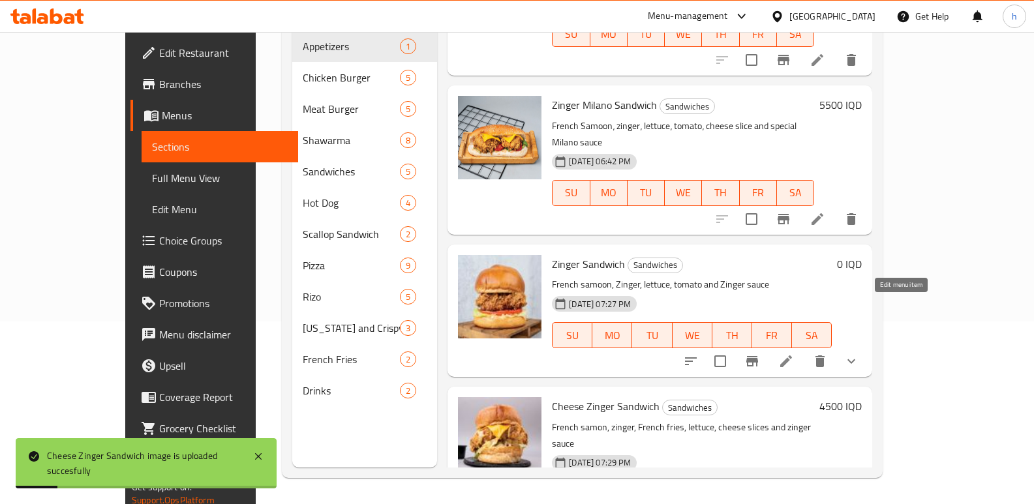
click at [794, 354] on icon at bounding box center [786, 362] width 16 height 16
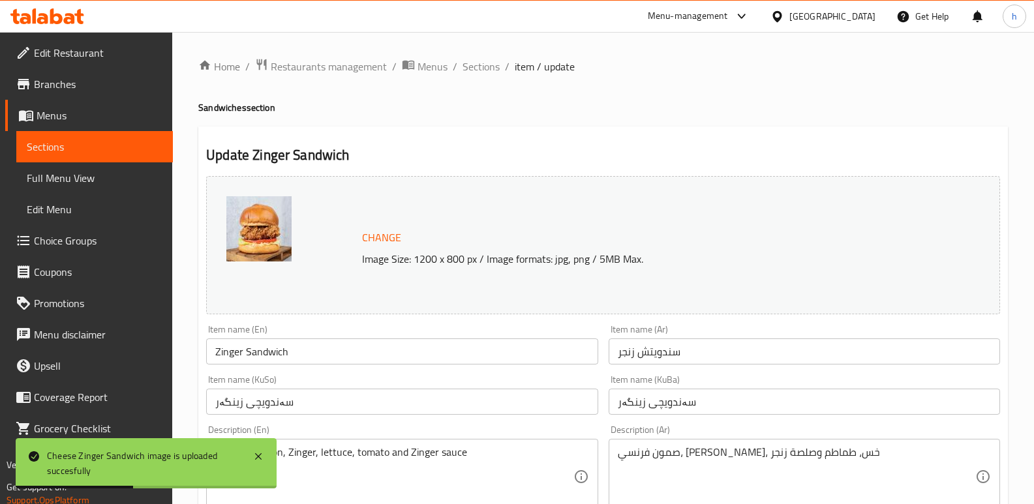
scroll to position [311, 0]
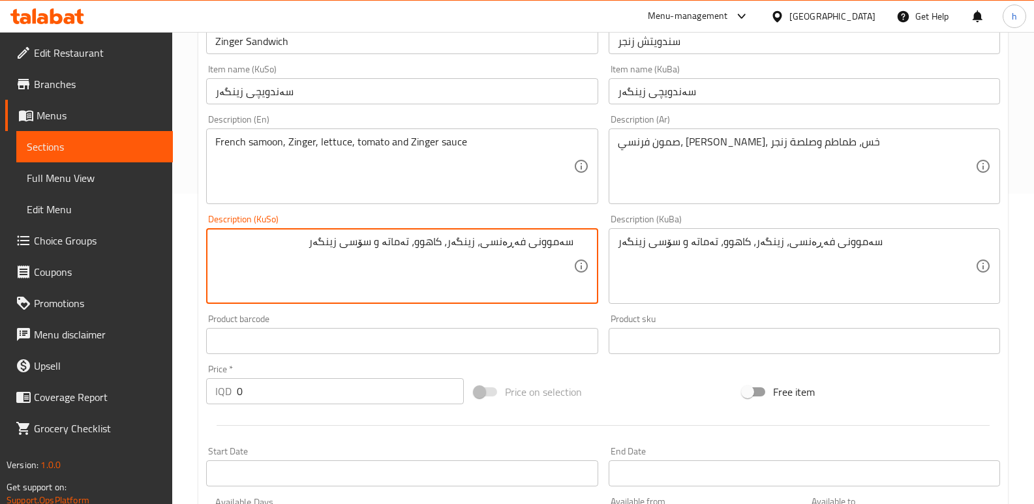
drag, startPoint x: 489, startPoint y: 247, endPoint x: 602, endPoint y: 250, distance: 112.3
click at [600, 250] on div "Description (KuSo) سەموونی فەڕەنسی، زینگەر، کاهوو، تەماتە و سۆسی زینگەر Descrip…" at bounding box center [402, 259] width 402 height 100
drag, startPoint x: 557, startPoint y: 264, endPoint x: 514, endPoint y: 254, distance: 44.0
click at [555, 263] on textarea "سەموونی فەڕەنسی، زینگەر، کاهوو، تەماتە و سۆسی زینگەر" at bounding box center [394, 267] width 358 height 62
click at [493, 251] on textarea "سەموونی فەڕەنسی، زینگەر، کاهوو، تەماتە و سۆسی زینگەر" at bounding box center [394, 267] width 358 height 62
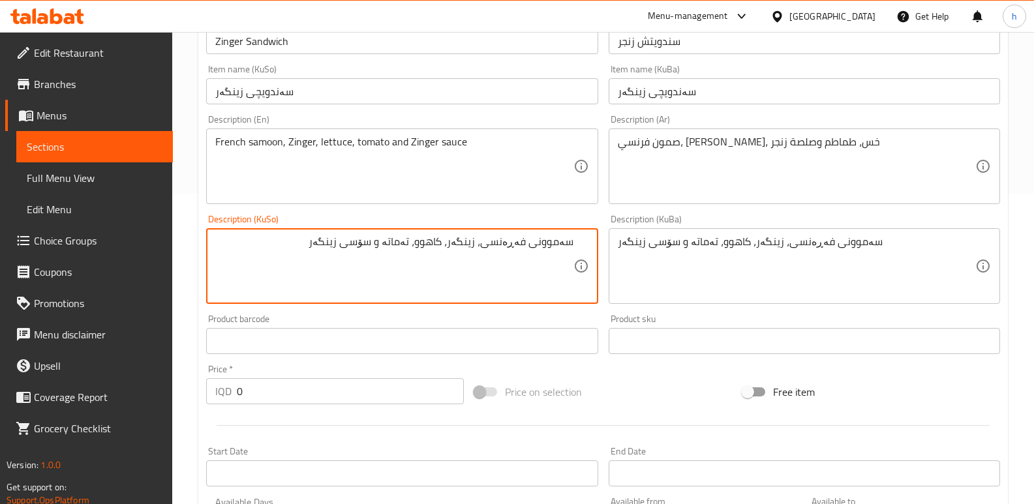
click at [489, 251] on textarea "سەموونی فەڕەنسی، زینگەر، کاهوو، تەماتە و سۆسی زینگەر" at bounding box center [394, 267] width 358 height 62
drag, startPoint x: 489, startPoint y: 244, endPoint x: 570, endPoint y: 243, distance: 80.9
click at [570, 243] on textarea "سەموونی فەڕەنسی، زینگەر، کاهوو، تەماتە و سۆسی زینگەر" at bounding box center [394, 267] width 358 height 62
type textarea "[PERSON_NAME]، زینگەر، کاهوو، تەماتە و سۆسی زینگەر"
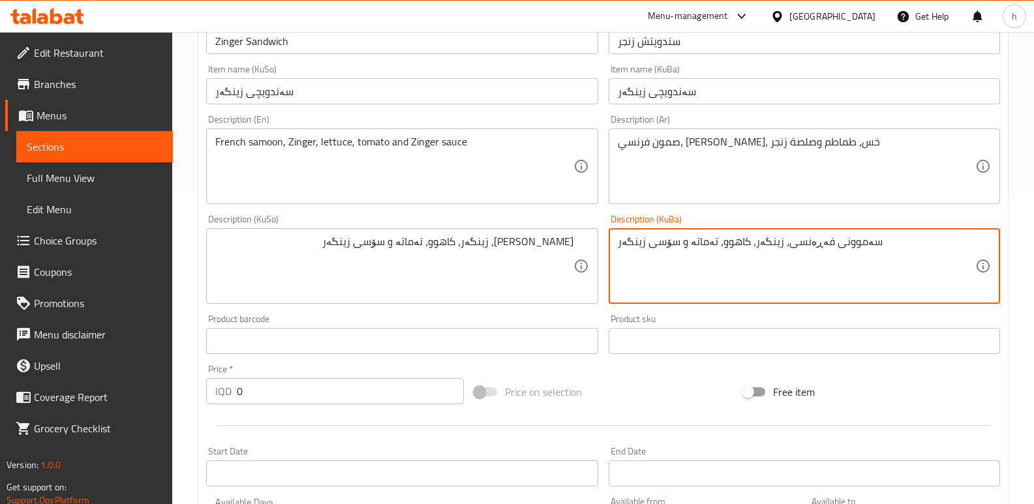
paste textarea "[PERSON_NAME]"
type textarea "[PERSON_NAME]، زینگەر، کاهوو، تەماتە و سۆسی زینگەر"
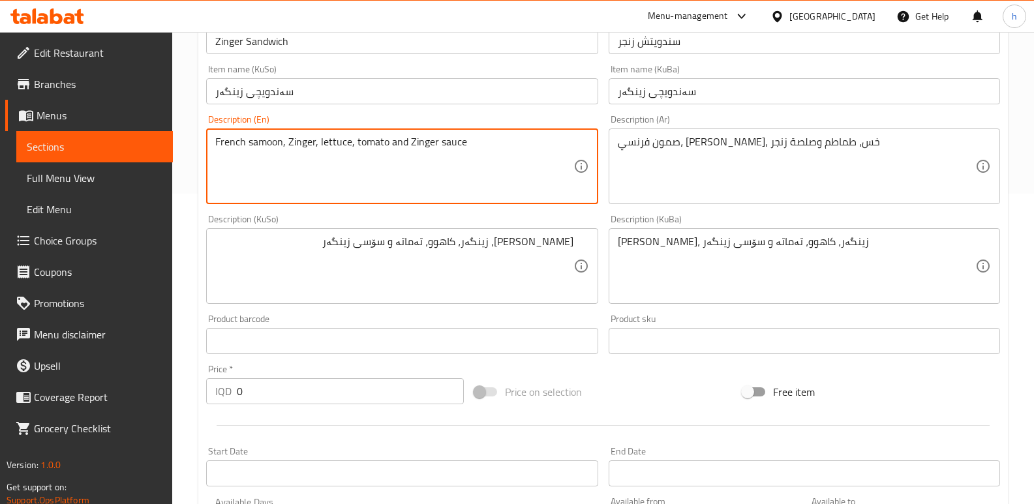
drag, startPoint x: 282, startPoint y: 141, endPoint x: 166, endPoint y: 137, distance: 116.2
paste textarea "Burger bu"
type textarea "Burger bun, Zinger, lettuce, tomato and Zinger sauce"
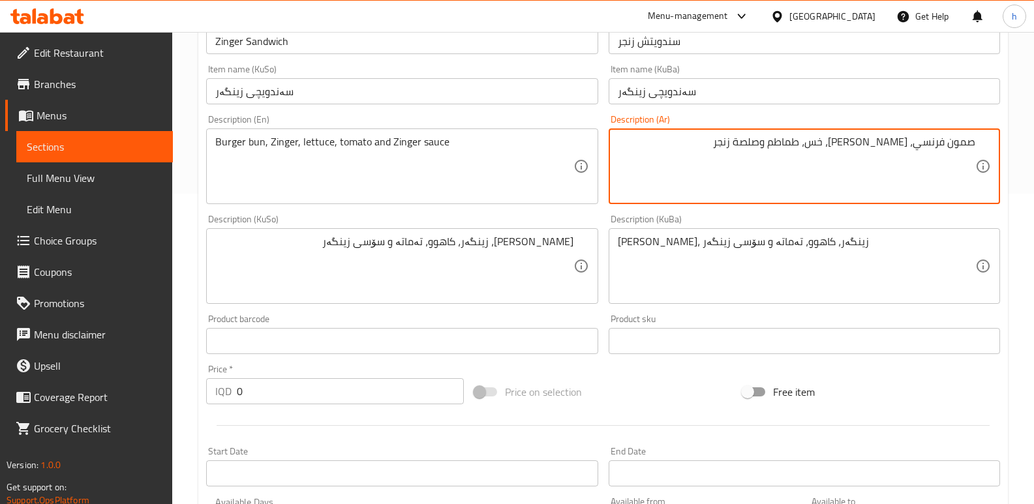
drag, startPoint x: 917, startPoint y: 145, endPoint x: 1009, endPoint y: 149, distance: 92.0
click at [1009, 149] on div "Home / Restaurants management / Menus / Sections / item / update Sandwiches sec…" at bounding box center [603, 277] width 862 height 1112
click at [958, 160] on textarea "صمون فرنسي، [PERSON_NAME]، خس، طماطم وصلصة زنجر" at bounding box center [797, 167] width 358 height 62
drag, startPoint x: 937, startPoint y: 145, endPoint x: 974, endPoint y: 142, distance: 37.3
click at [974, 142] on textarea "صمون فرنسي، [PERSON_NAME]، خس، طماطم وصلصة زنجر" at bounding box center [797, 167] width 358 height 62
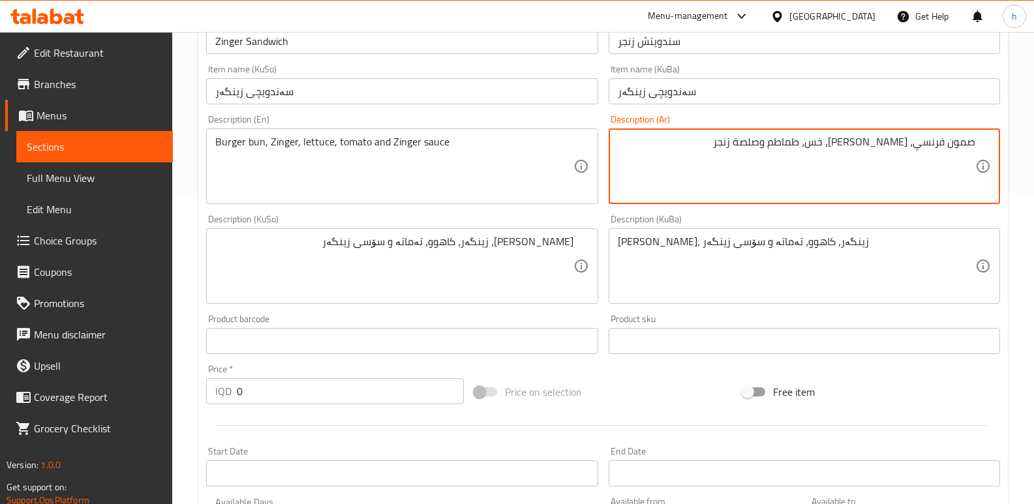
paste textarea "بز البرجر"
click at [953, 143] on textarea "خبز البرجر، زنجر، خس، طماطم وصلصة زنجر" at bounding box center [797, 167] width 358 height 62
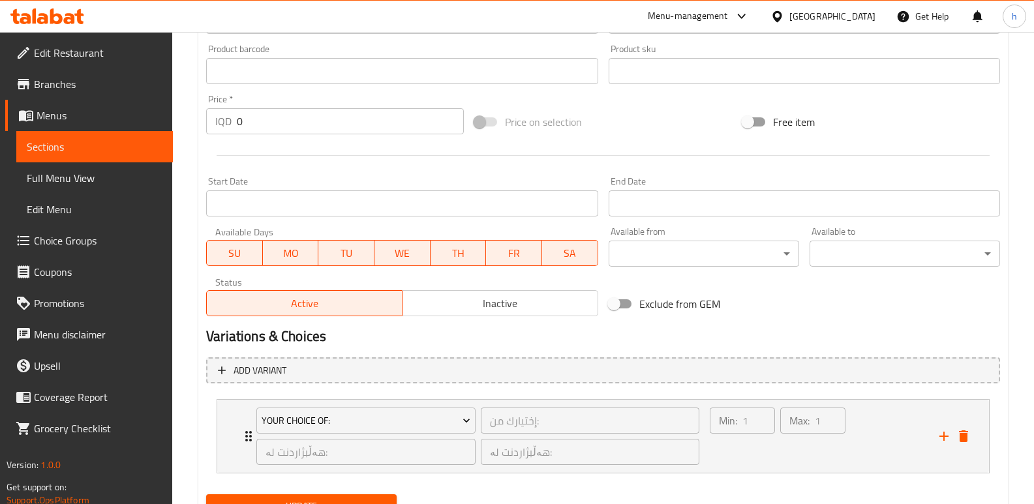
scroll to position [639, 0]
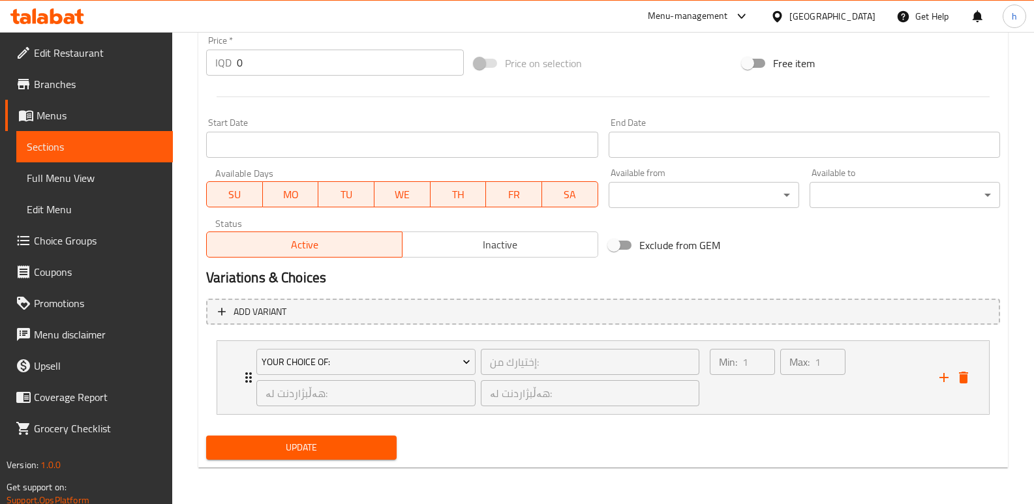
type textarea "خبز برجر، زنجر، خس، طماطم وصلصة زنجر"
click at [330, 448] on span "Update" at bounding box center [302, 448] width 170 height 16
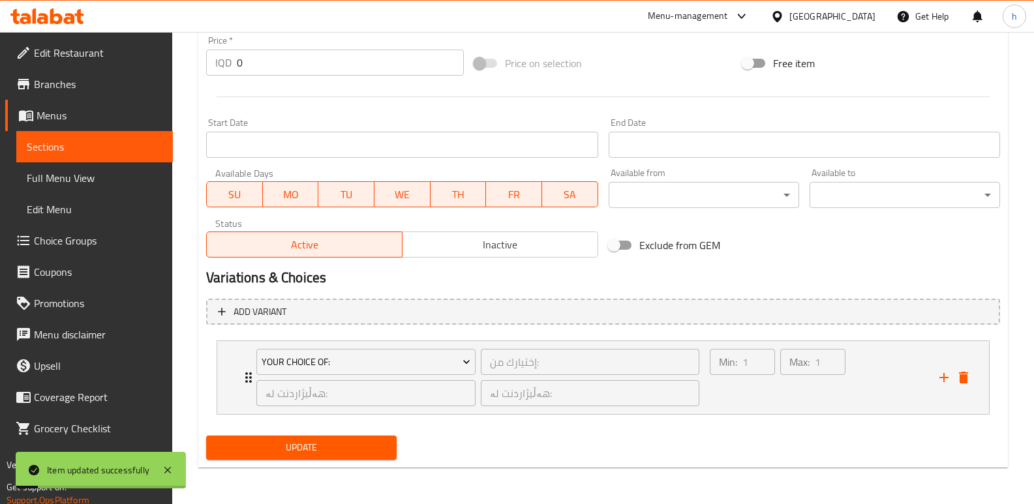
click at [129, 189] on link "Full Menu View" at bounding box center [94, 177] width 157 height 31
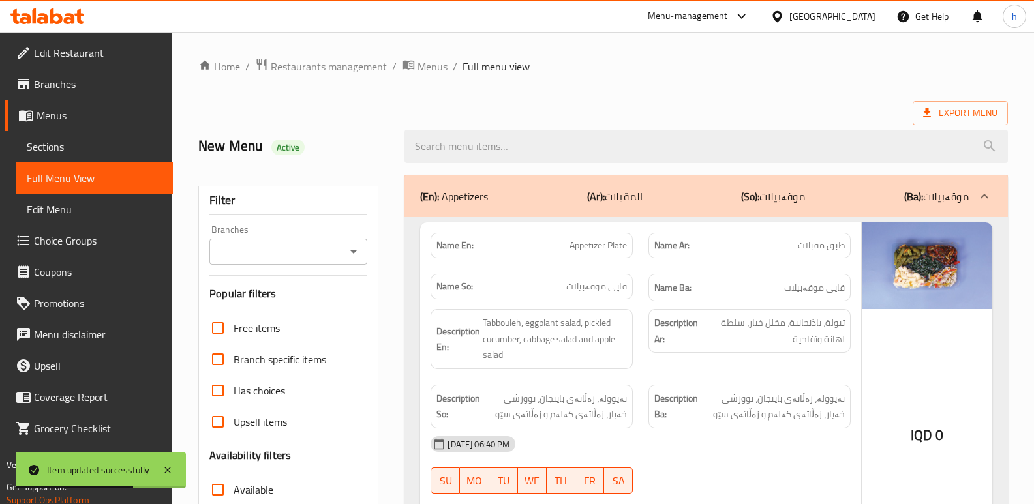
click at [300, 255] on input "Branches" at bounding box center [277, 252] width 129 height 18
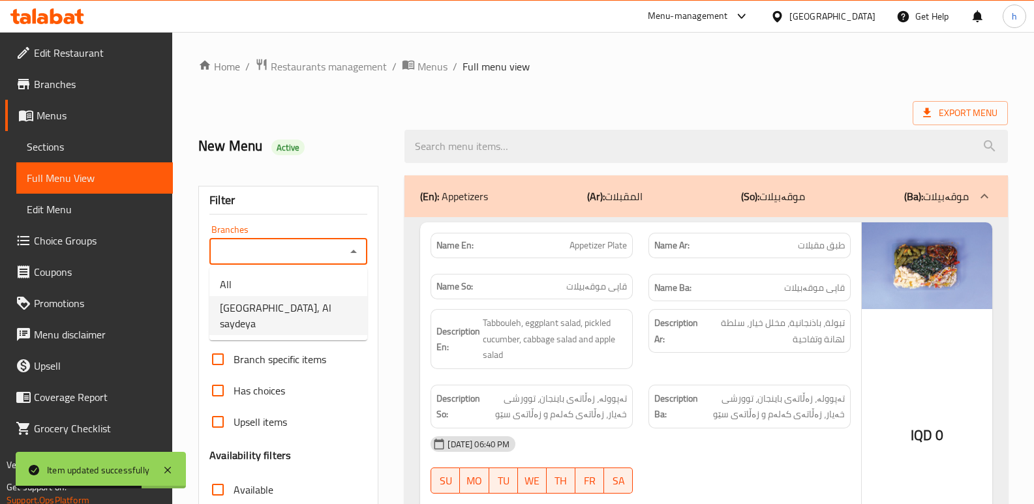
click at [305, 316] on li "[GEOGRAPHIC_DATA], Al saydeya" at bounding box center [288, 315] width 158 height 39
type input "[GEOGRAPHIC_DATA], Al saydeya"
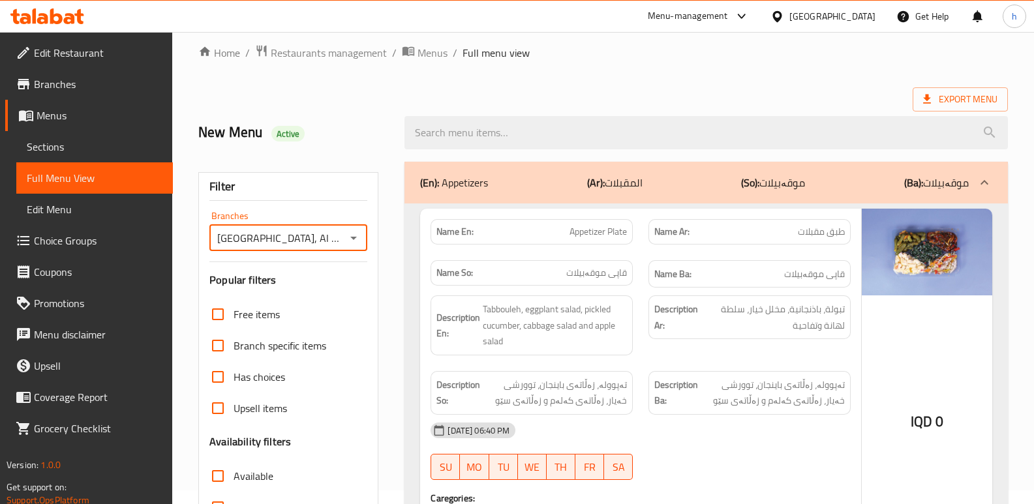
scroll to position [26, 0]
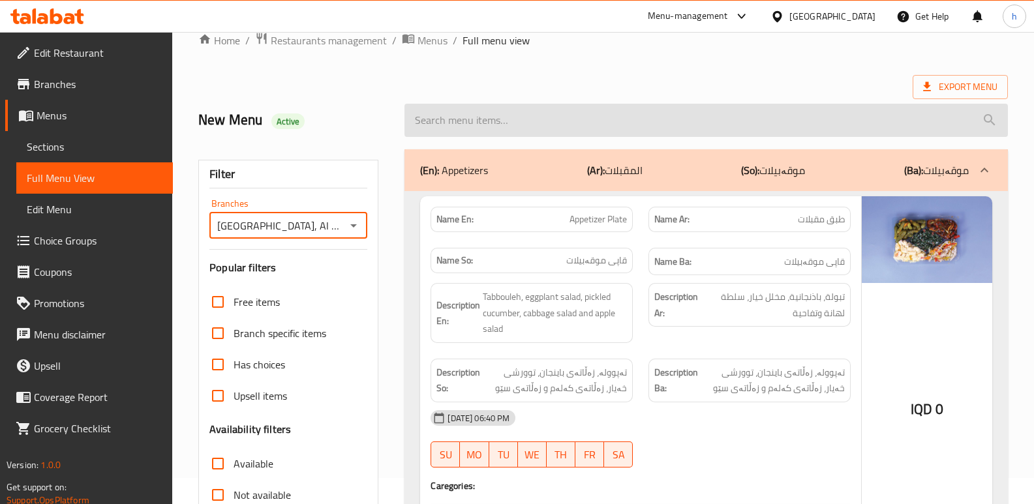
click at [513, 109] on input "search" at bounding box center [705, 120] width 603 height 33
paste input "Chicken Scallop Sandwich"
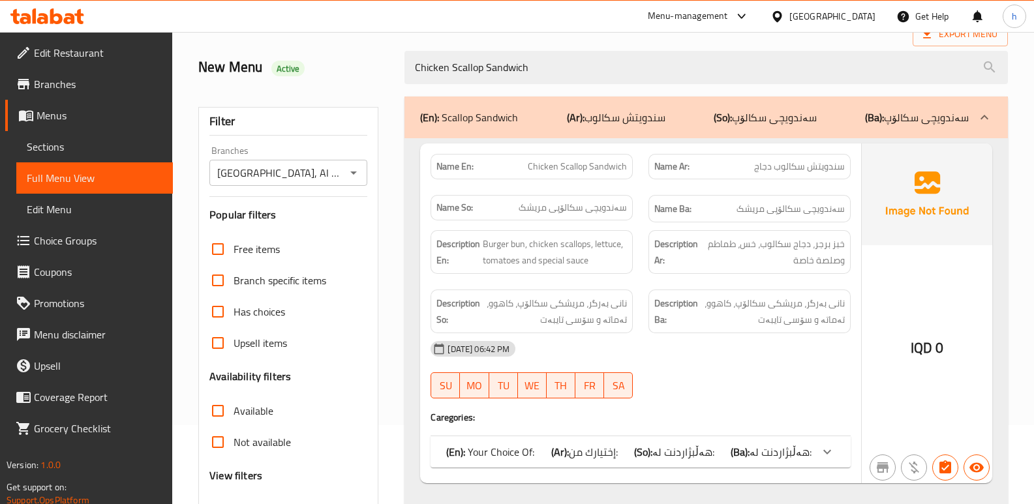
scroll to position [86, 0]
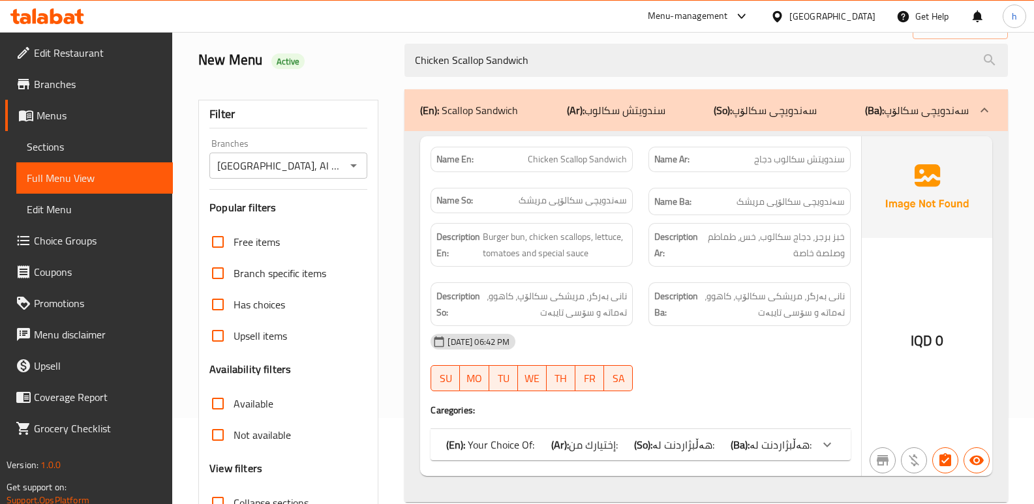
type input "Chicken Scallop Sandwich"
click at [126, 151] on span "Sections" at bounding box center [95, 147] width 136 height 16
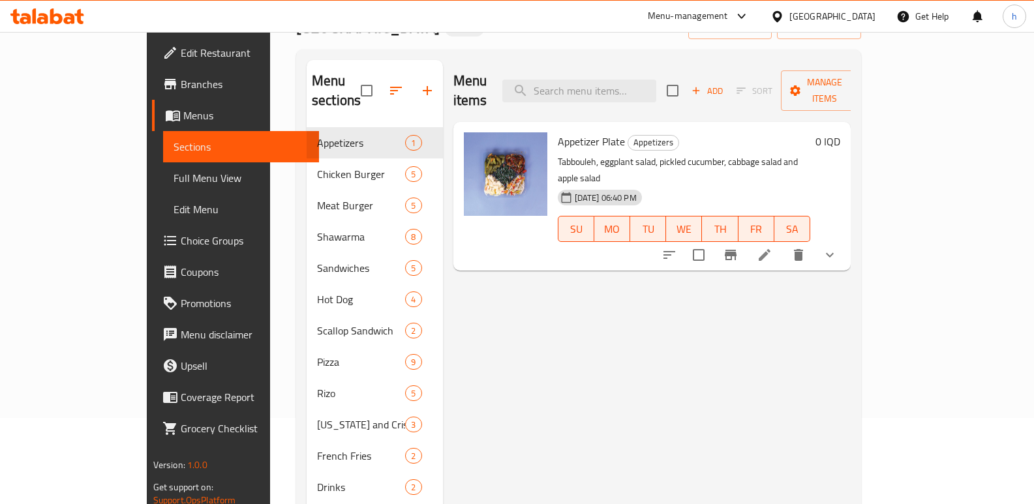
scroll to position [65, 0]
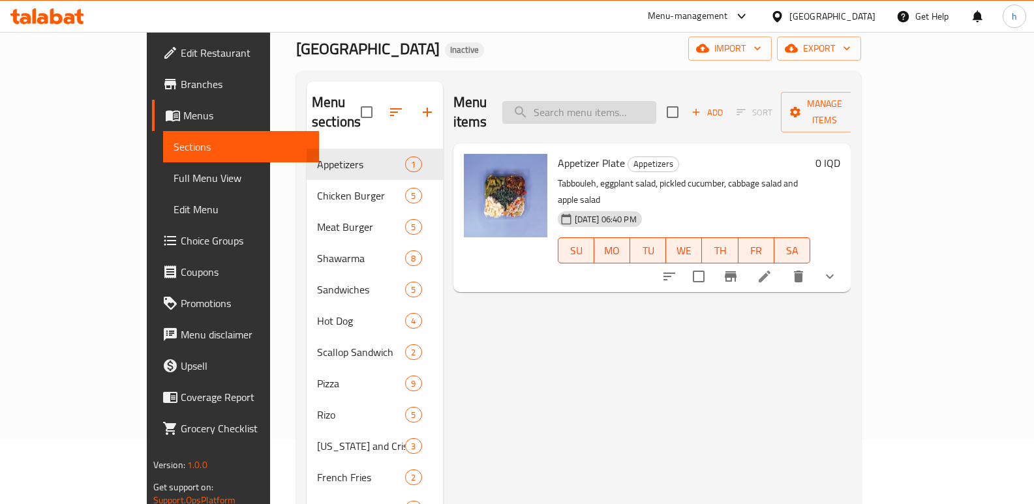
click at [656, 104] on input "search" at bounding box center [579, 112] width 154 height 23
paste input "Chicken Scallop Sandwich"
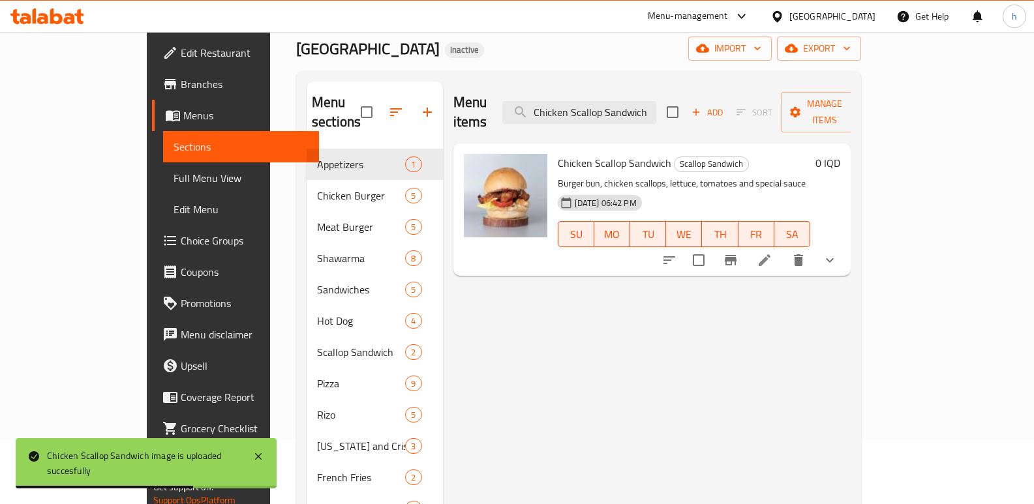
drag, startPoint x: 592, startPoint y: 102, endPoint x: 739, endPoint y: 114, distance: 147.2
click at [739, 114] on div "Menu items Chicken Scallop Sandwich Add Sort Manage items" at bounding box center [652, 113] width 398 height 62
paste input "eese Zinger"
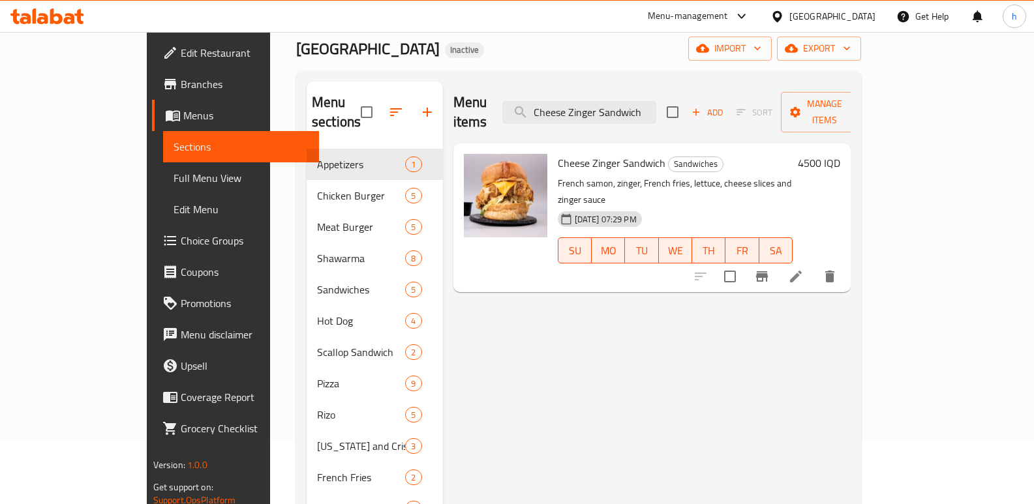
drag, startPoint x: 586, startPoint y: 100, endPoint x: 792, endPoint y: 113, distance: 206.5
click at [784, 114] on div "Menu items Cheese Zinger Sandwich Add Sort Manage items" at bounding box center [652, 113] width 398 height 62
paste input "search"
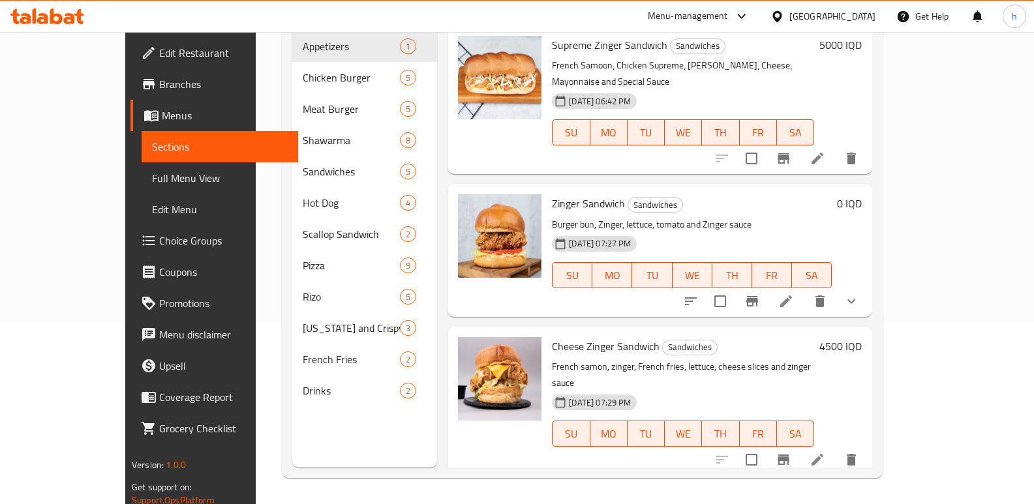
scroll to position [69, 0]
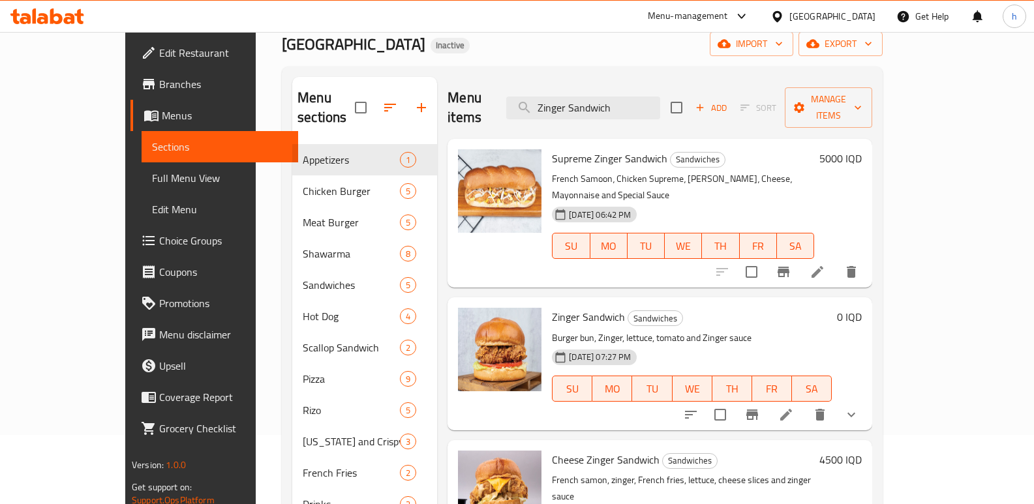
drag, startPoint x: 630, startPoint y: 110, endPoint x: 493, endPoint y: 109, distance: 137.0
click at [495, 109] on div "Menu items Zinger Sandwich Add Sort Manage items" at bounding box center [660, 108] width 425 height 62
paste input "Chicken Jalapeno Scallop"
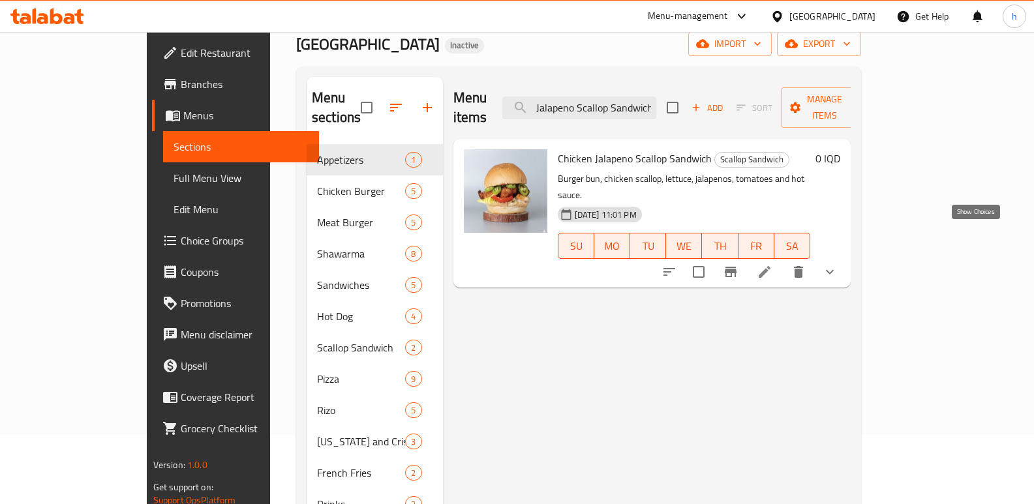
type input "Chicken Jalapeno Scallop Sandwich"
click at [838, 264] on icon "show more" at bounding box center [830, 272] width 16 height 16
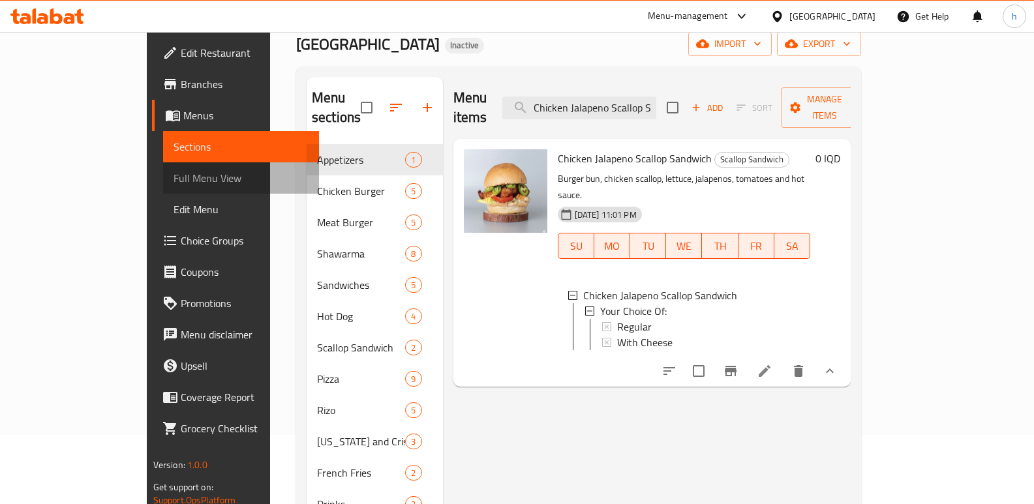
click at [174, 170] on span "Full Menu View" at bounding box center [242, 178] width 136 height 16
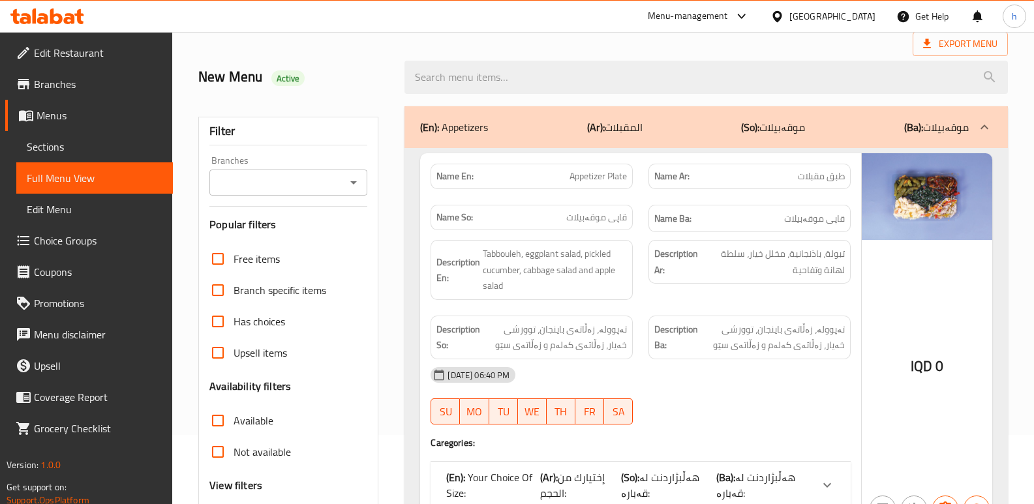
click at [252, 174] on input "Branches" at bounding box center [277, 183] width 129 height 18
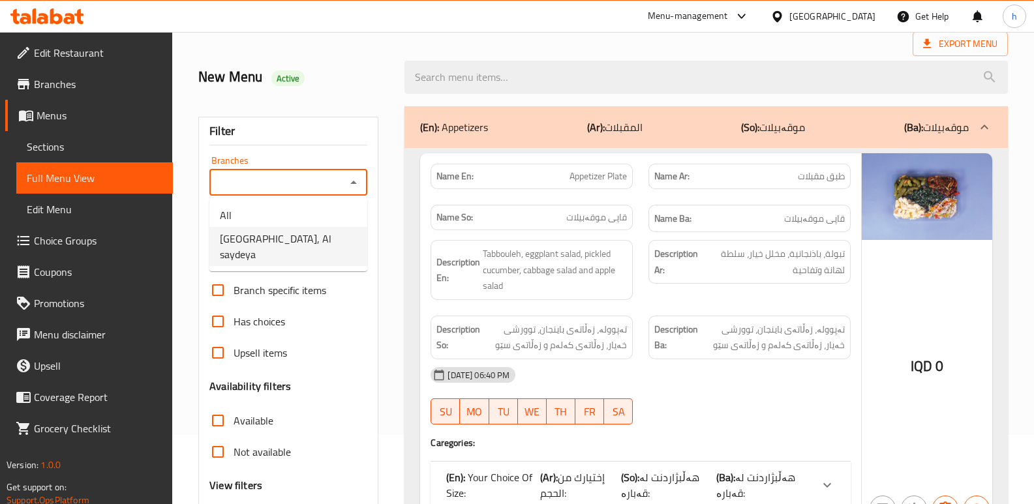
click at [263, 234] on span "[GEOGRAPHIC_DATA], Al saydeya" at bounding box center [288, 246] width 137 height 31
type input "[GEOGRAPHIC_DATA], Al saydeya"
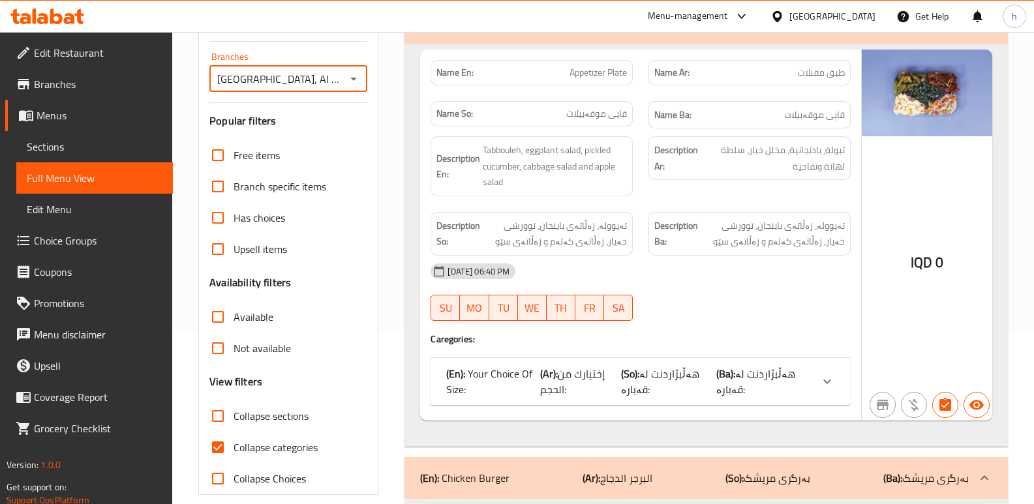
scroll to position [174, 0]
click at [213, 446] on input "Collapse categories" at bounding box center [217, 446] width 31 height 31
checkbox input "false"
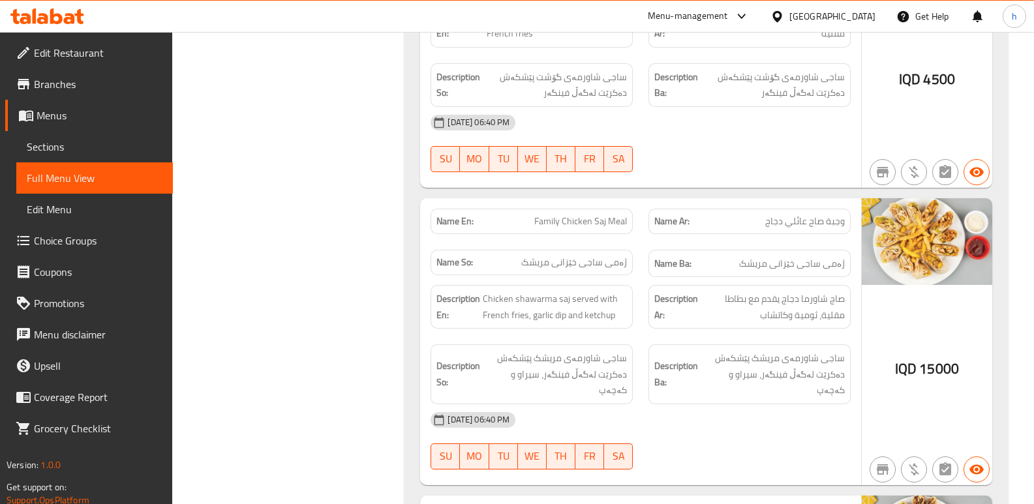
scroll to position [0, 0]
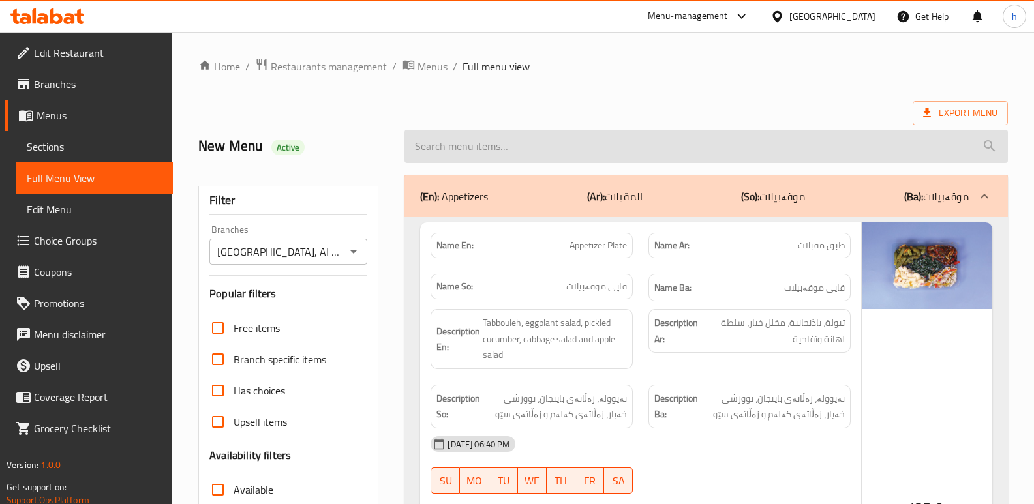
click at [713, 142] on input "search" at bounding box center [705, 146] width 603 height 33
paste input "Chicken Jalapeno Scallop Sandwich"
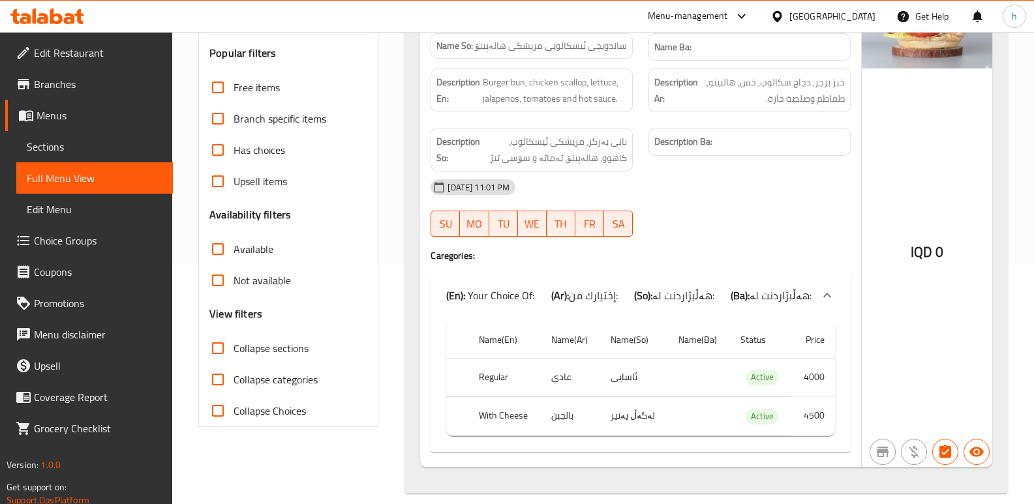
scroll to position [242, 0]
type input "Chicken Jalapeno Scallop Sandwich"
